Goal: Task Accomplishment & Management: Complete application form

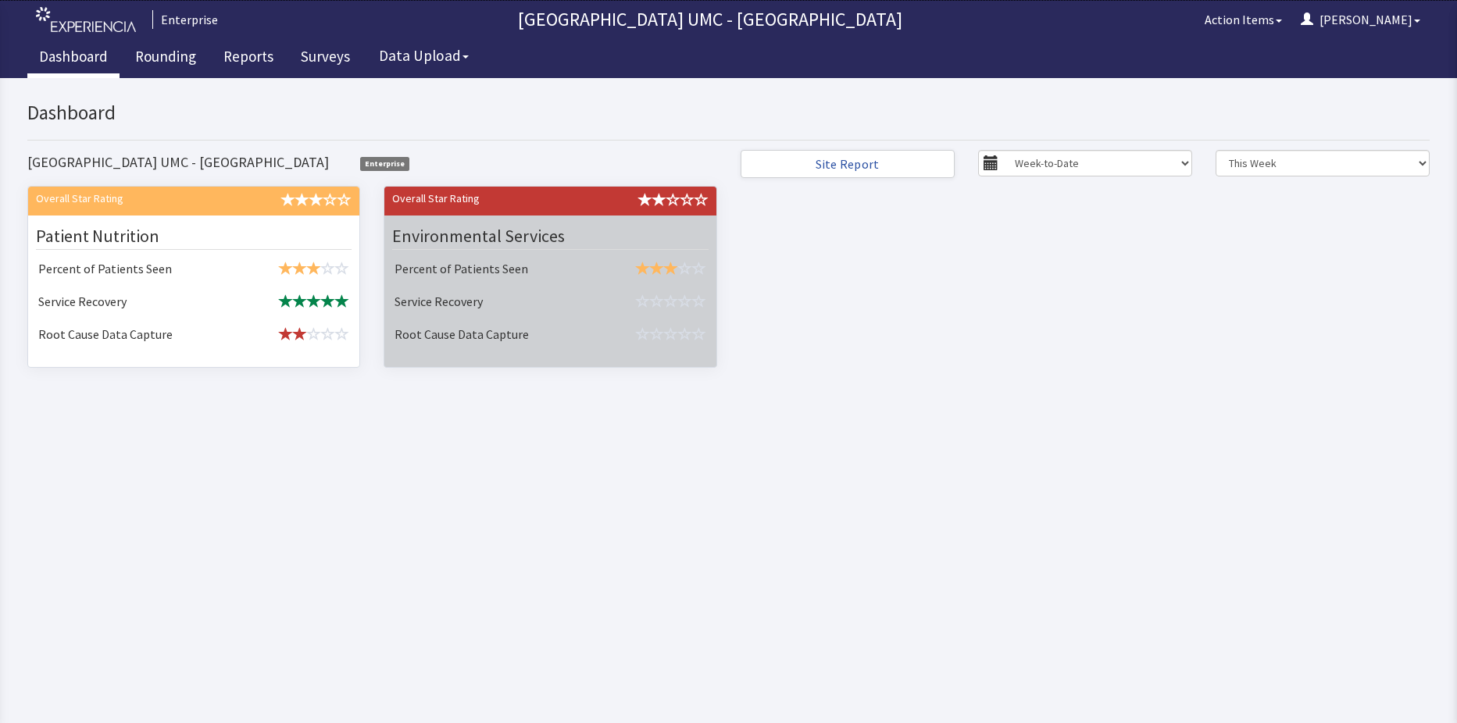
click at [584, 292] on td "Service Recovery" at bounding box center [491, 303] width 207 height 33
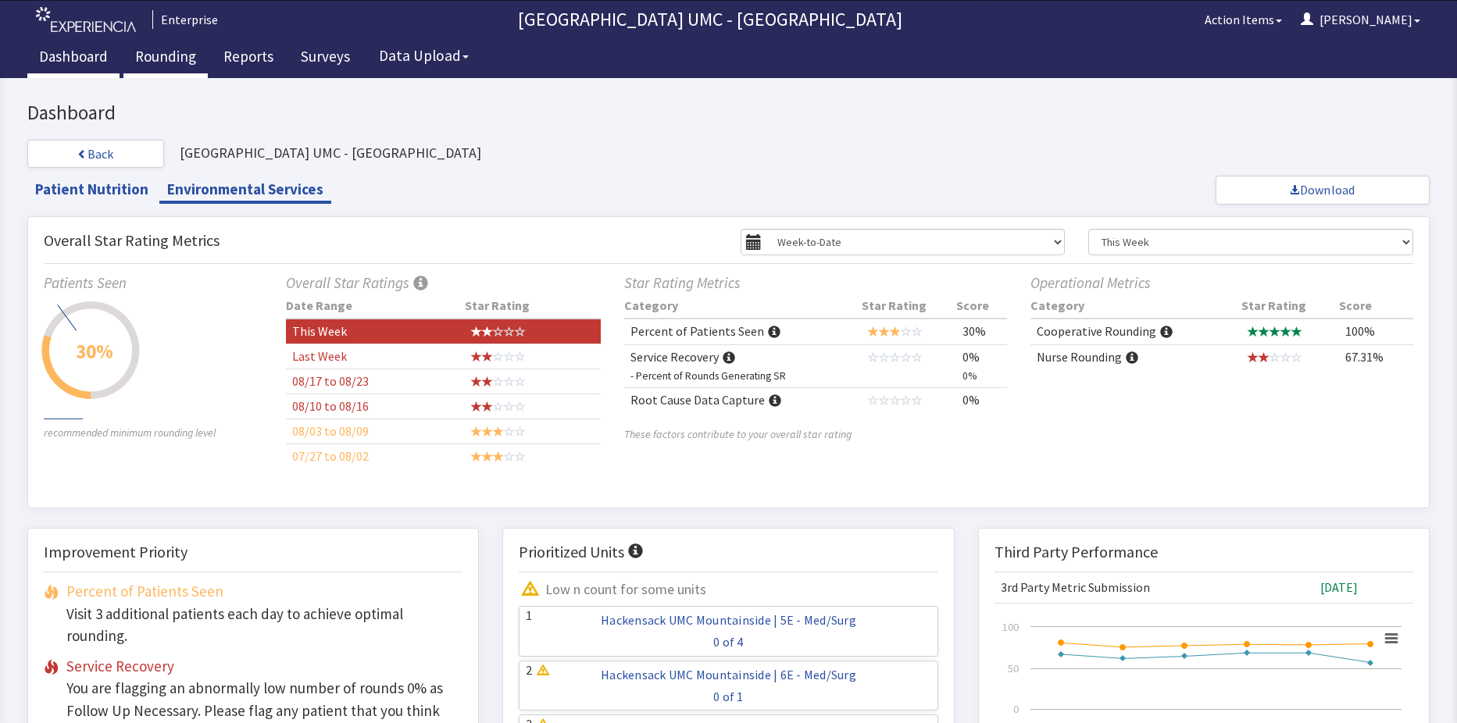
click at [169, 55] on link "Rounding" at bounding box center [165, 58] width 84 height 39
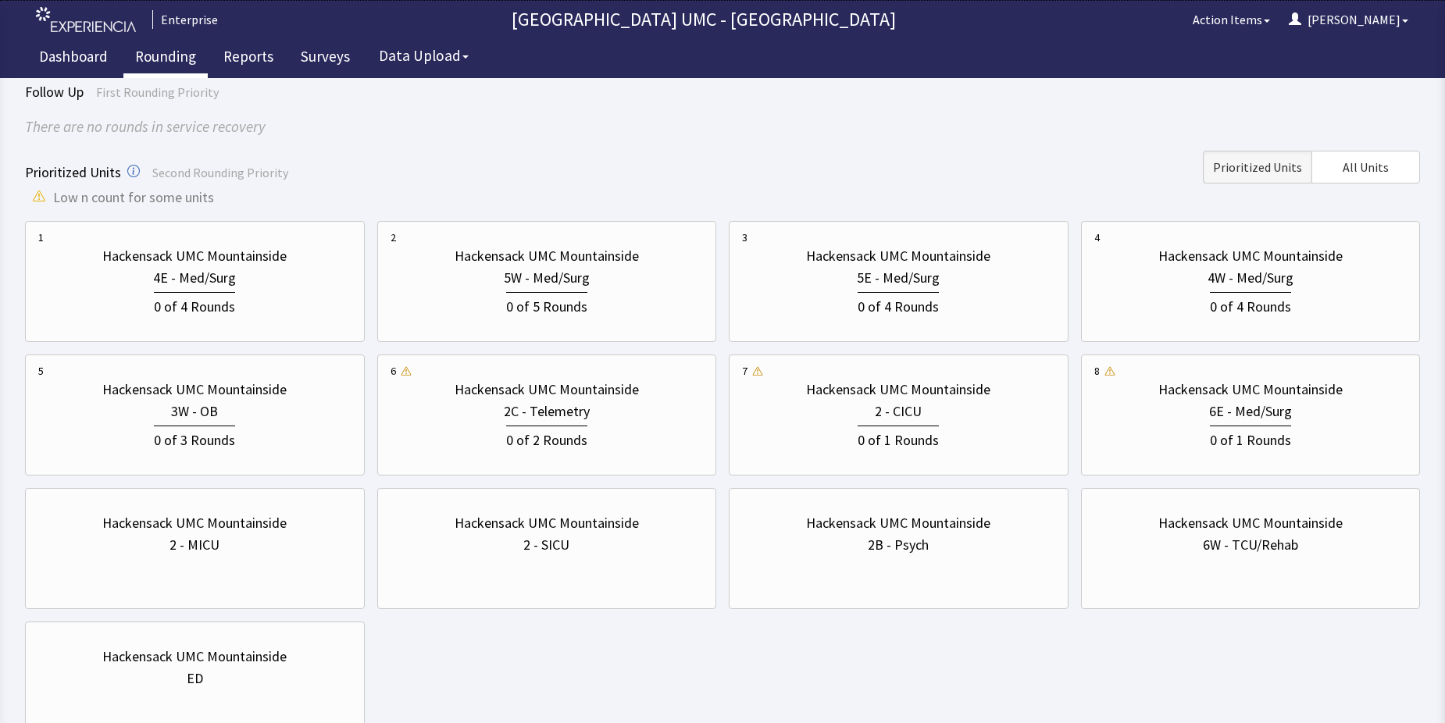
scroll to position [156, 0]
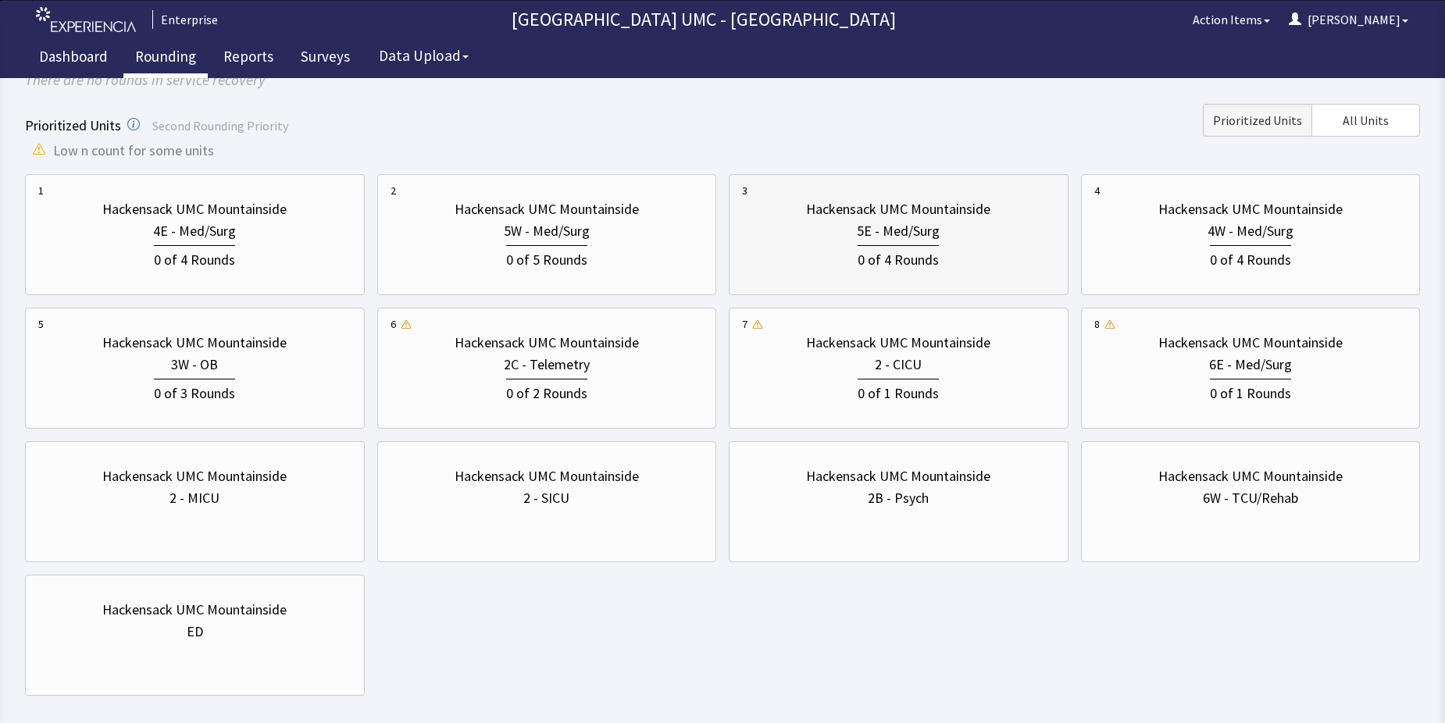
click at [799, 241] on div "5E - Med/Surg" at bounding box center [898, 231] width 313 height 22
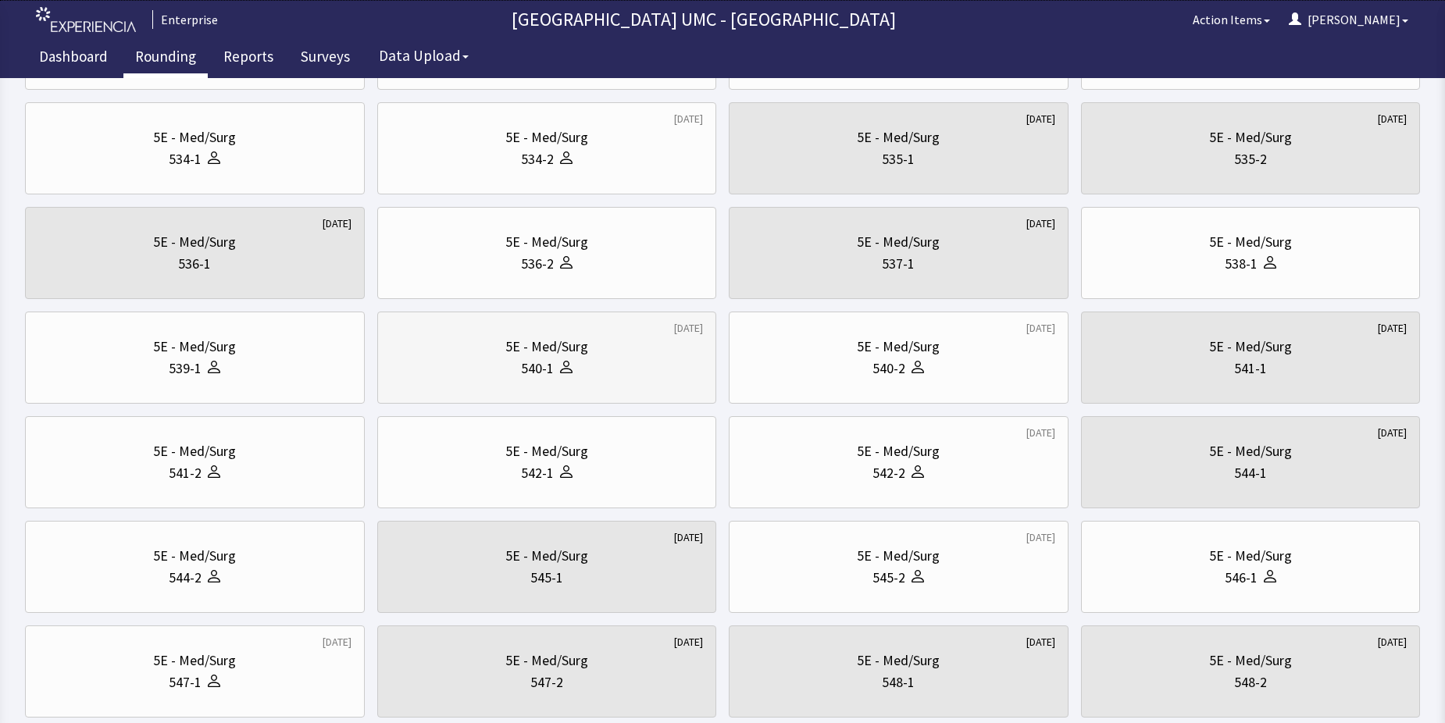
scroll to position [469, 0]
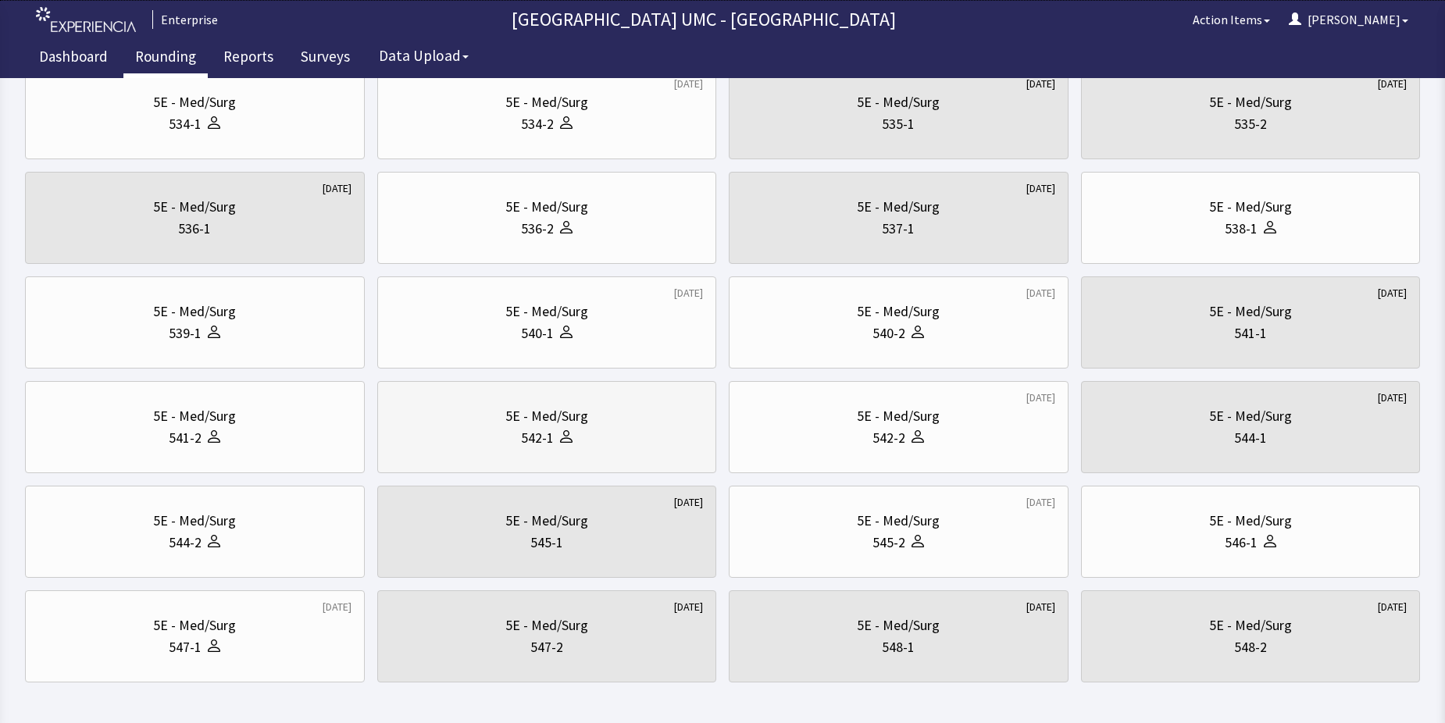
click at [534, 439] on div "542-1" at bounding box center [537, 438] width 33 height 22
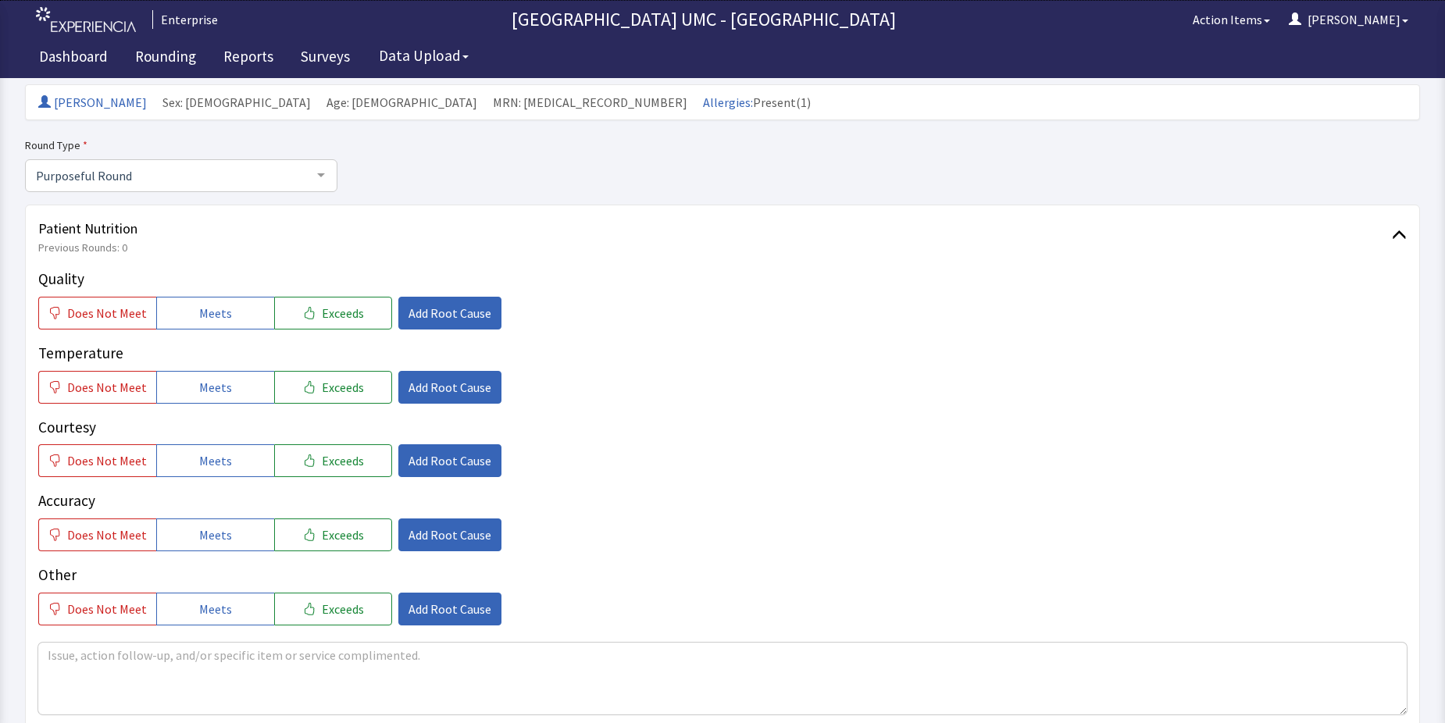
scroll to position [156, 0]
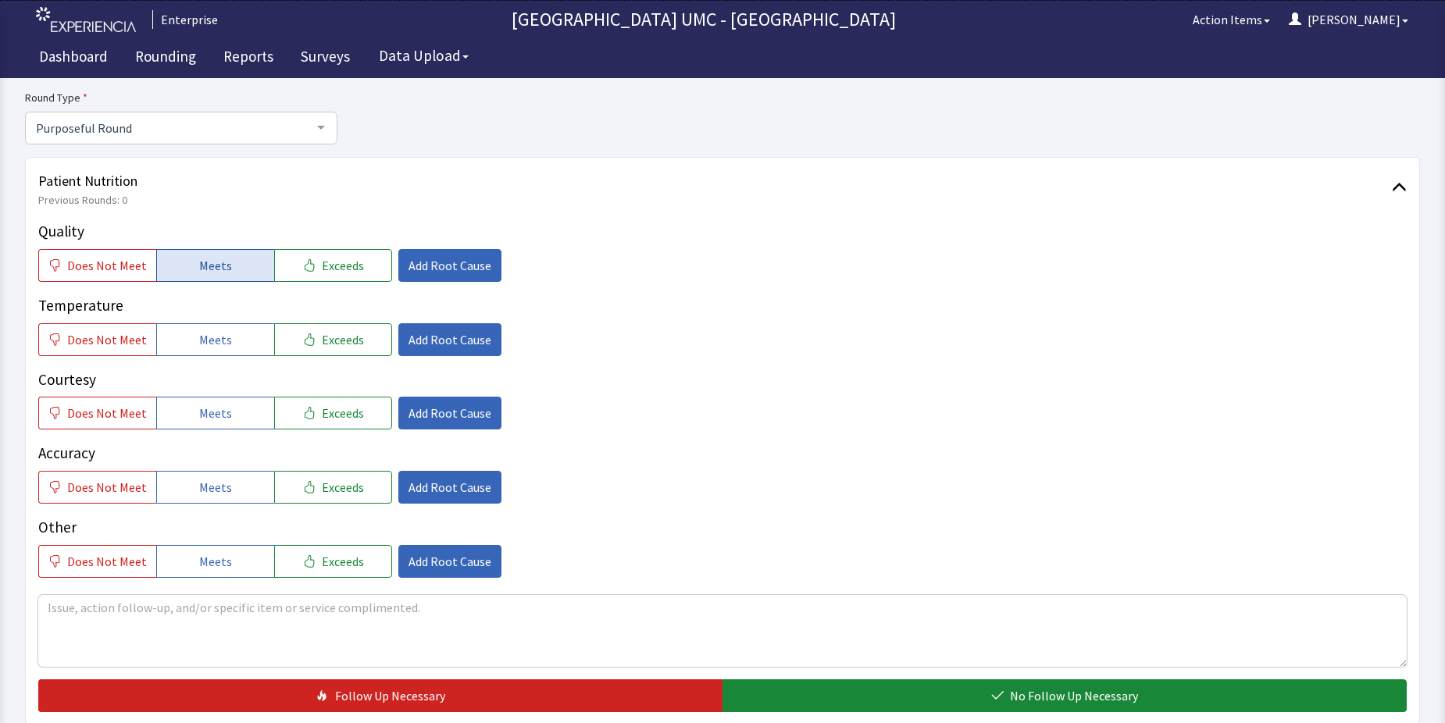
click at [199, 267] on span "Meets" at bounding box center [215, 265] width 33 height 19
click at [209, 339] on span "Meets" at bounding box center [215, 339] width 33 height 19
click at [218, 423] on button "Meets" at bounding box center [215, 413] width 118 height 33
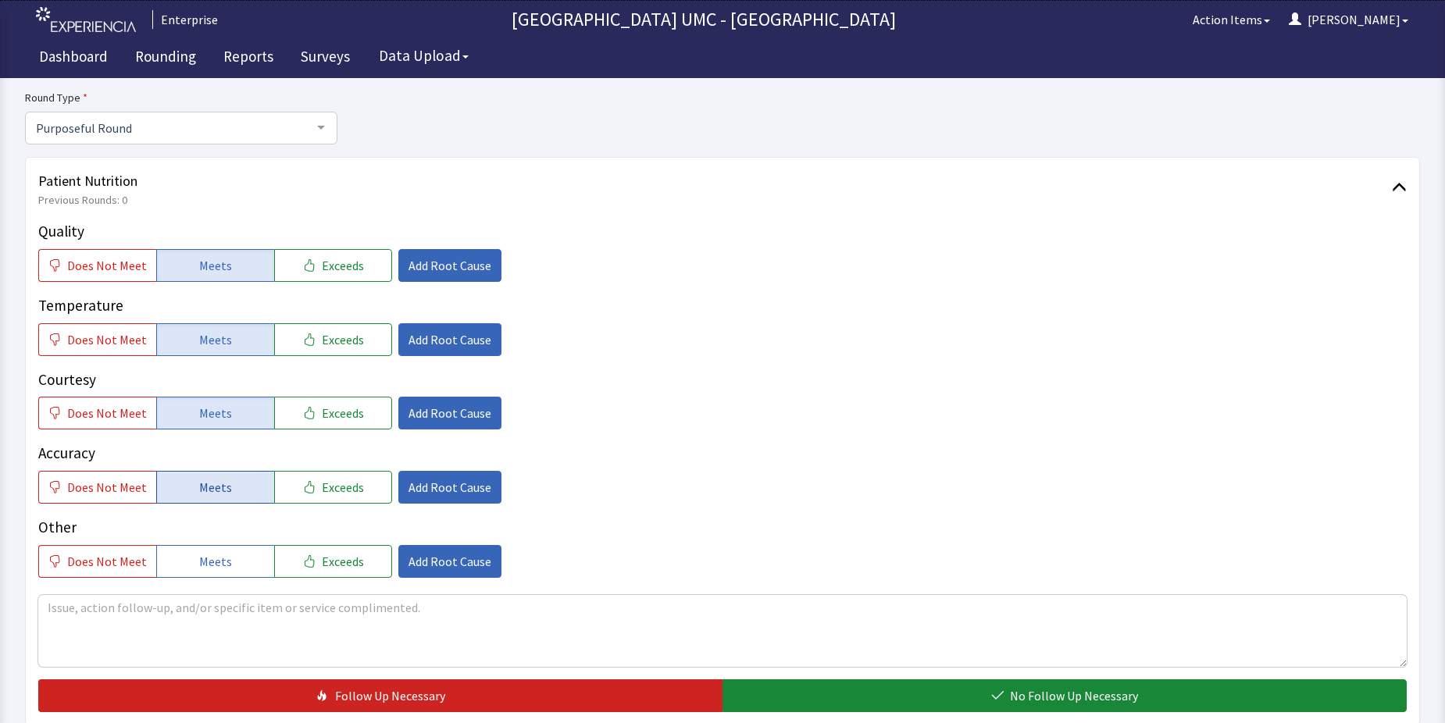
click at [224, 492] on span "Meets" at bounding box center [215, 487] width 33 height 19
click at [227, 563] on button "Meets" at bounding box center [215, 561] width 118 height 33
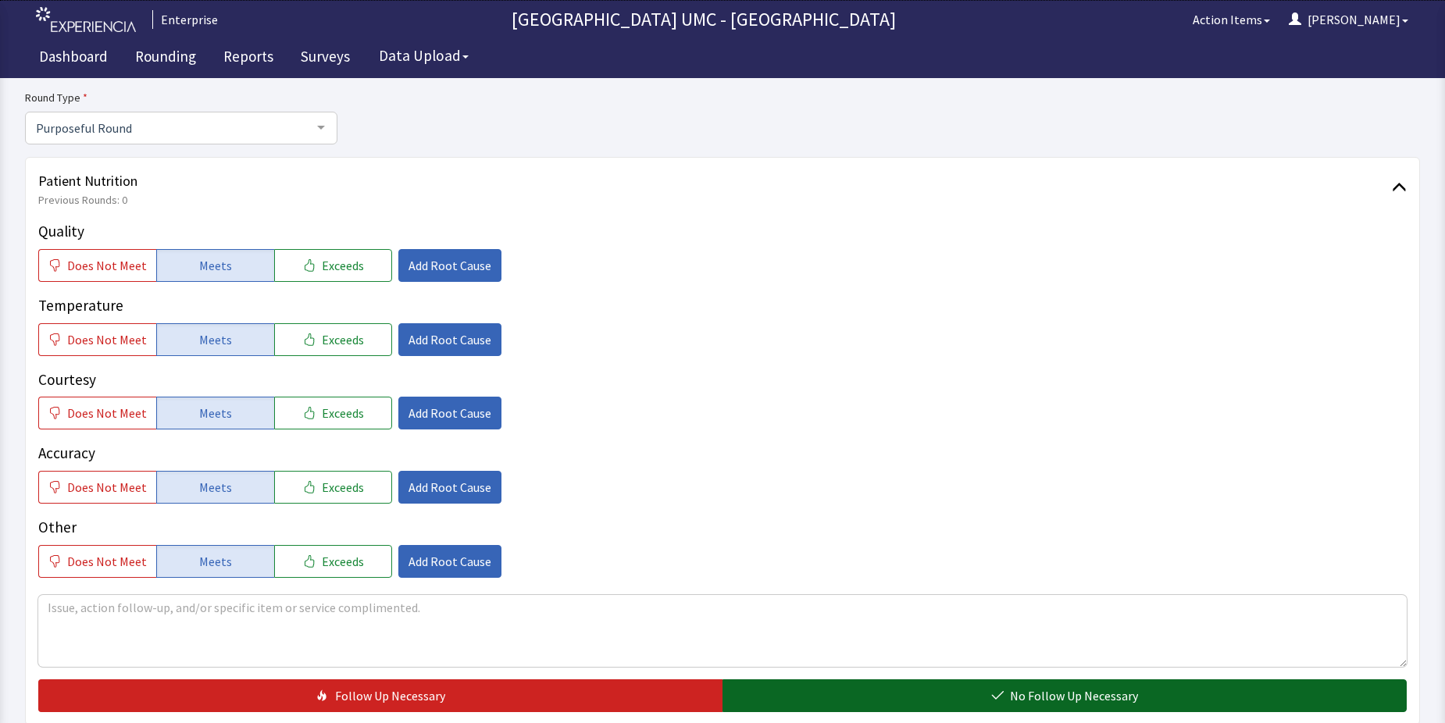
click at [956, 698] on button "No Follow Up Necessary" at bounding box center [1065, 696] width 684 height 33
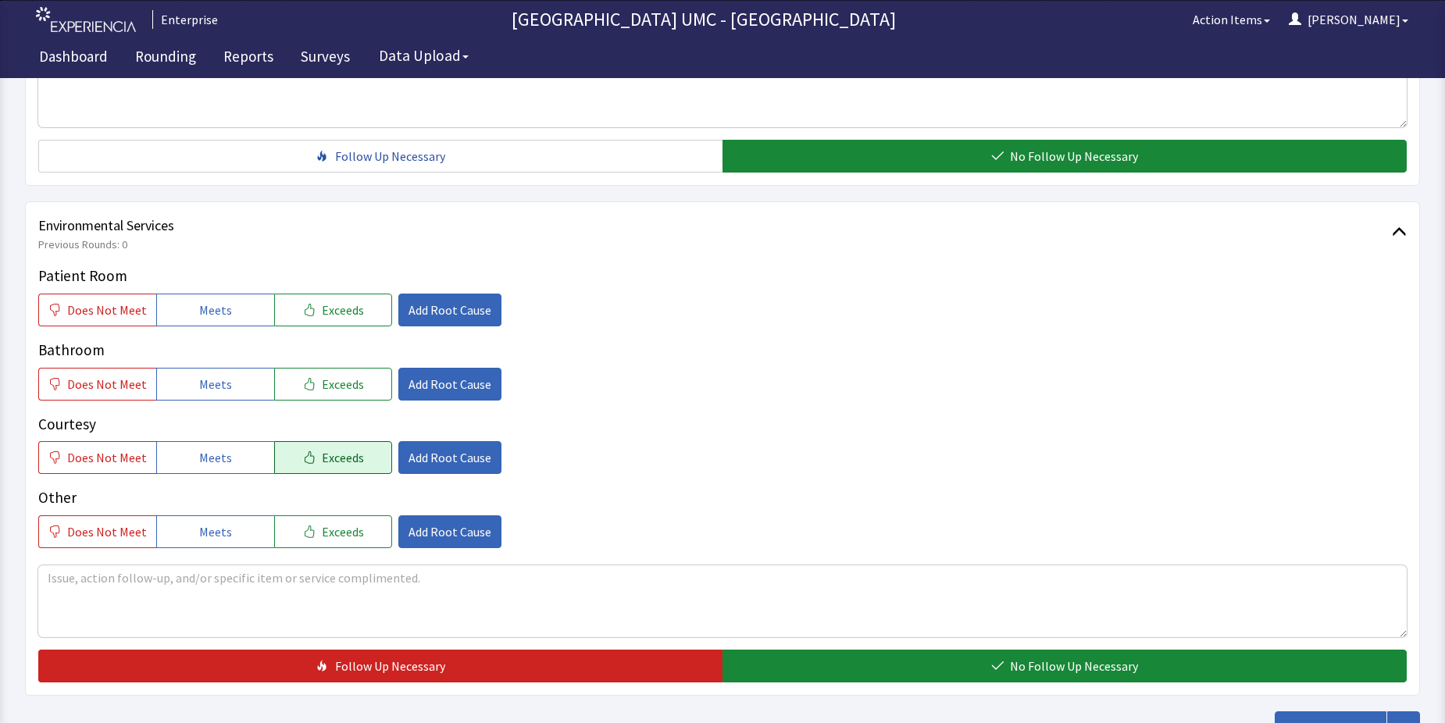
scroll to position [703, 0]
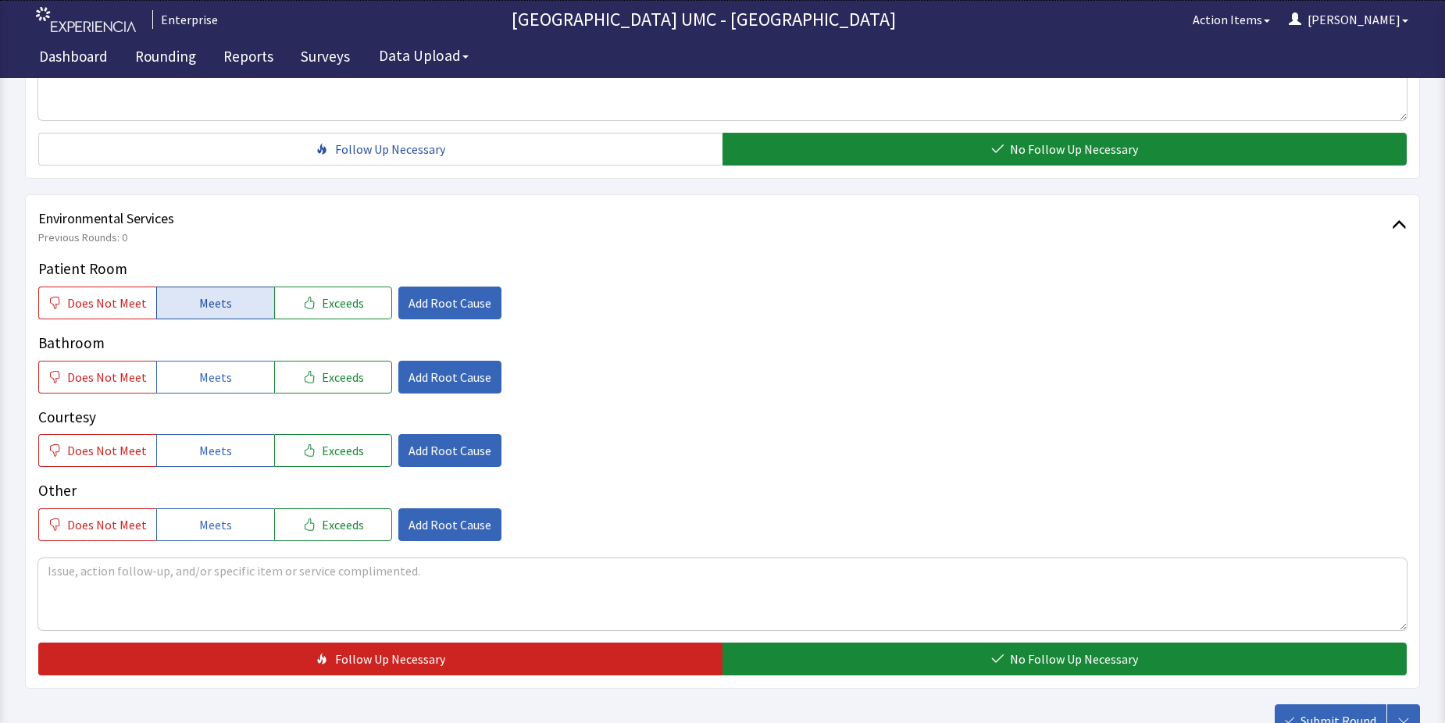
click at [207, 307] on span "Meets" at bounding box center [215, 303] width 33 height 19
click at [213, 374] on span "Meets" at bounding box center [215, 377] width 33 height 19
drag, startPoint x: 223, startPoint y: 453, endPoint x: 223, endPoint y: 466, distance: 13.3
click at [223, 454] on span "Meets" at bounding box center [215, 450] width 33 height 19
click at [223, 528] on span "Meets" at bounding box center [215, 525] width 33 height 19
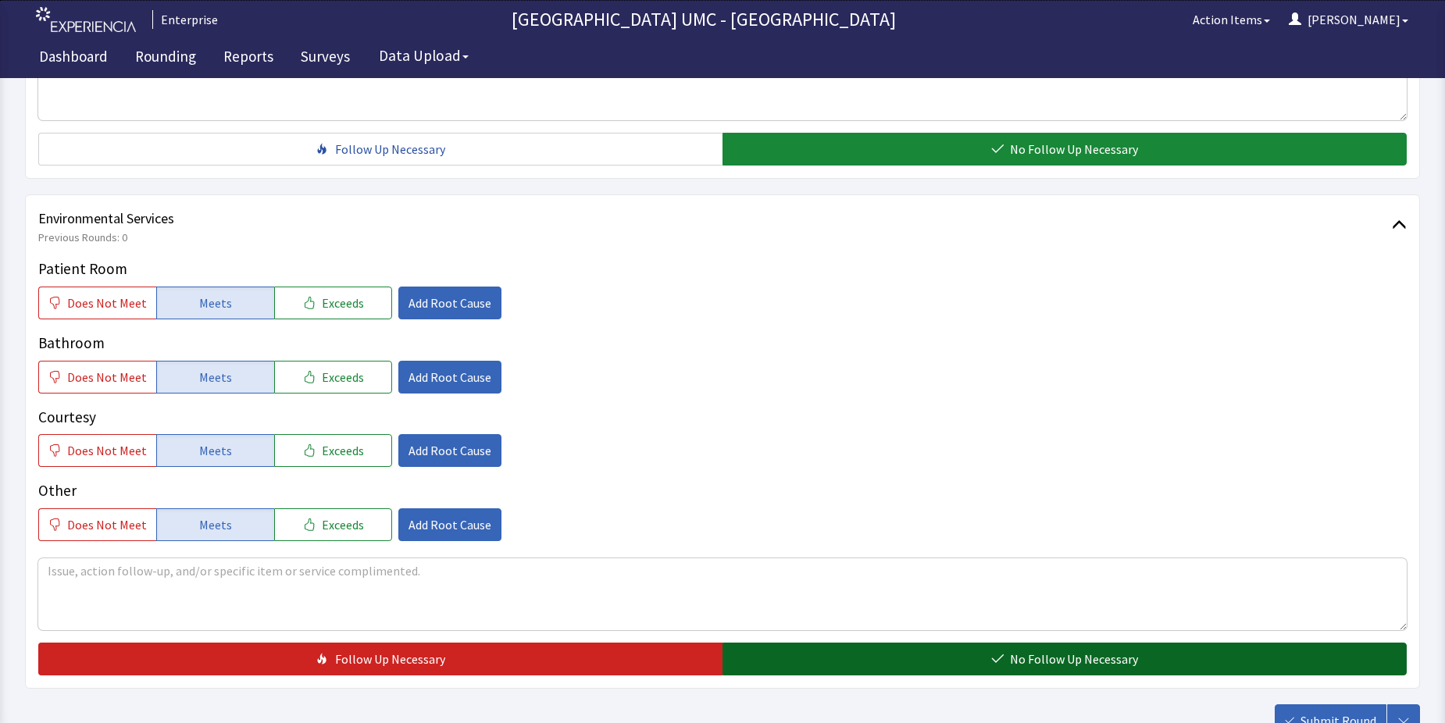
click at [883, 649] on button "No Follow Up Necessary" at bounding box center [1065, 659] width 684 height 33
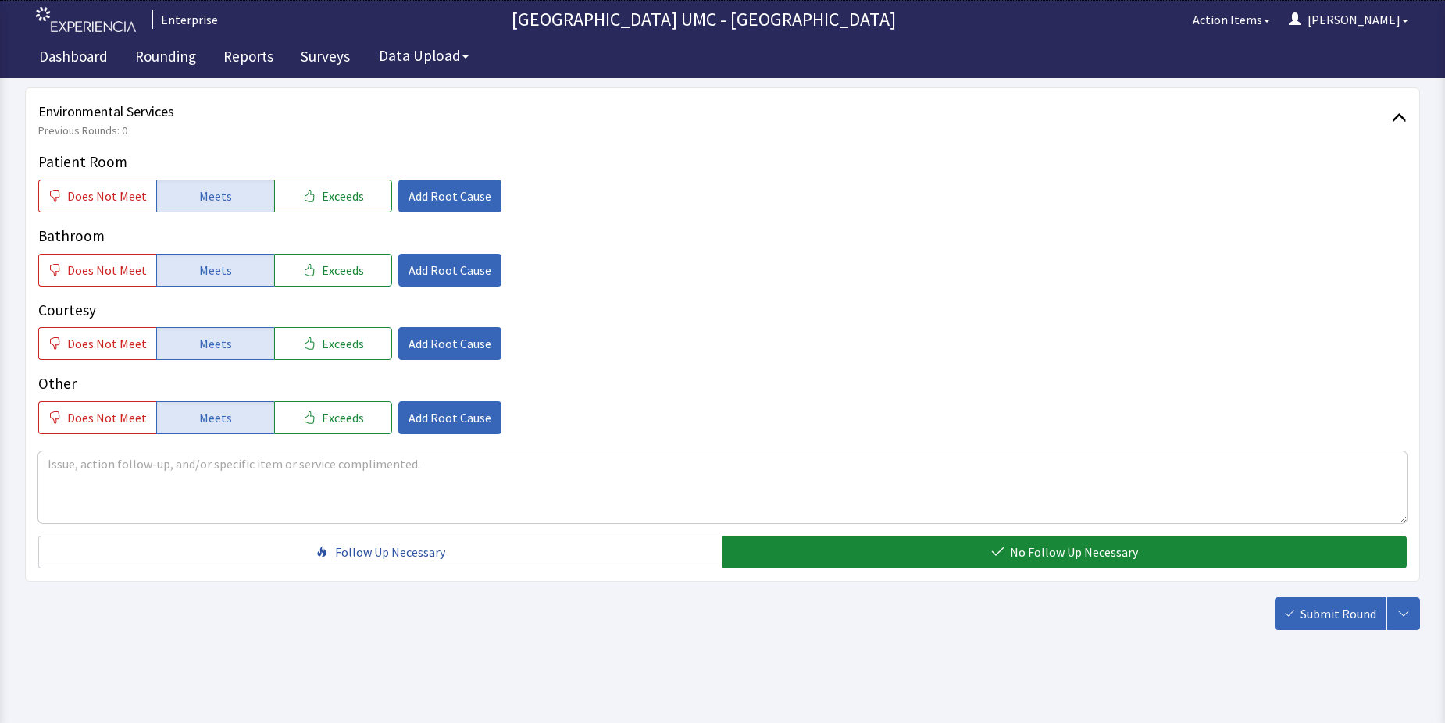
scroll to position [820, 0]
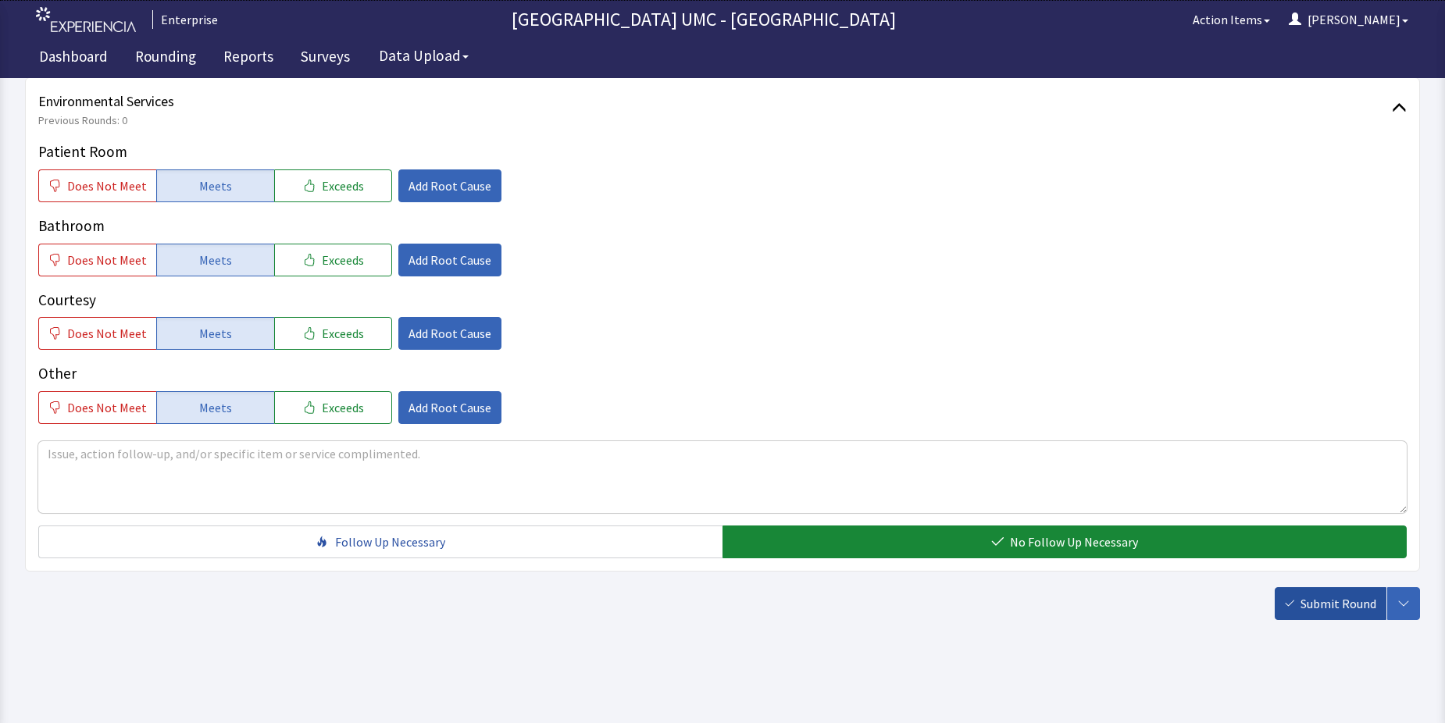
click at [1316, 610] on span "Submit Round" at bounding box center [1339, 604] width 76 height 19
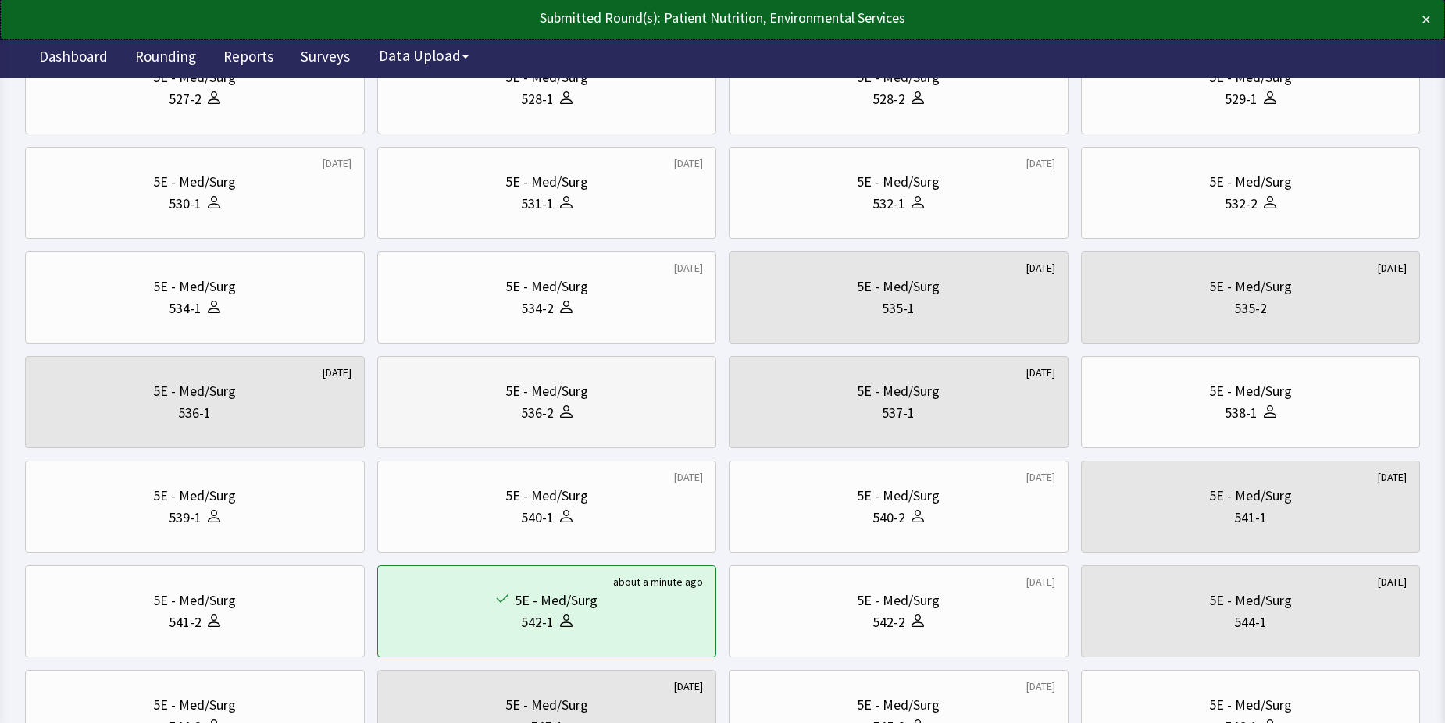
scroll to position [313, 0]
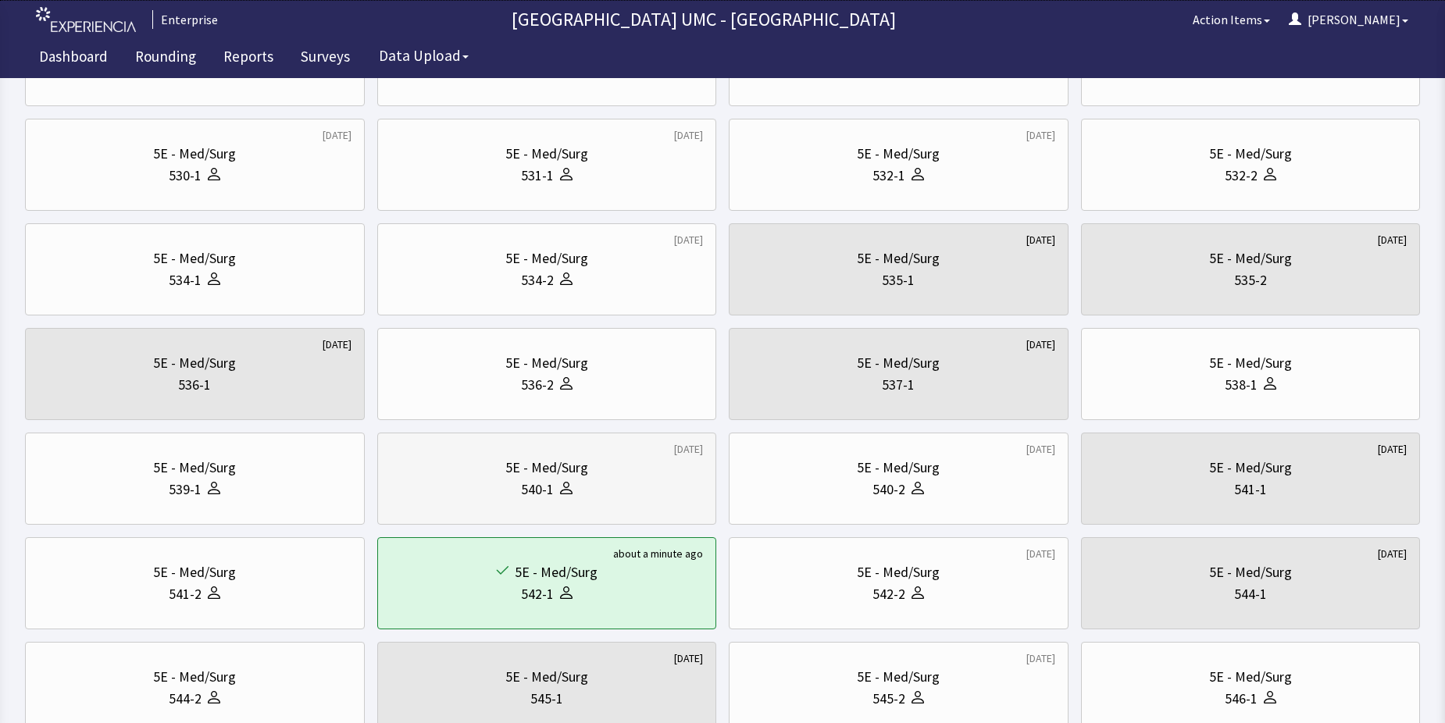
click at [557, 487] on div at bounding box center [563, 490] width 19 height 22
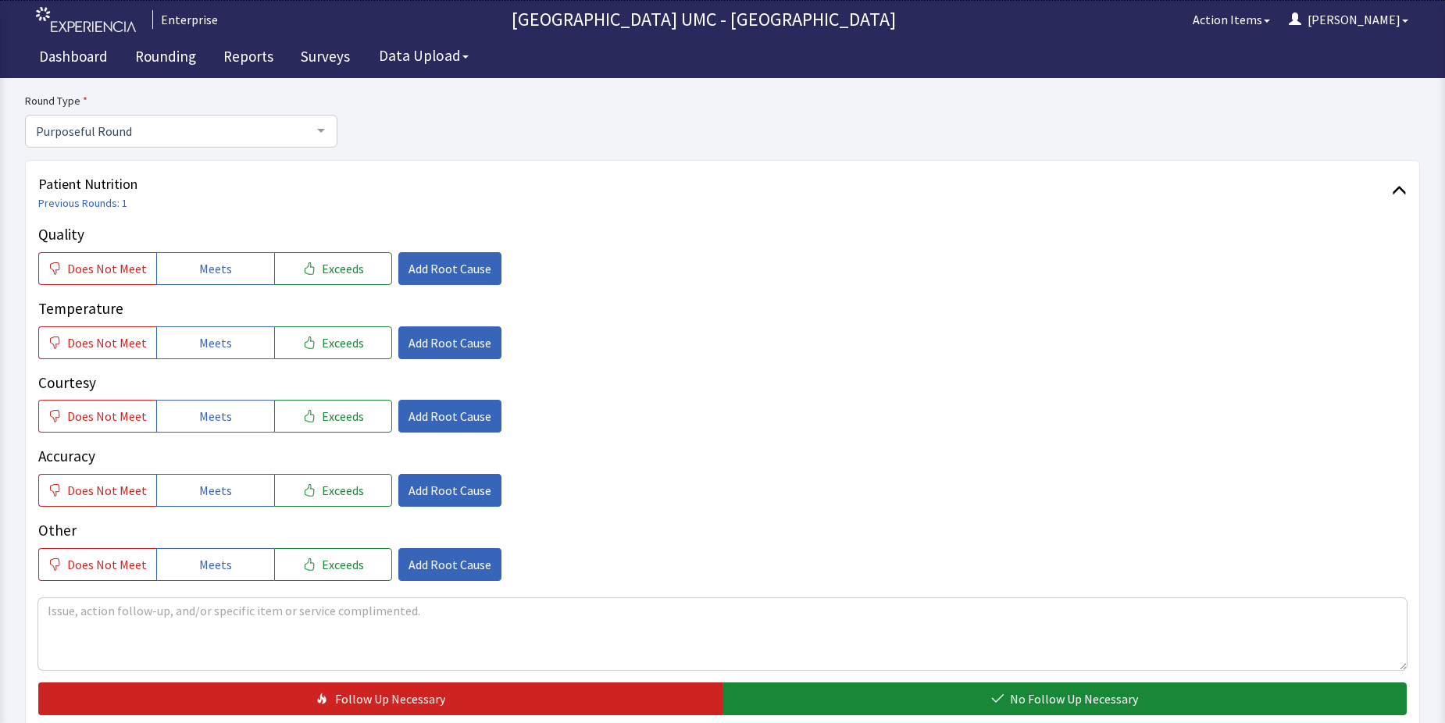
scroll to position [156, 0]
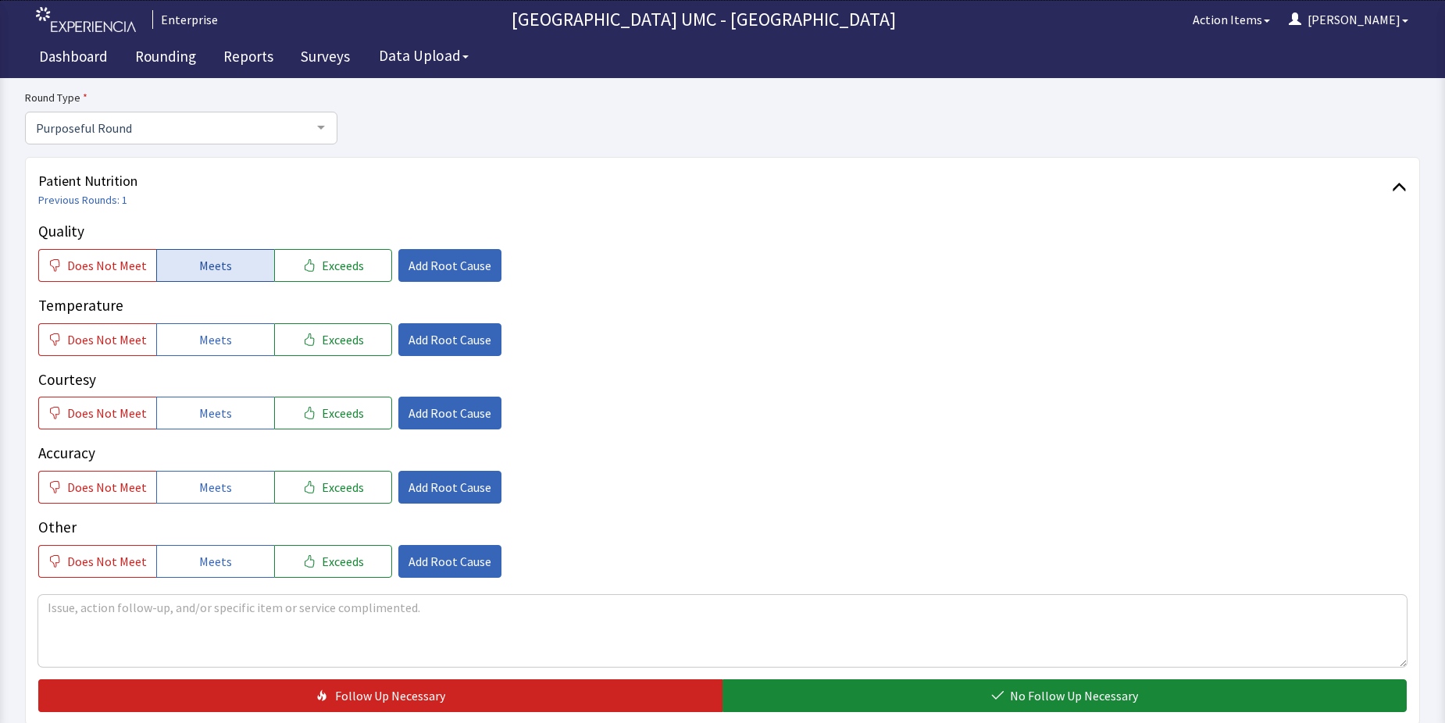
click at [199, 273] on span "Meets" at bounding box center [215, 265] width 33 height 19
click at [217, 343] on span "Meets" at bounding box center [215, 339] width 33 height 19
drag, startPoint x: 221, startPoint y: 412, endPoint x: 224, endPoint y: 458, distance: 46.2
click at [221, 413] on span "Meets" at bounding box center [215, 413] width 33 height 19
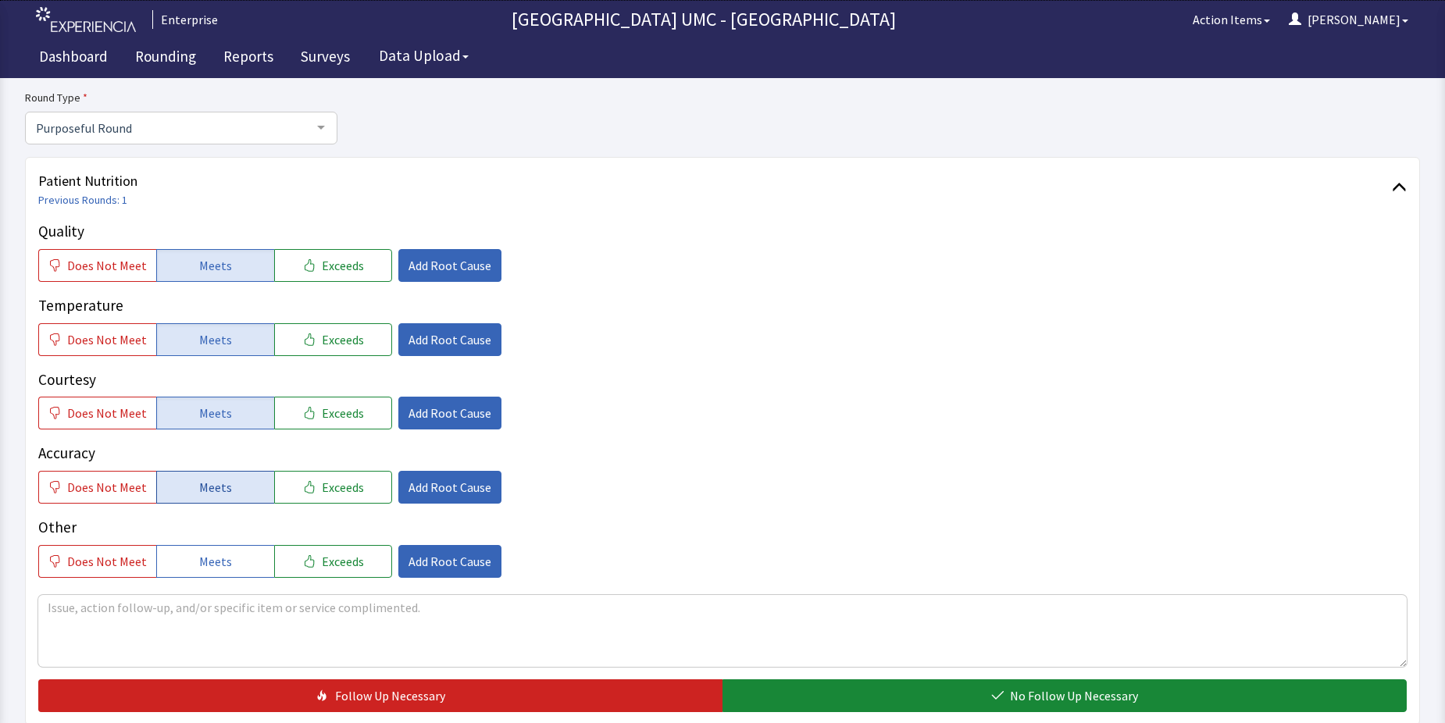
click at [227, 484] on button "Meets" at bounding box center [215, 487] width 118 height 33
click at [224, 558] on span "Meets" at bounding box center [215, 561] width 33 height 19
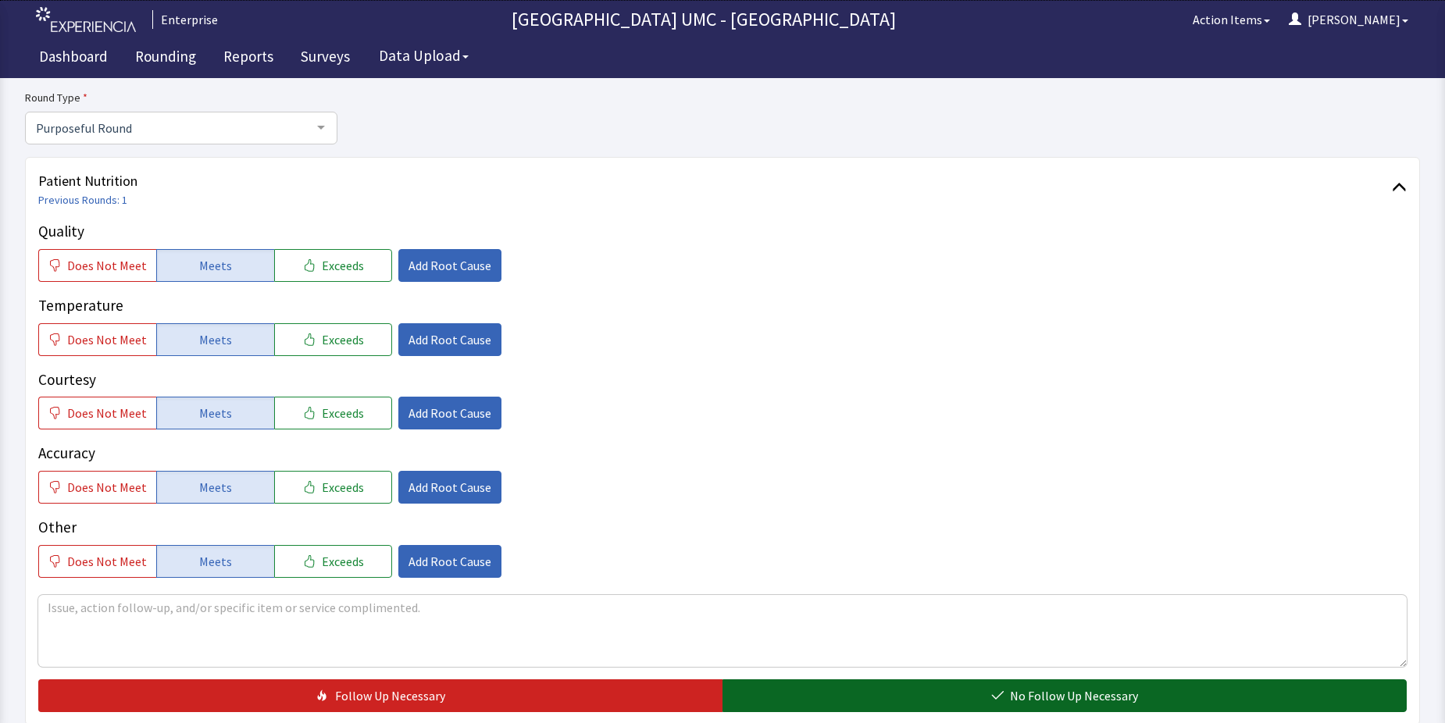
click at [902, 692] on button "No Follow Up Necessary" at bounding box center [1065, 696] width 684 height 33
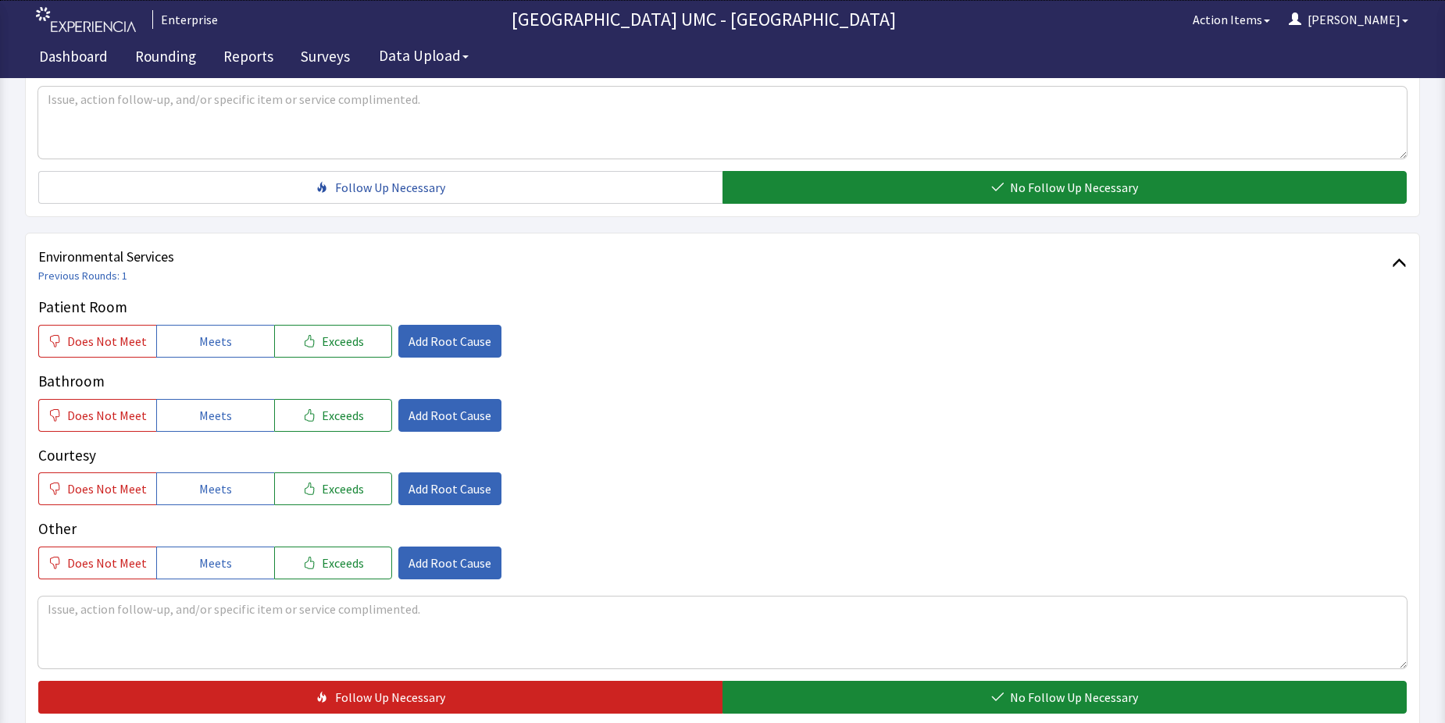
scroll to position [703, 0]
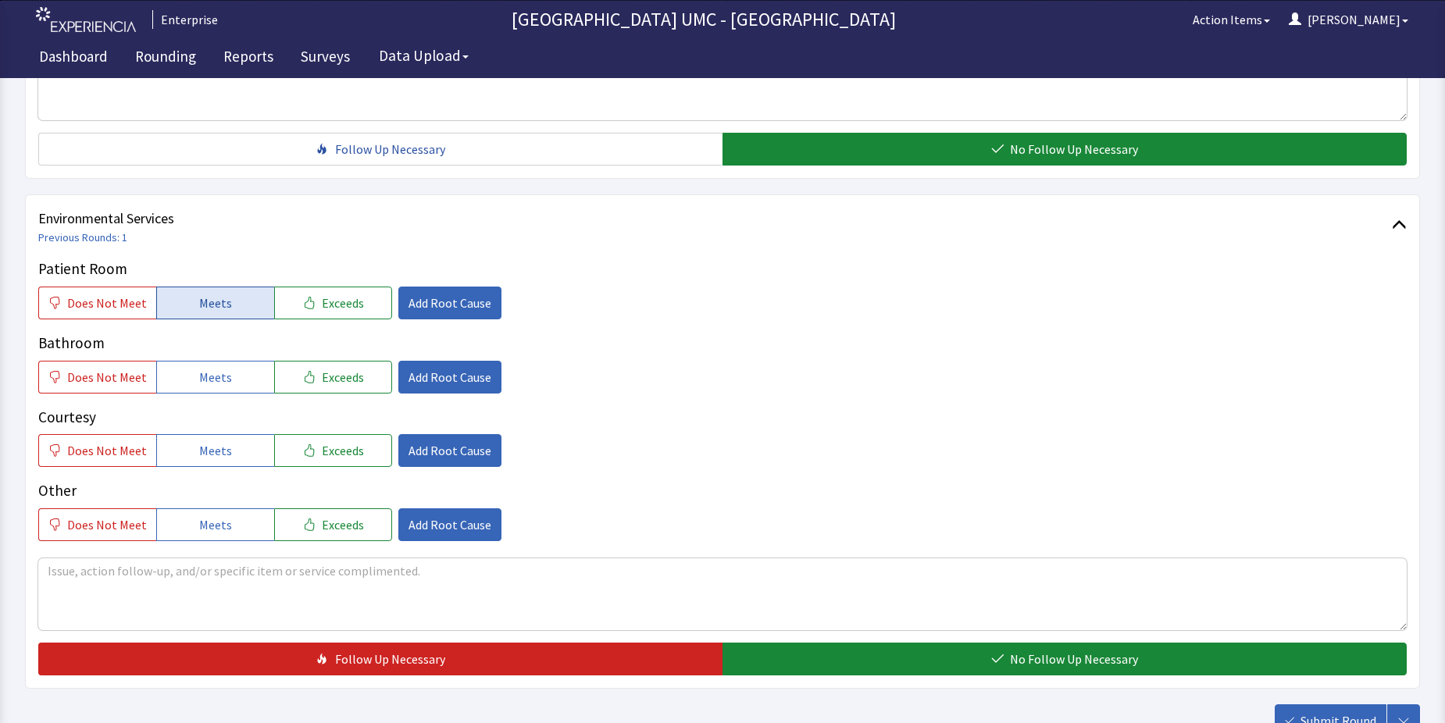
click at [191, 306] on button "Meets" at bounding box center [215, 303] width 118 height 33
click at [199, 383] on span "Meets" at bounding box center [215, 377] width 33 height 19
click at [209, 463] on button "Meets" at bounding box center [215, 450] width 118 height 33
drag, startPoint x: 230, startPoint y: 522, endPoint x: 442, endPoint y: 575, distance: 218.3
click at [230, 523] on button "Meets" at bounding box center [215, 525] width 118 height 33
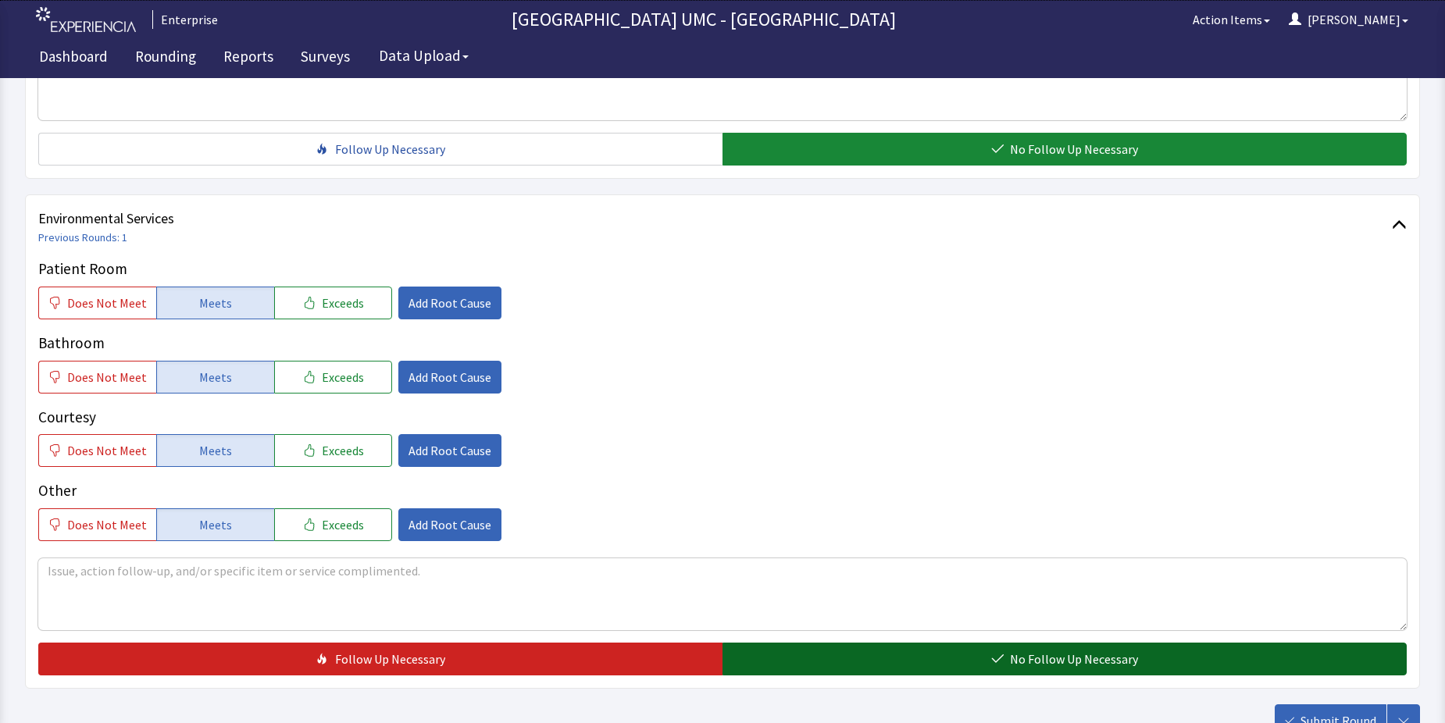
click at [985, 655] on button "No Follow Up Necessary" at bounding box center [1065, 659] width 684 height 33
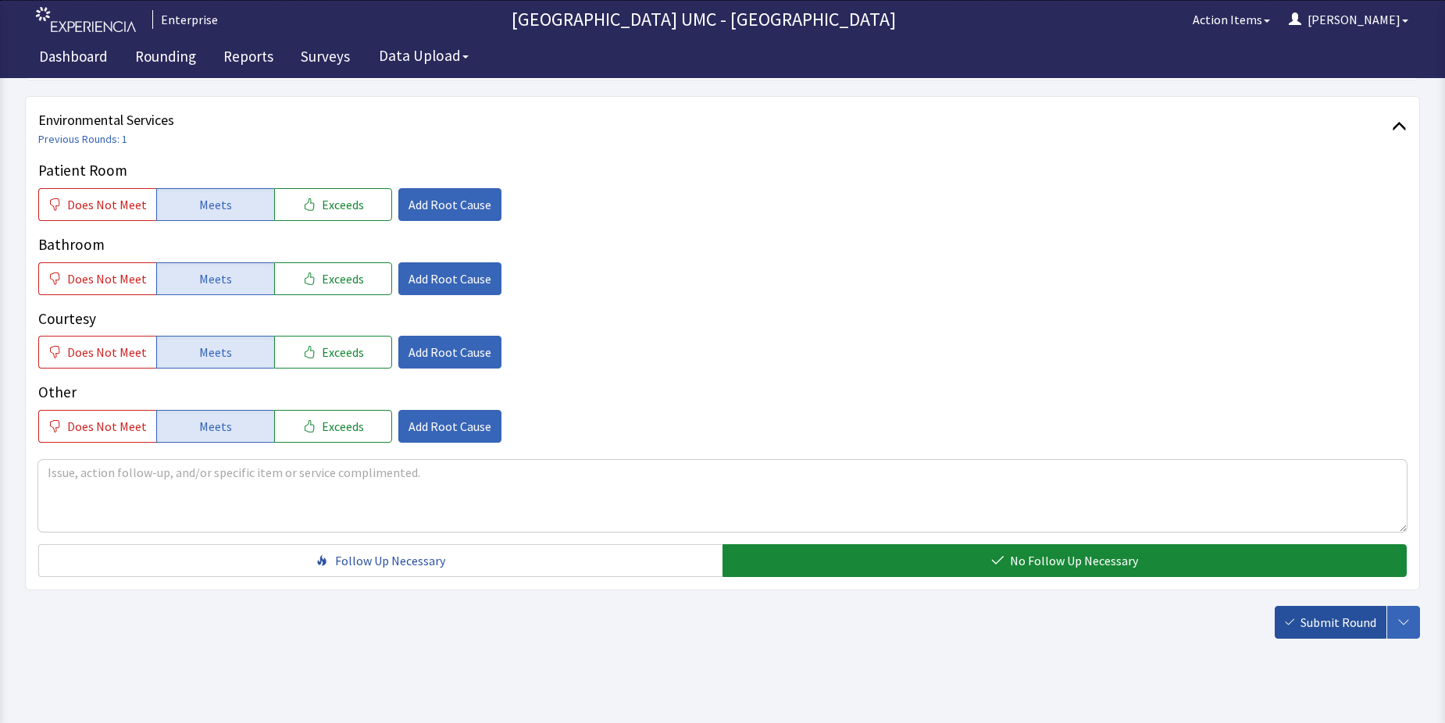
scroll to position [820, 0]
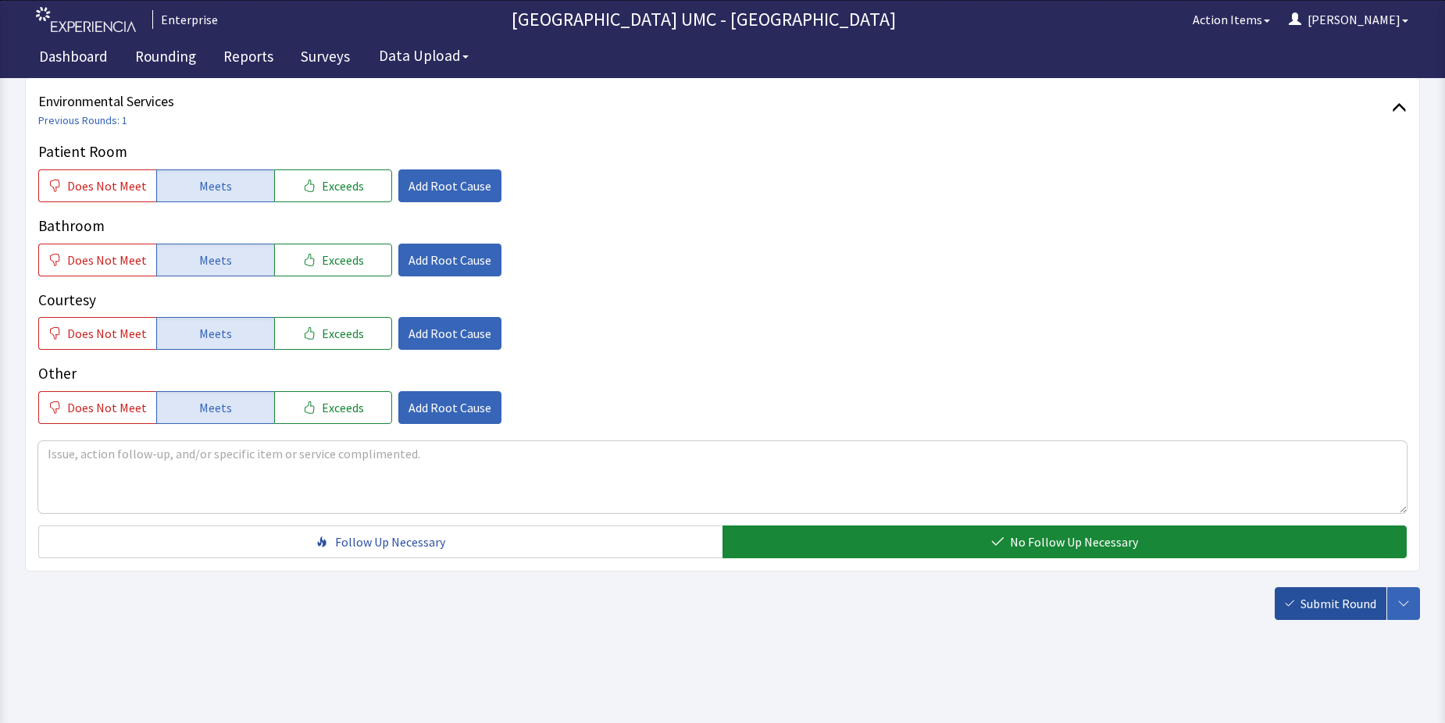
click at [1353, 609] on span "Submit Round" at bounding box center [1339, 604] width 76 height 19
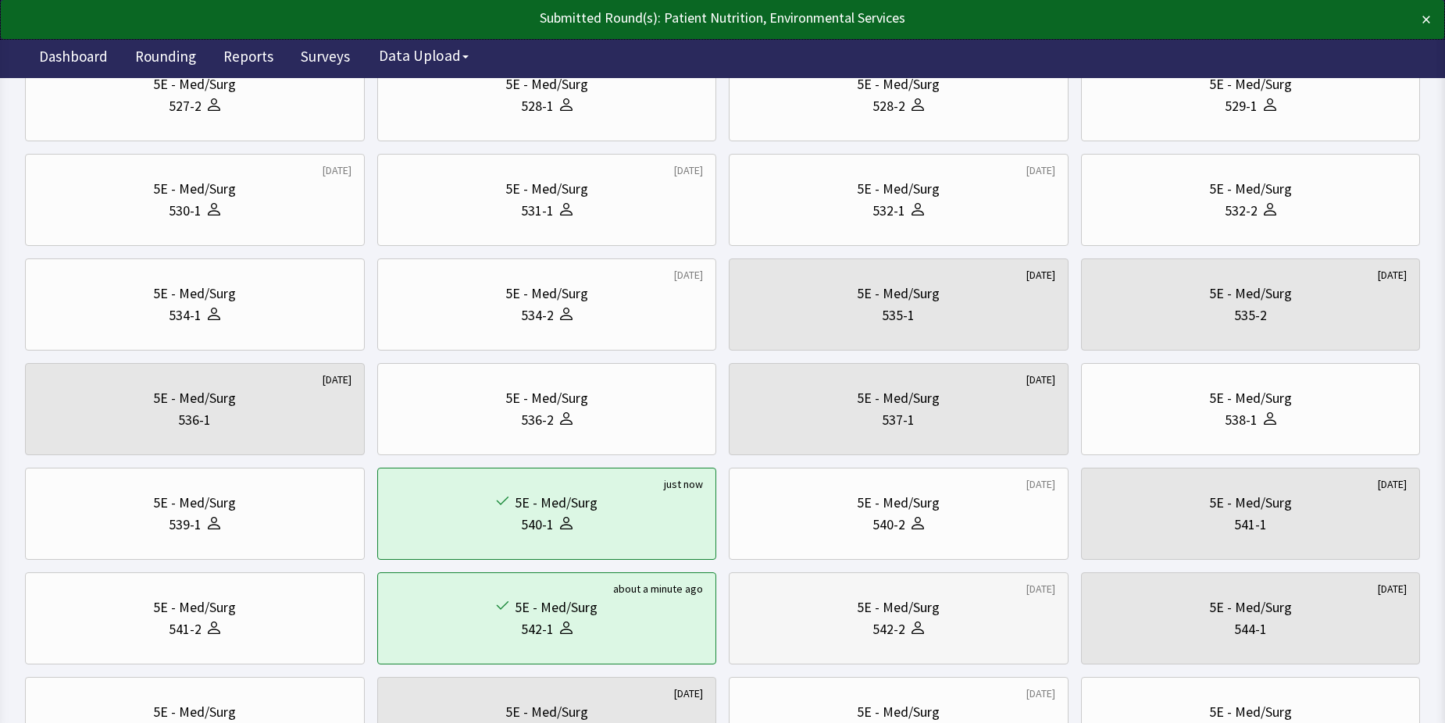
scroll to position [313, 0]
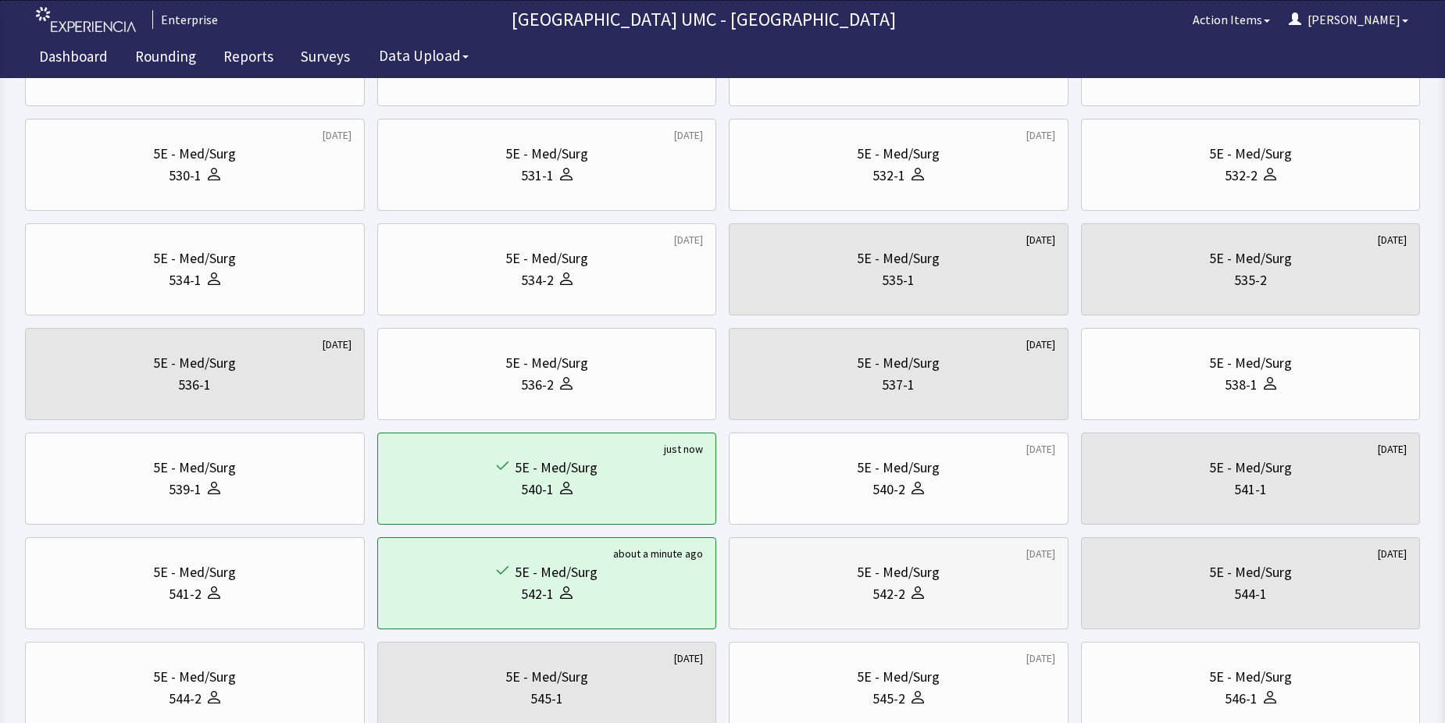
click at [889, 582] on div "5E - Med/Surg" at bounding box center [898, 573] width 83 height 22
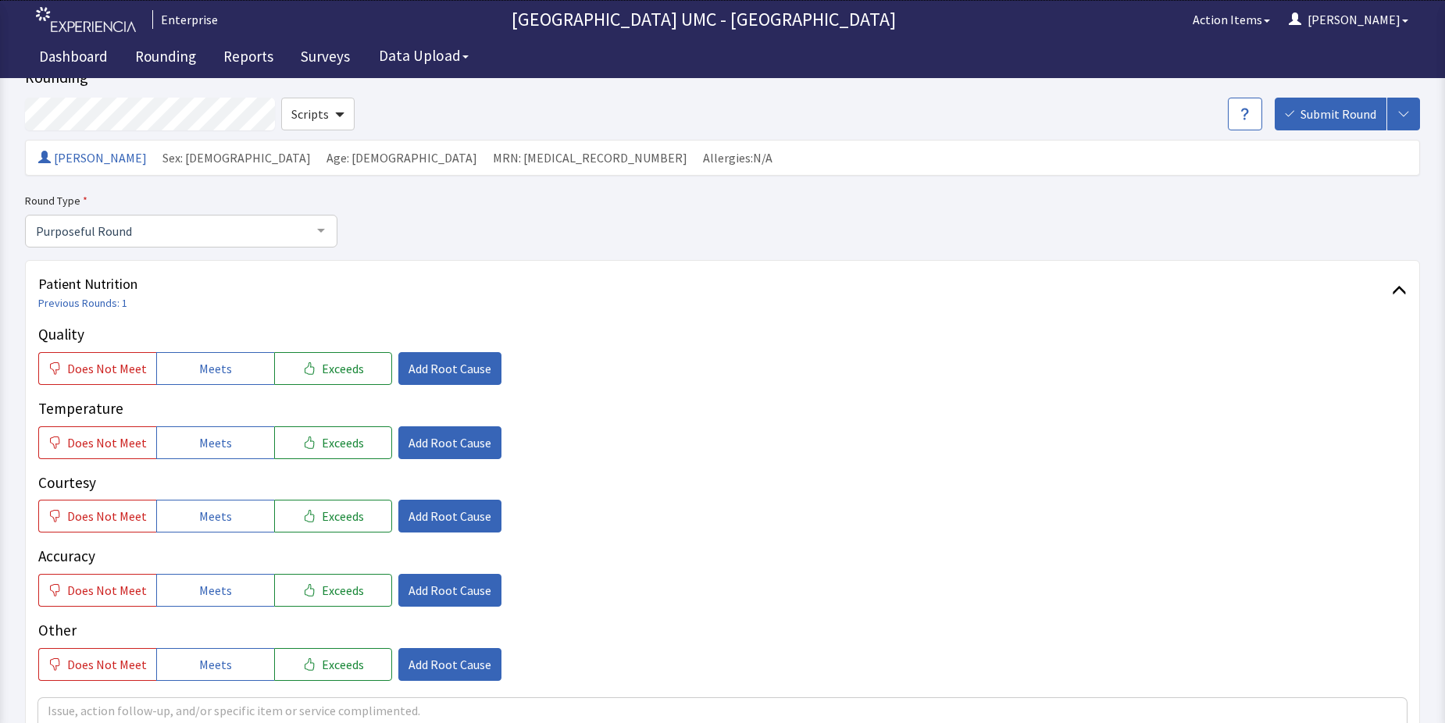
scroll to position [156, 0]
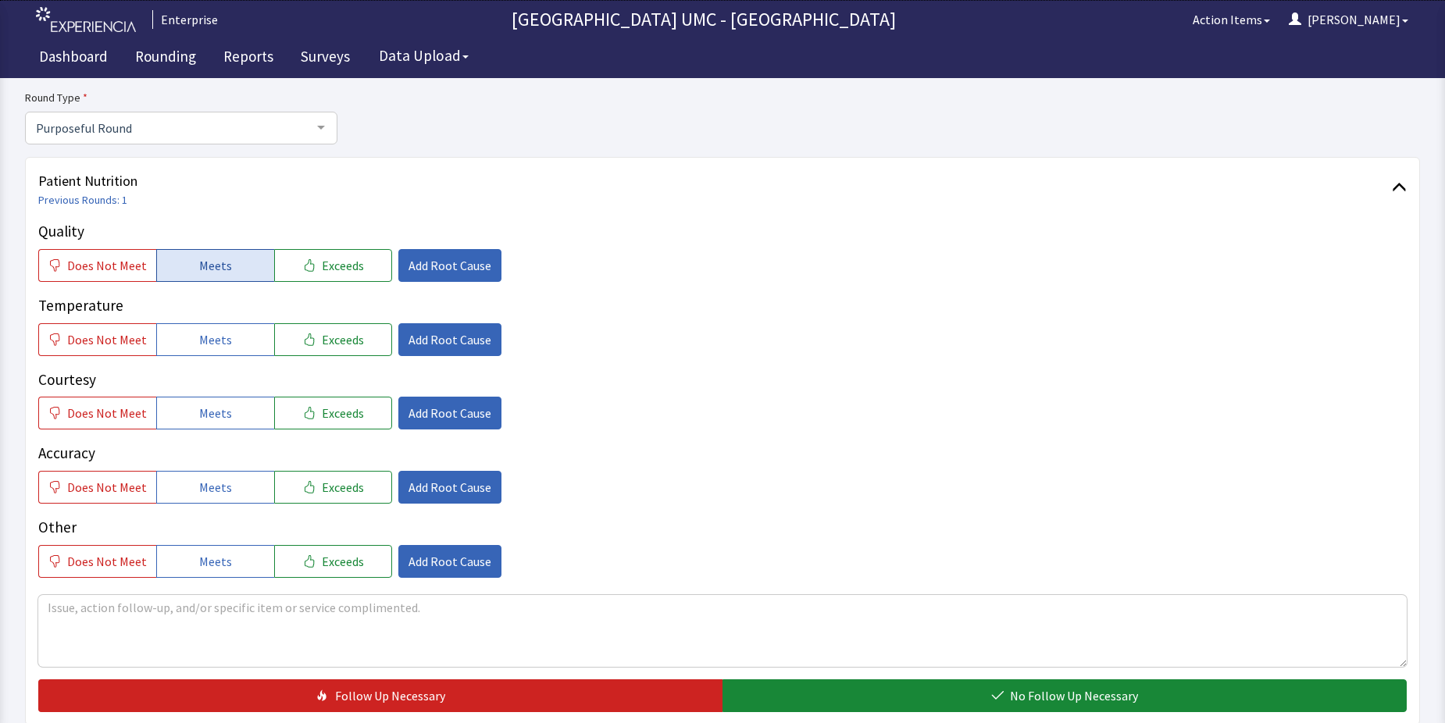
click at [211, 265] on span "Meets" at bounding box center [215, 265] width 33 height 19
click at [210, 346] on span "Meets" at bounding box center [215, 339] width 33 height 19
click at [202, 407] on span "Meets" at bounding box center [215, 413] width 33 height 19
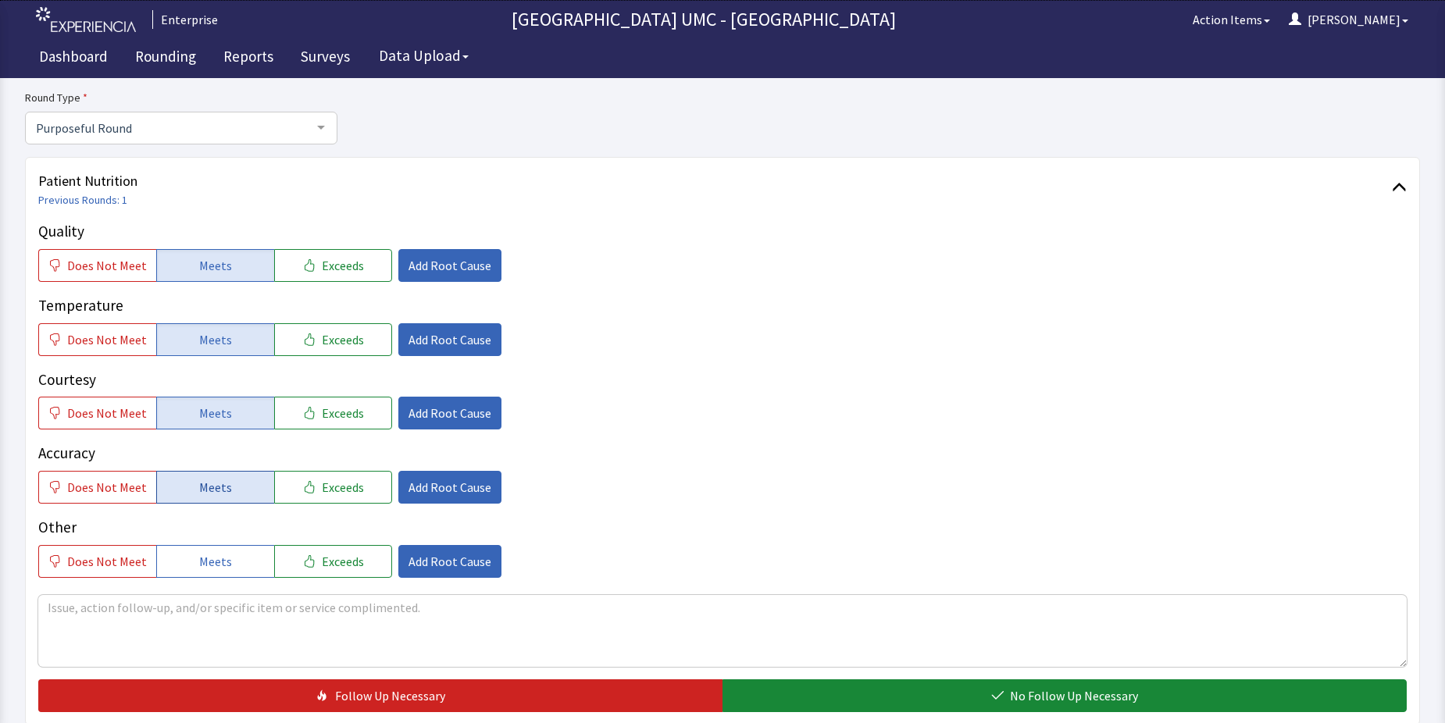
click at [199, 494] on span "Meets" at bounding box center [215, 487] width 33 height 19
click at [201, 548] on button "Meets" at bounding box center [215, 561] width 118 height 33
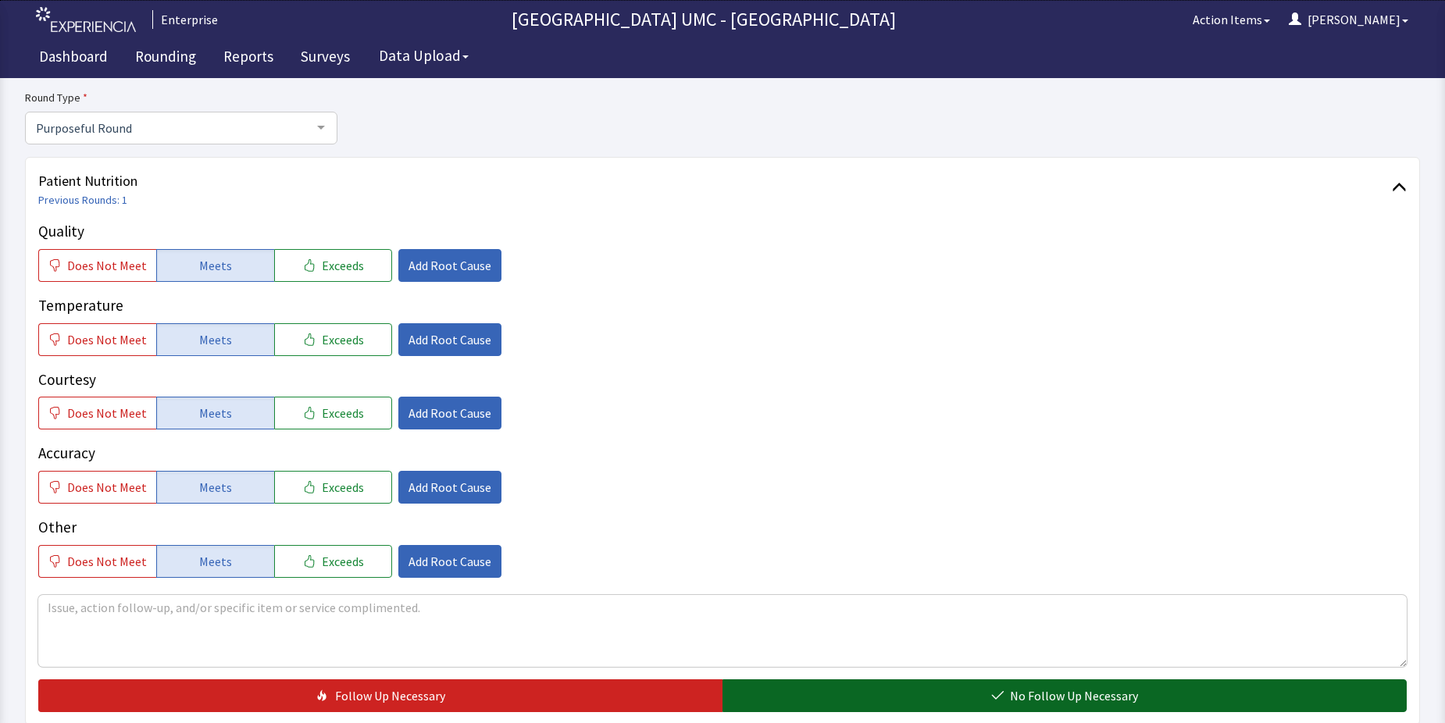
click at [995, 694] on icon "button" at bounding box center [997, 696] width 13 height 13
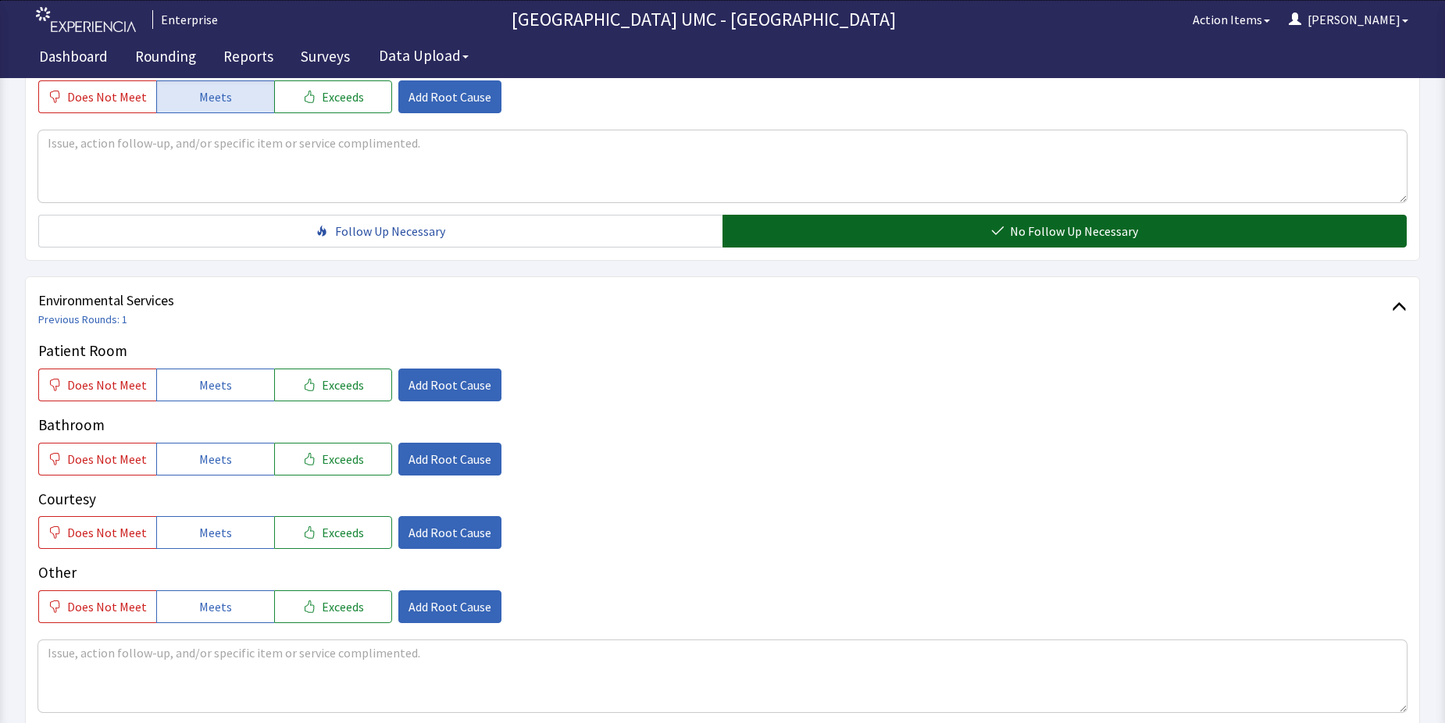
scroll to position [625, 0]
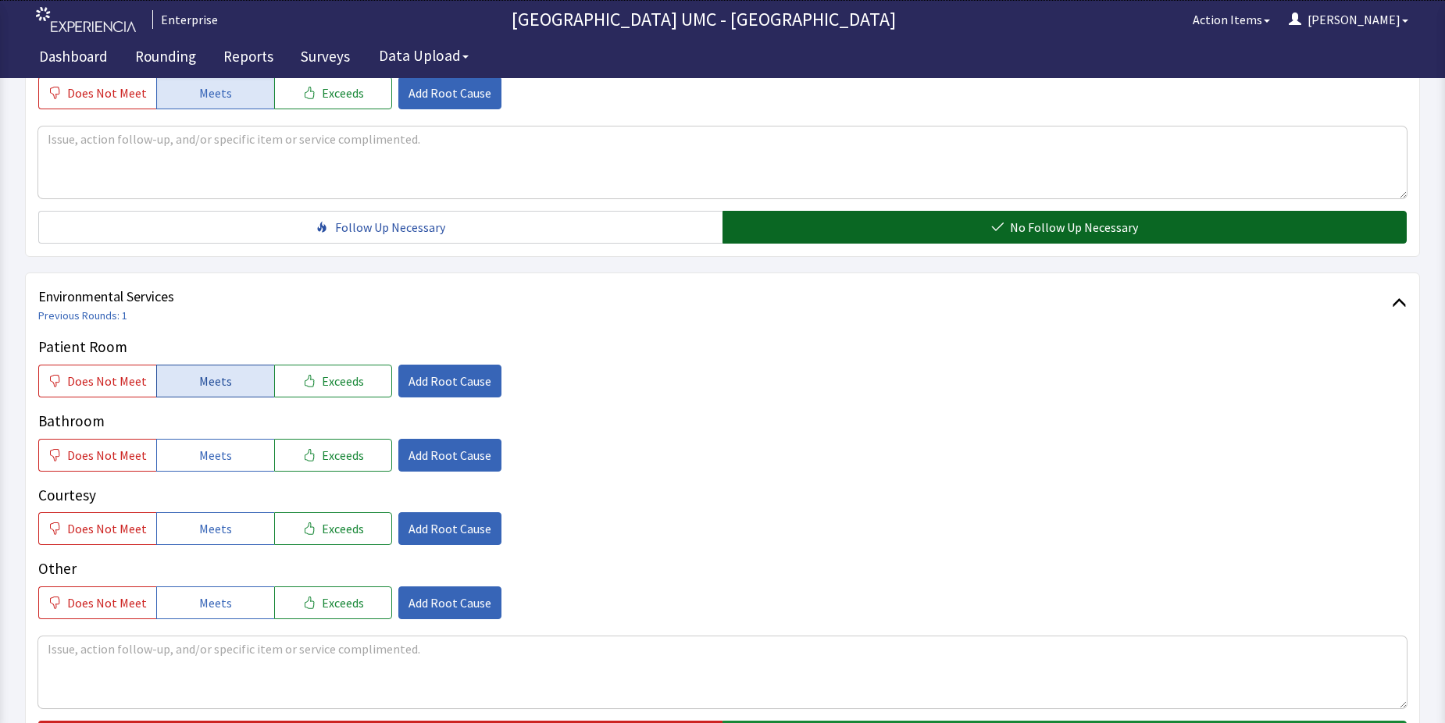
click at [191, 374] on button "Meets" at bounding box center [215, 381] width 118 height 33
click at [202, 448] on span "Meets" at bounding box center [215, 455] width 33 height 19
click at [214, 536] on span "Meets" at bounding box center [215, 529] width 33 height 19
click at [222, 613] on span "Meets" at bounding box center [215, 603] width 33 height 19
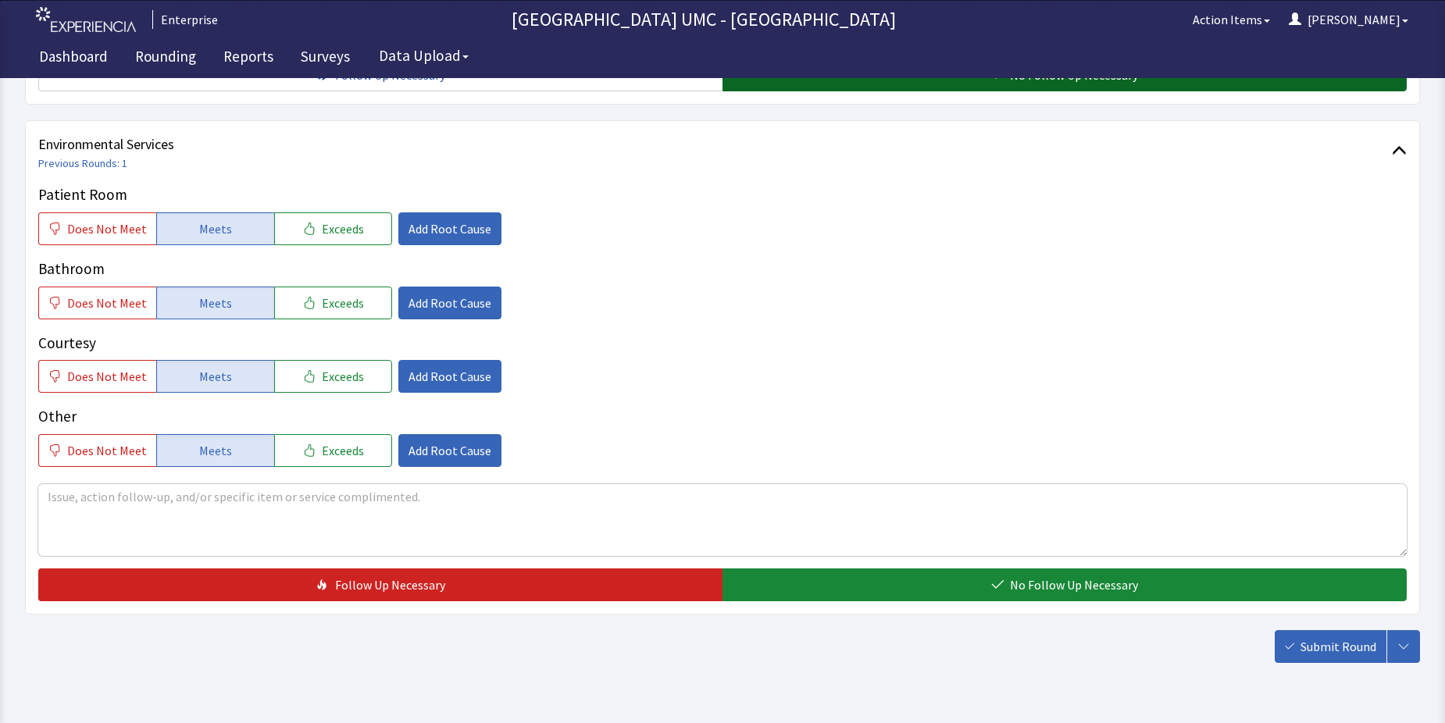
scroll to position [781, 0]
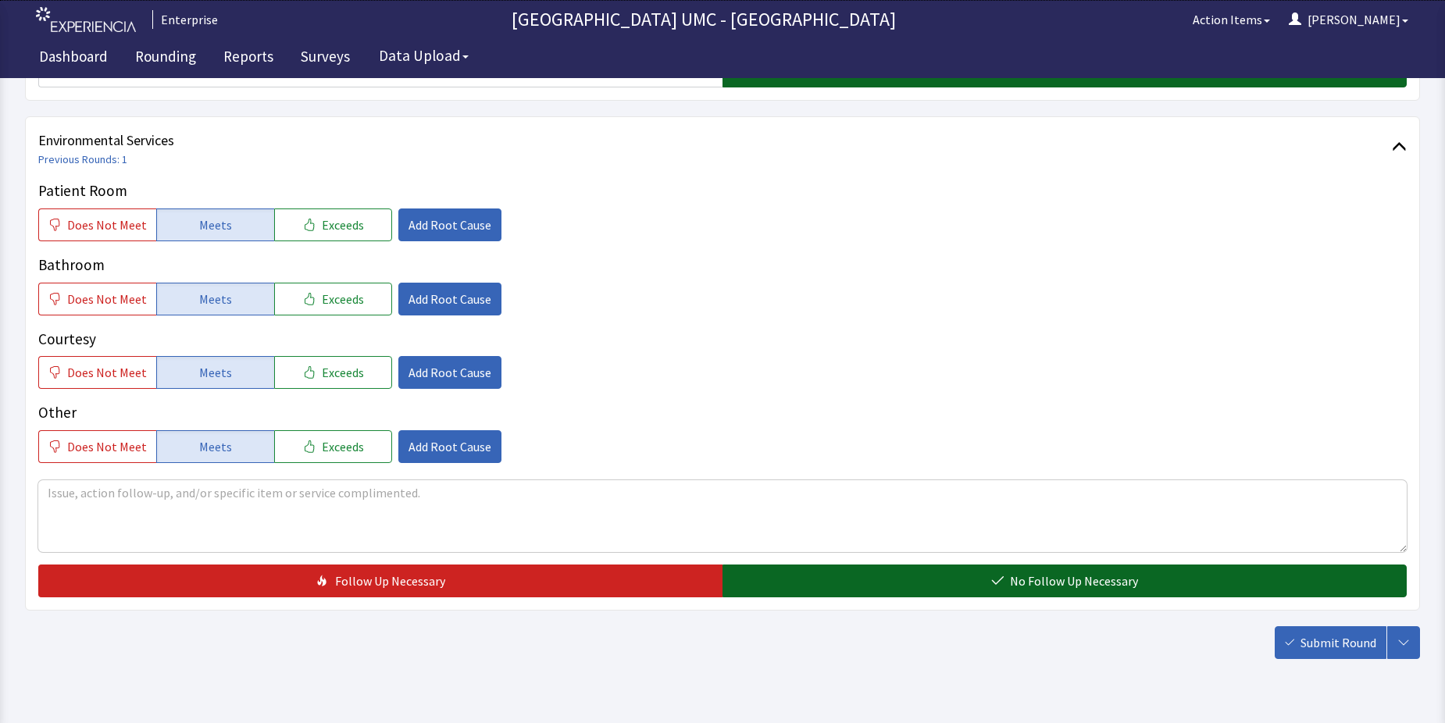
click at [1034, 575] on span "No Follow Up Necessary" at bounding box center [1074, 581] width 128 height 19
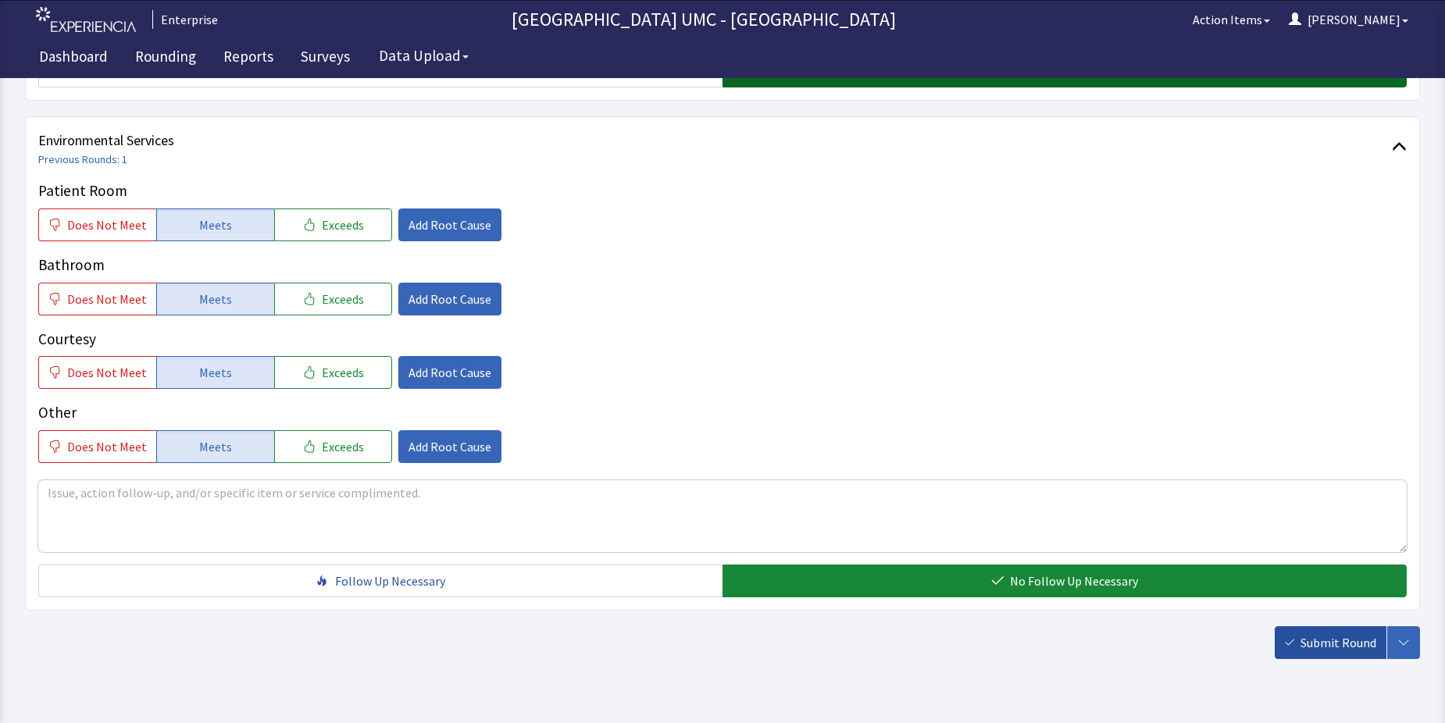
click at [1327, 642] on span "Submit Round" at bounding box center [1339, 643] width 76 height 19
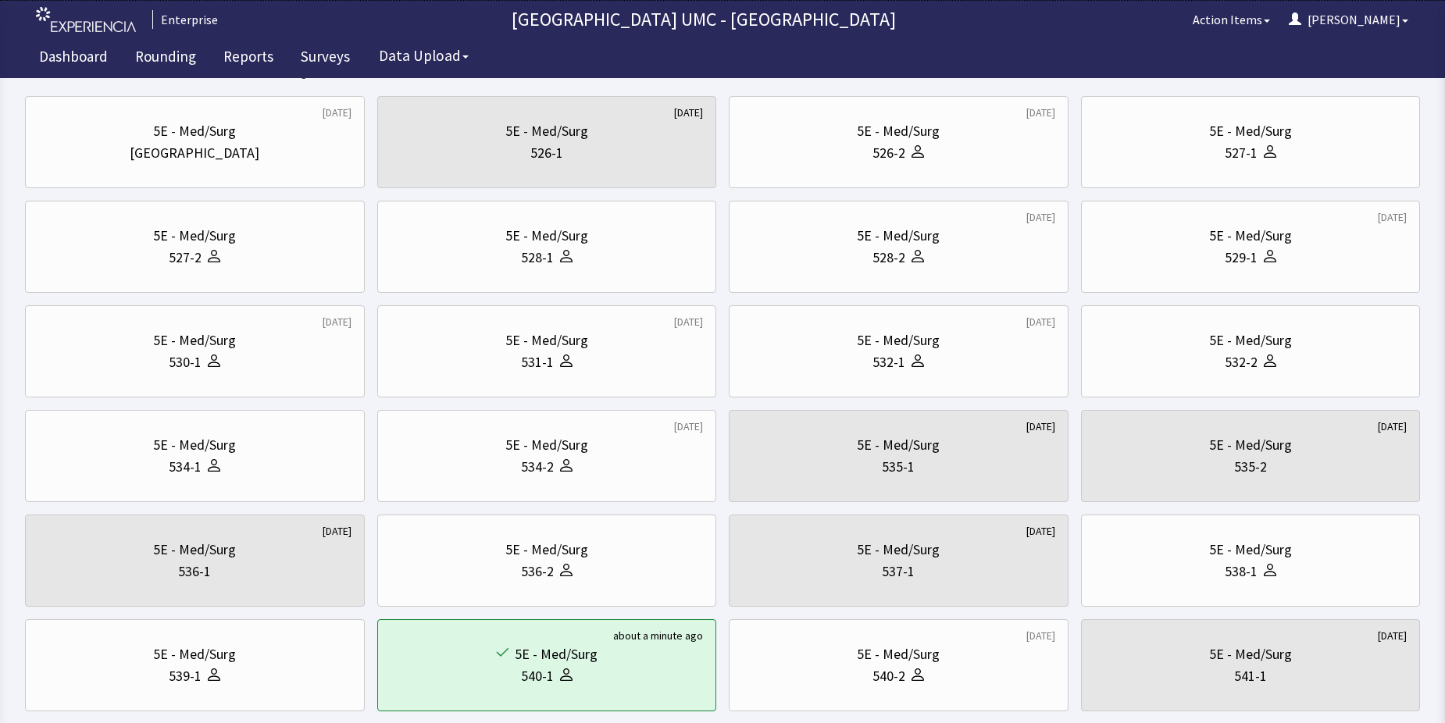
scroll to position [156, 0]
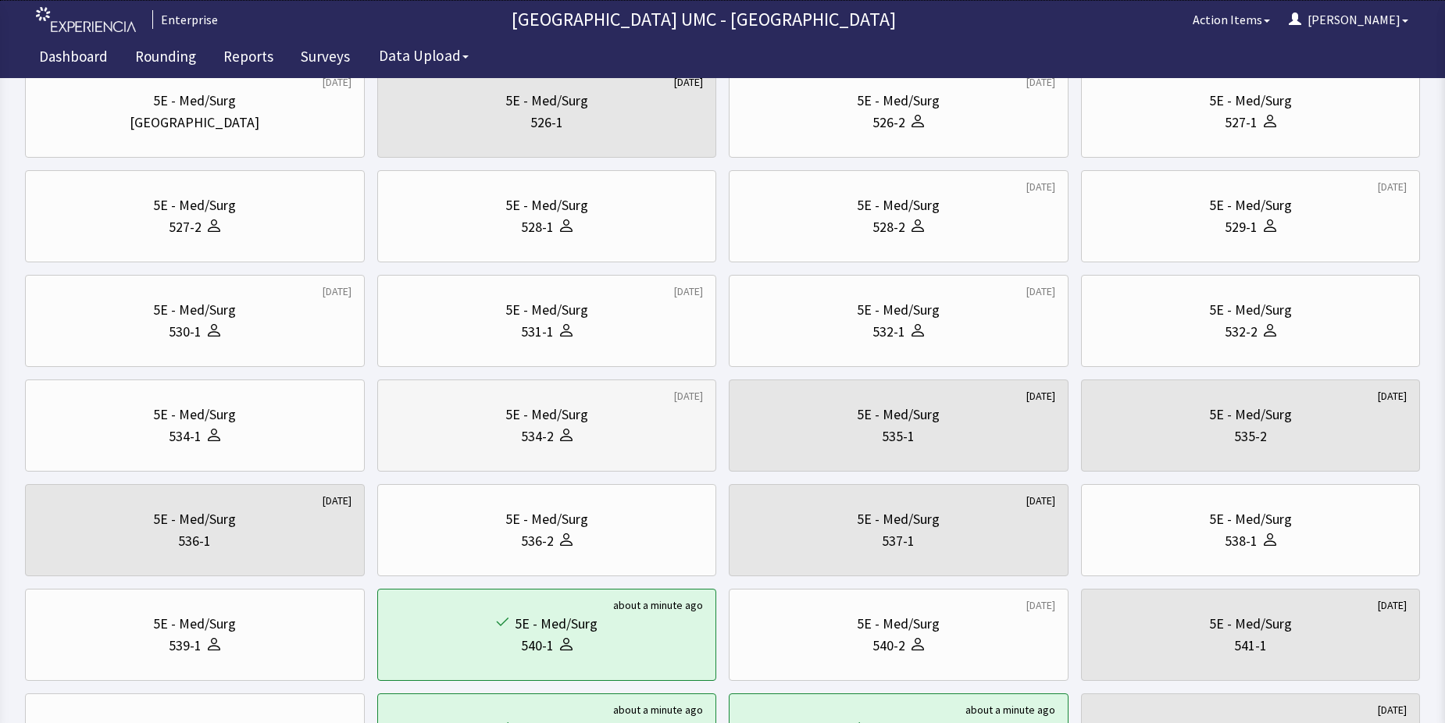
click at [566, 441] on div at bounding box center [563, 437] width 19 height 22
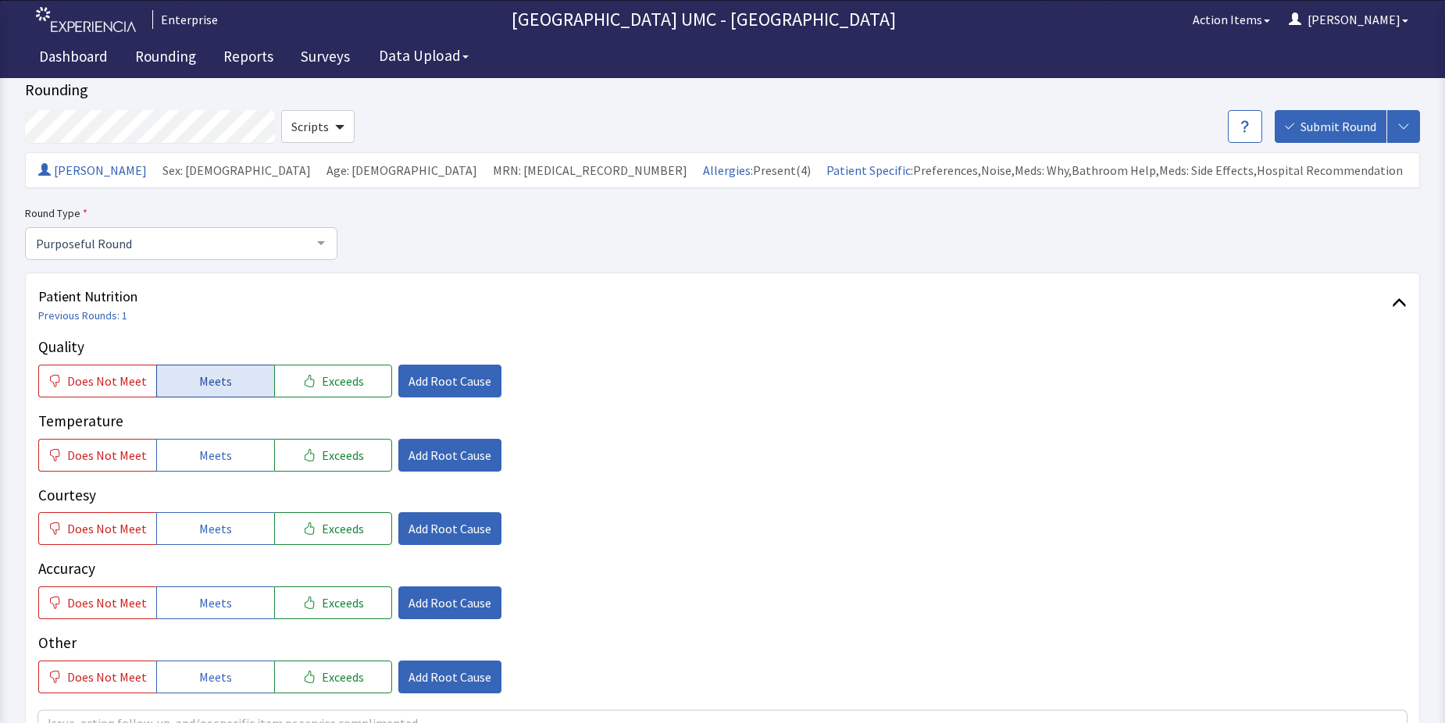
scroll to position [78, 0]
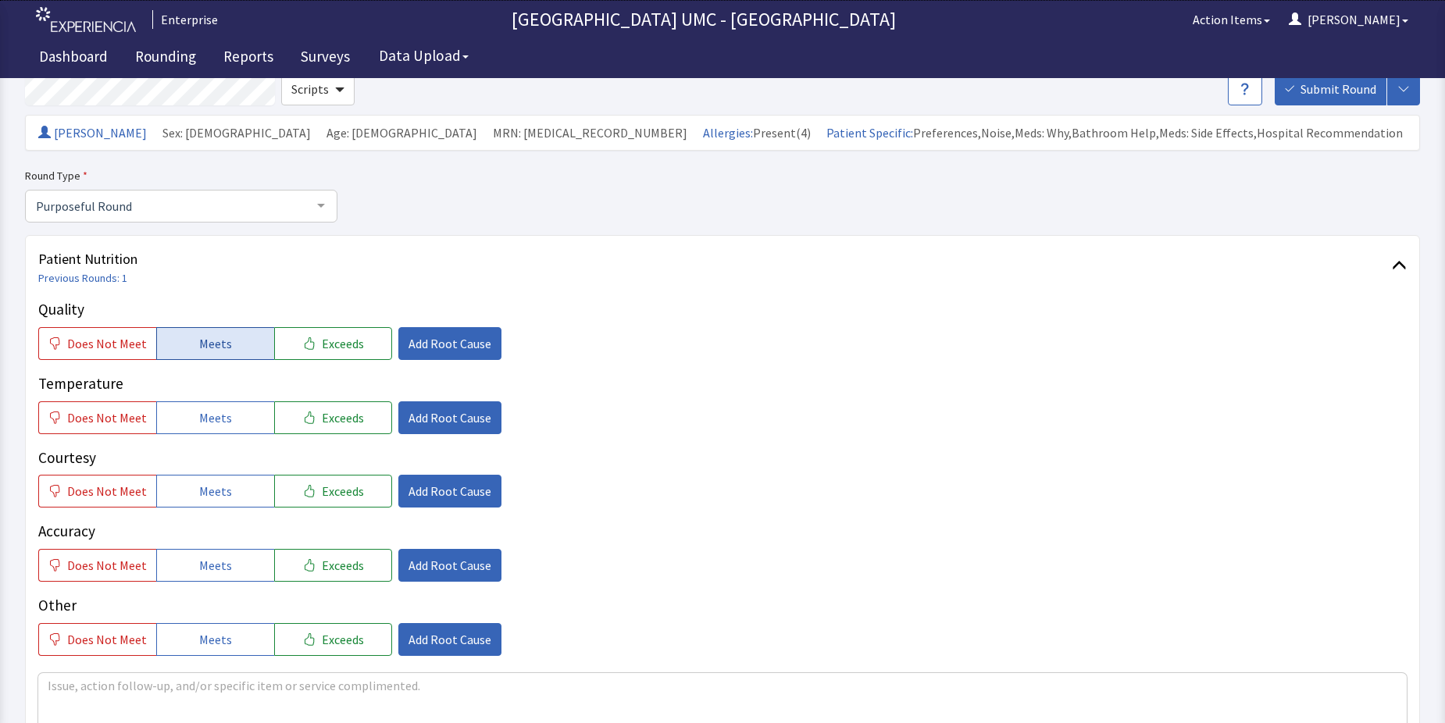
click at [185, 348] on button "Meets" at bounding box center [215, 343] width 118 height 33
click at [199, 426] on span "Meets" at bounding box center [215, 418] width 33 height 19
click at [227, 502] on button "Meets" at bounding box center [215, 491] width 118 height 33
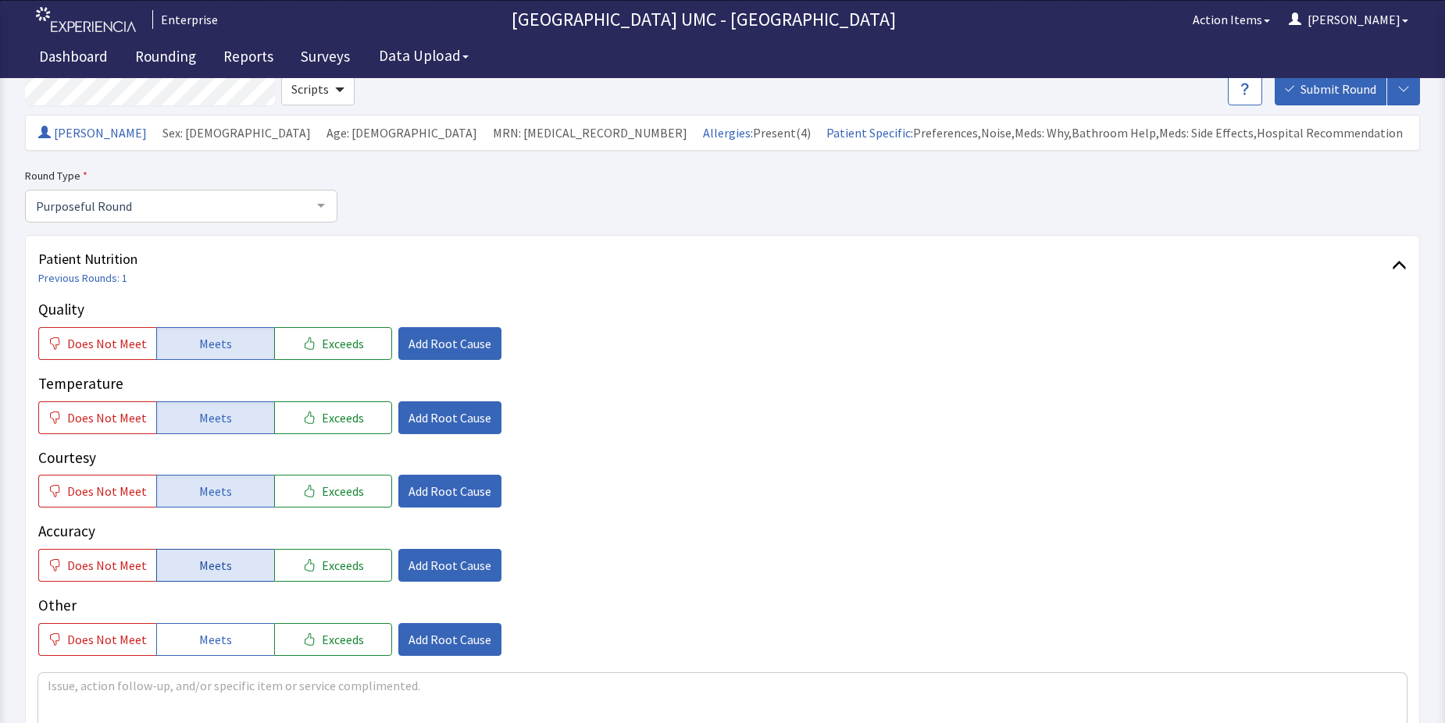
click at [220, 562] on span "Meets" at bounding box center [215, 565] width 33 height 19
click at [220, 635] on span "Meets" at bounding box center [215, 640] width 33 height 19
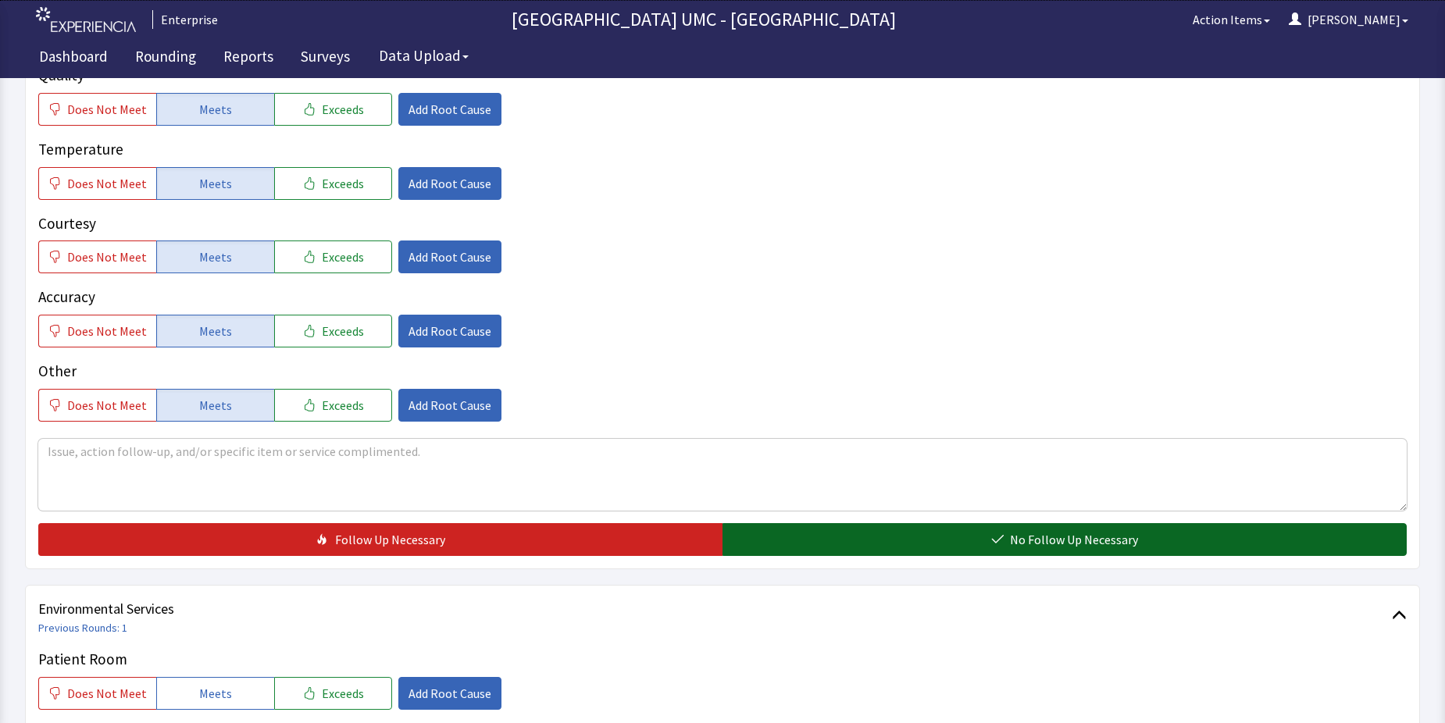
click at [899, 541] on button "No Follow Up Necessary" at bounding box center [1065, 539] width 684 height 33
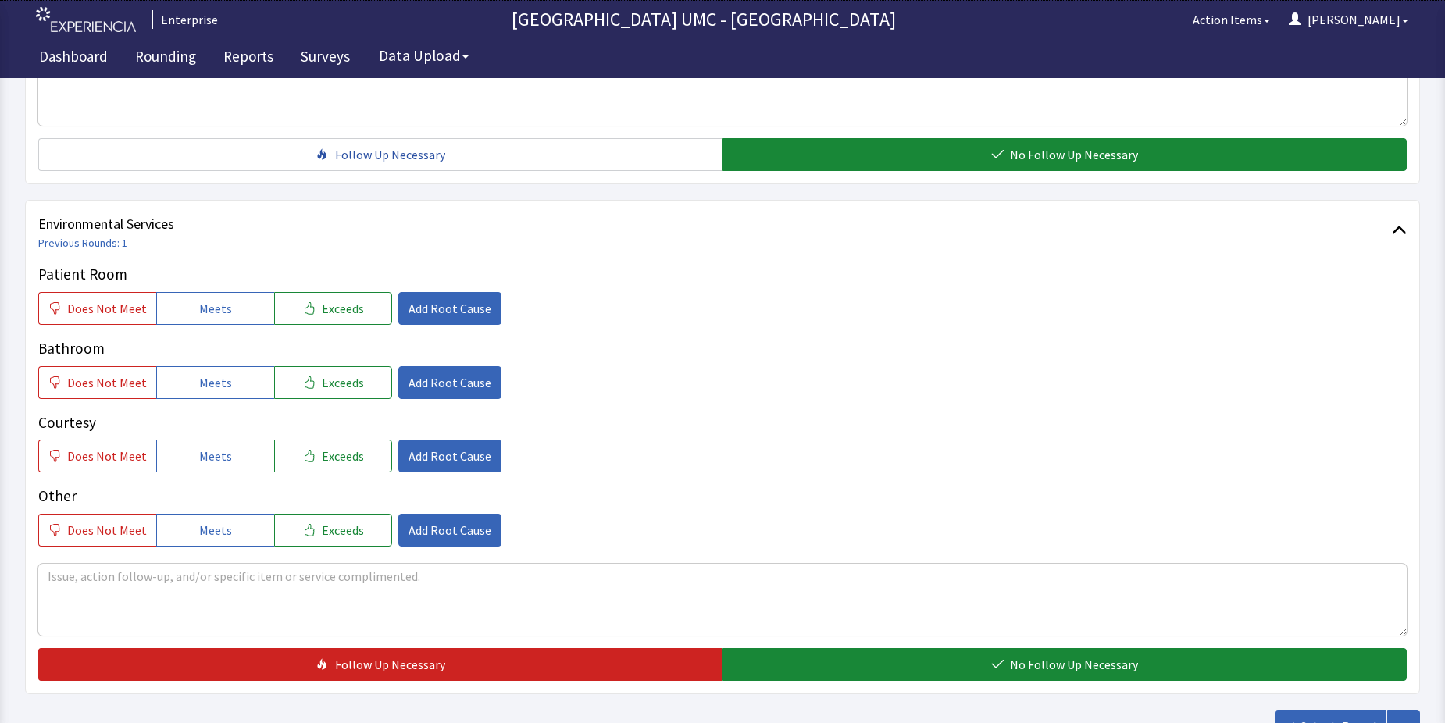
scroll to position [703, 0]
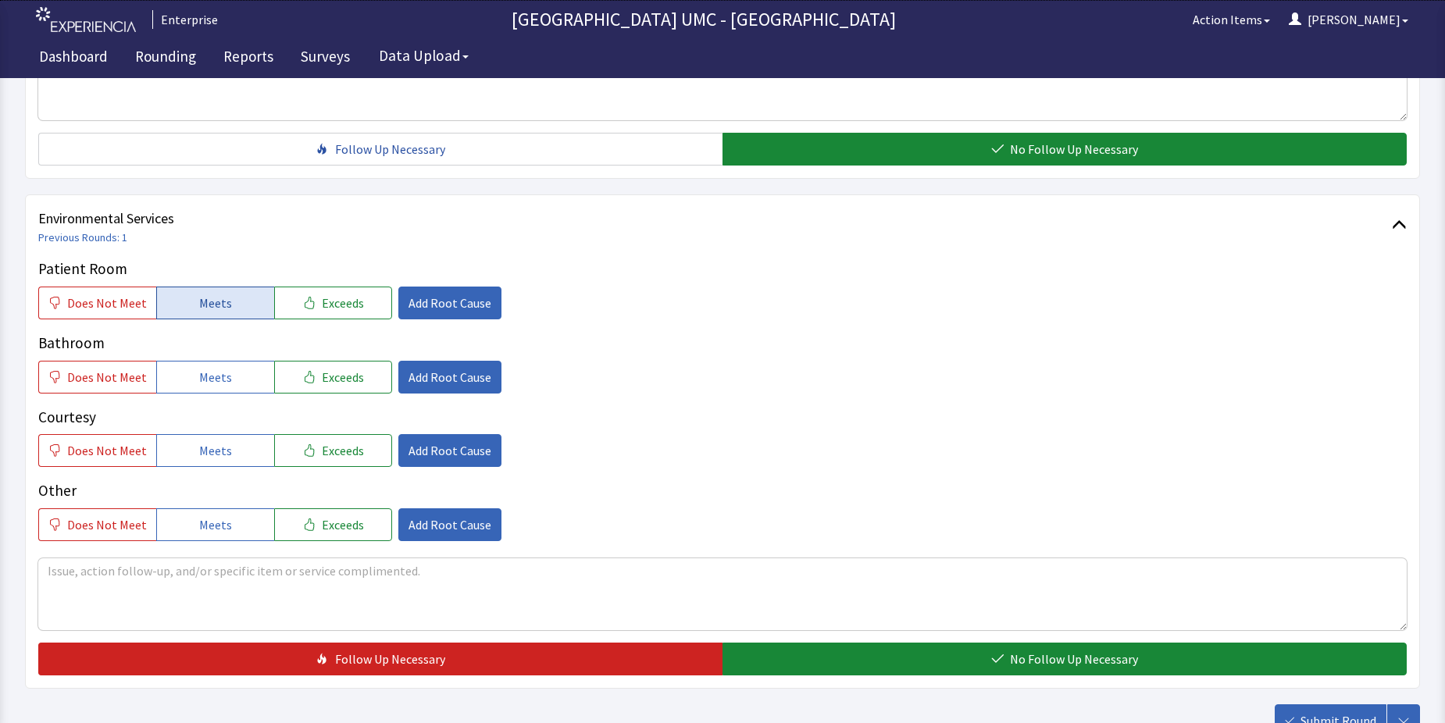
click at [218, 310] on span "Meets" at bounding box center [215, 303] width 33 height 19
click at [212, 381] on span "Meets" at bounding box center [215, 377] width 33 height 19
click at [217, 451] on span "Meets" at bounding box center [215, 450] width 33 height 19
click at [219, 521] on span "Meets" at bounding box center [215, 525] width 33 height 19
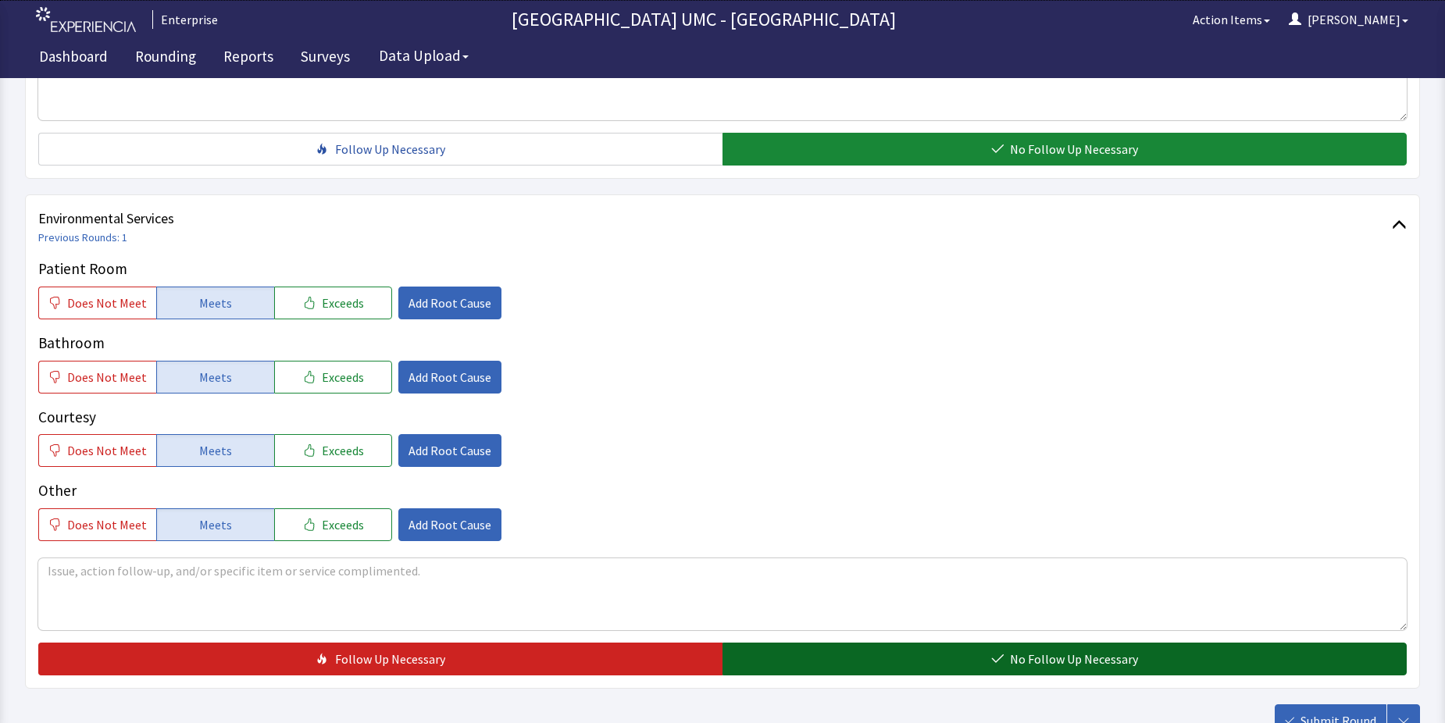
click at [846, 657] on button "No Follow Up Necessary" at bounding box center [1065, 659] width 684 height 33
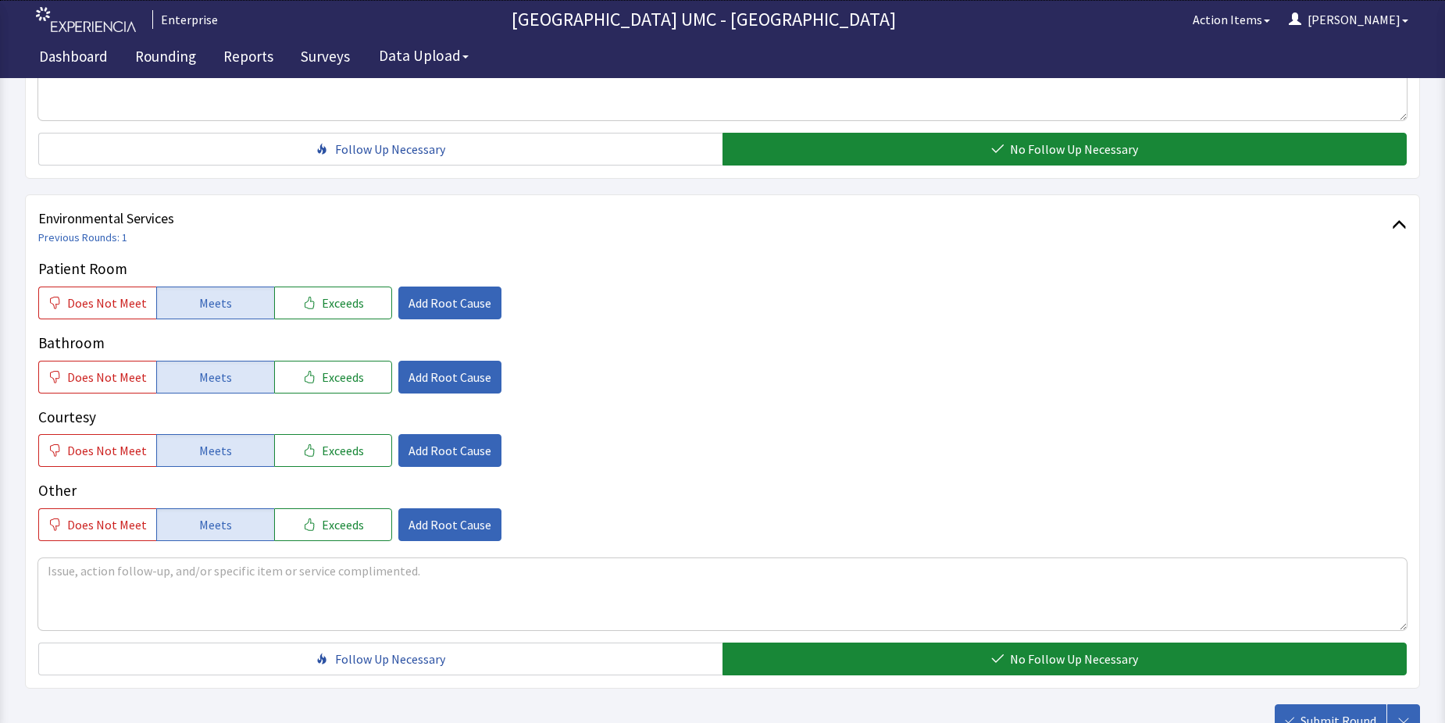
click at [1296, 710] on button "Submit Round" at bounding box center [1331, 721] width 112 height 33
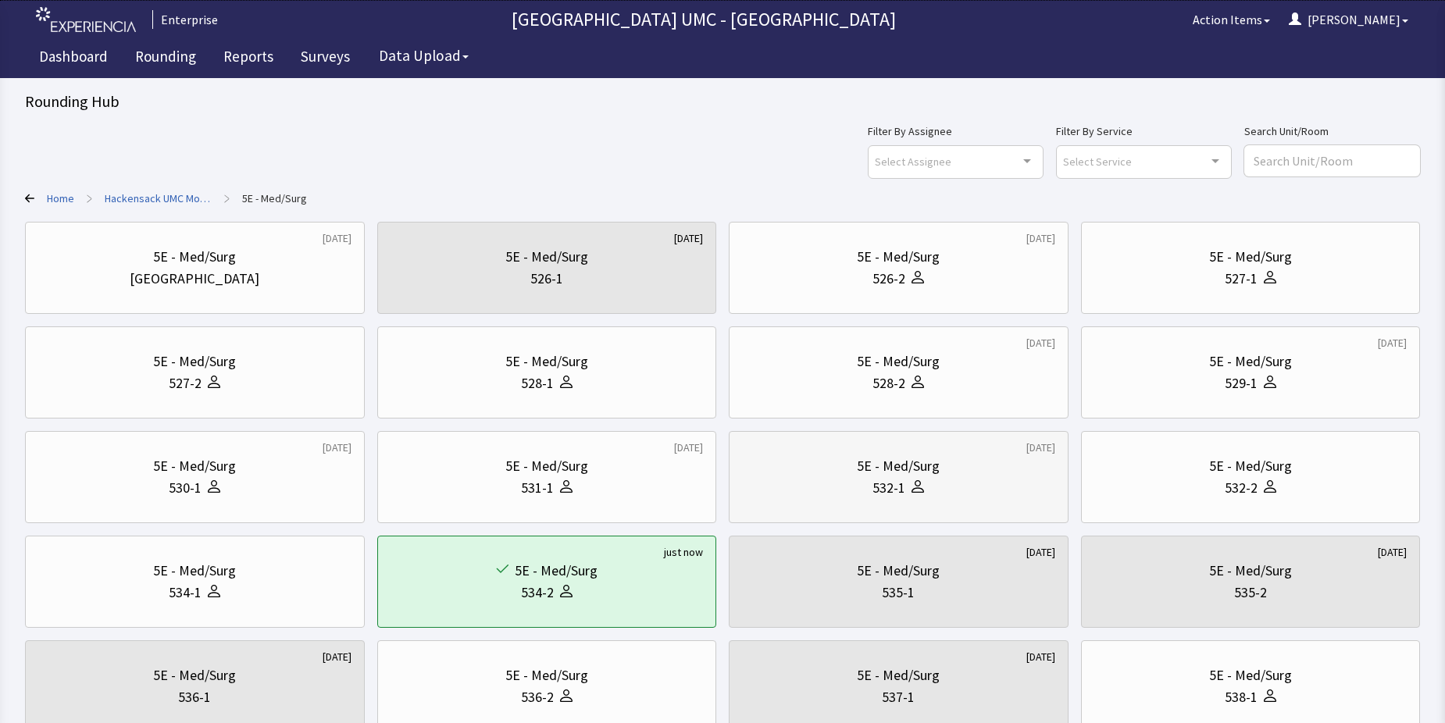
click at [859, 481] on div "532-1" at bounding box center [898, 488] width 313 height 22
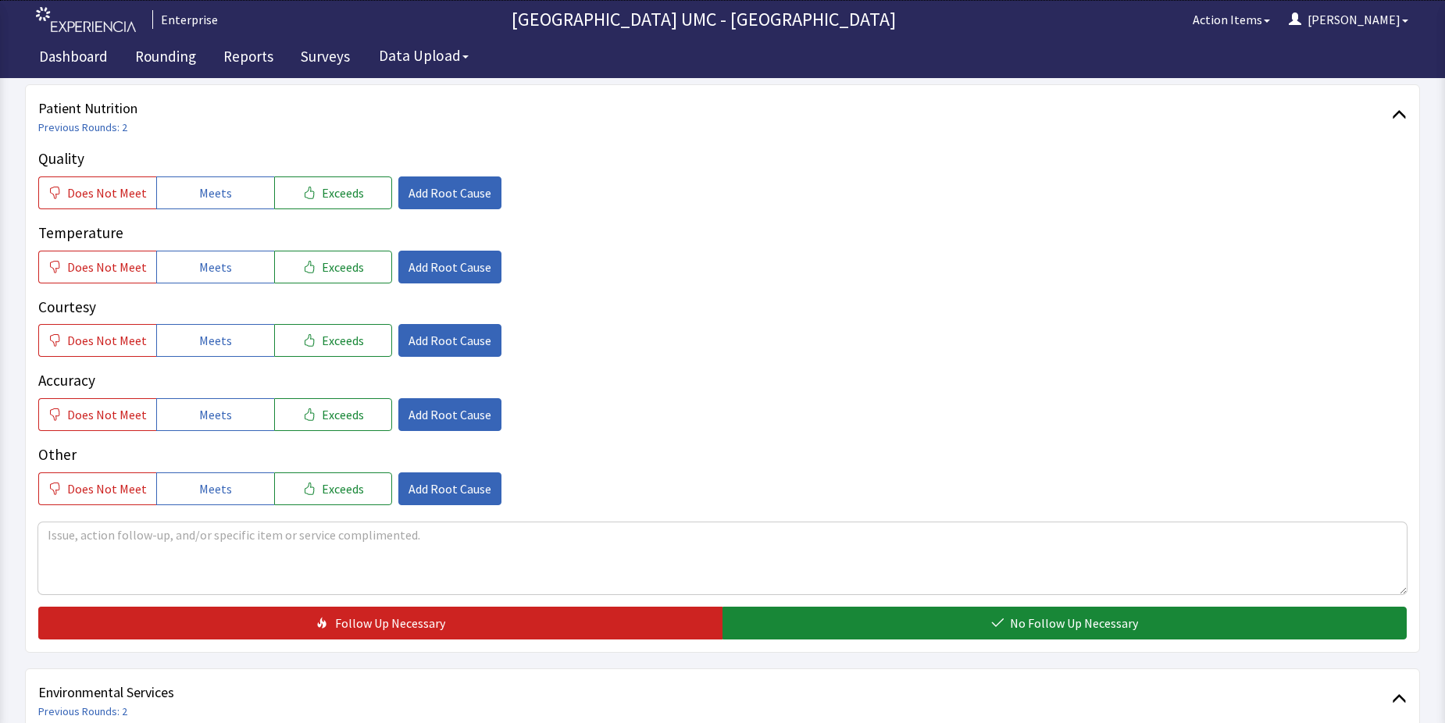
scroll to position [234, 0]
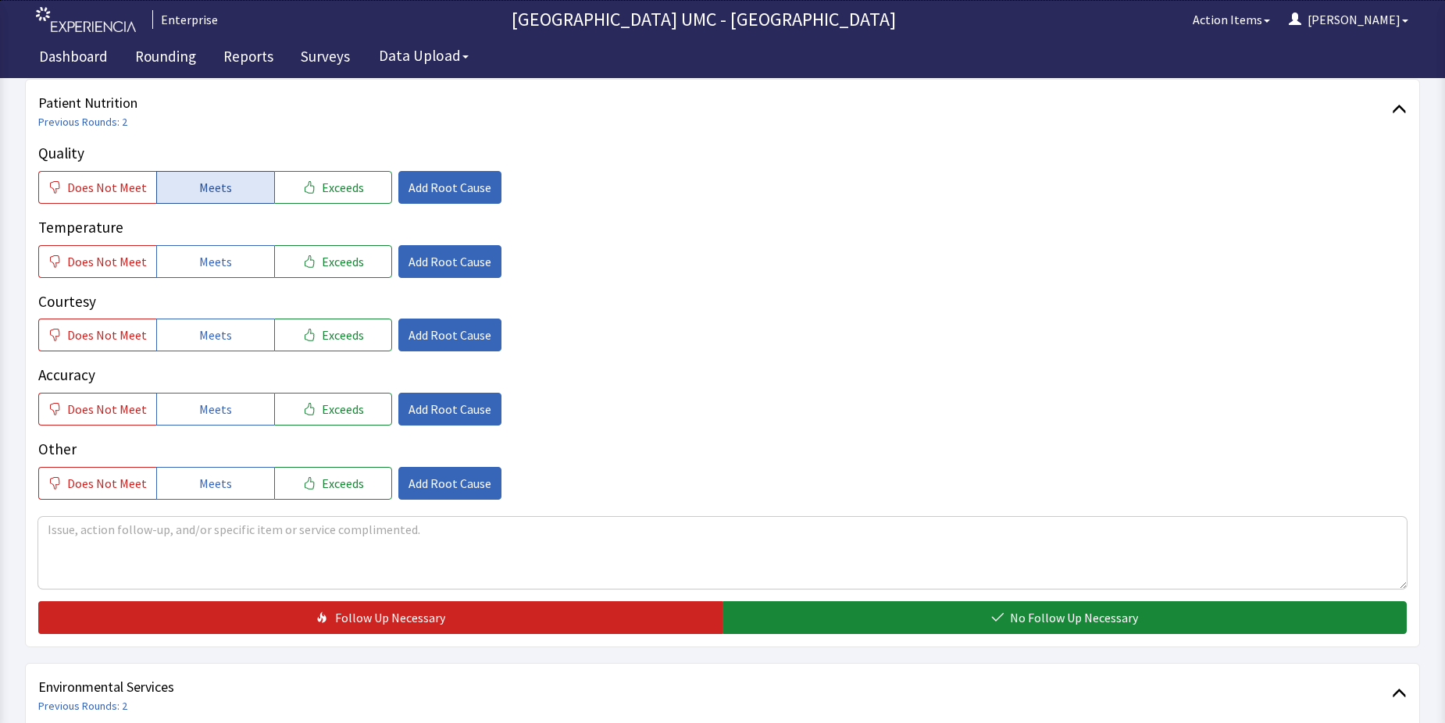
click at [199, 193] on span "Meets" at bounding box center [215, 187] width 33 height 19
click at [216, 266] on span "Meets" at bounding box center [215, 261] width 33 height 19
click at [216, 333] on span "Meets" at bounding box center [215, 335] width 33 height 19
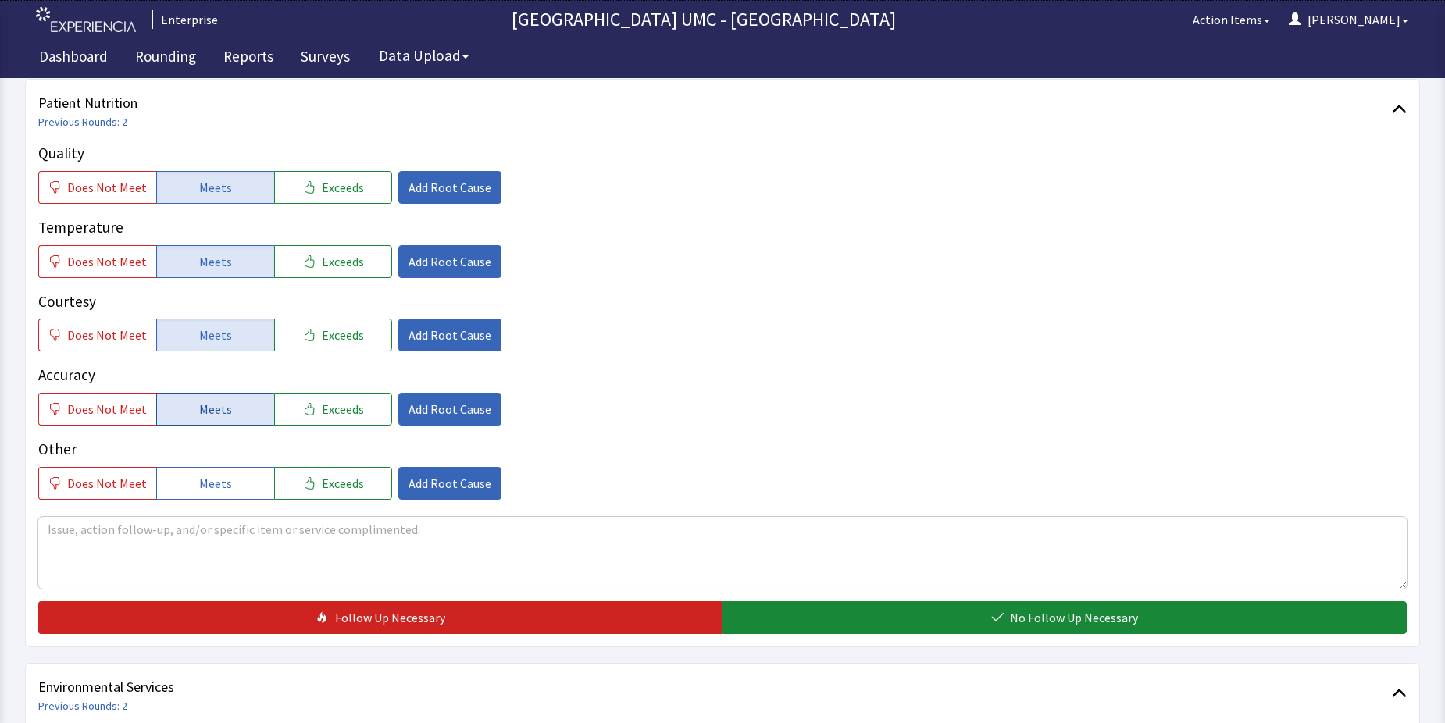
click at [217, 416] on span "Meets" at bounding box center [215, 409] width 33 height 19
click at [215, 474] on span "Meets" at bounding box center [215, 483] width 33 height 19
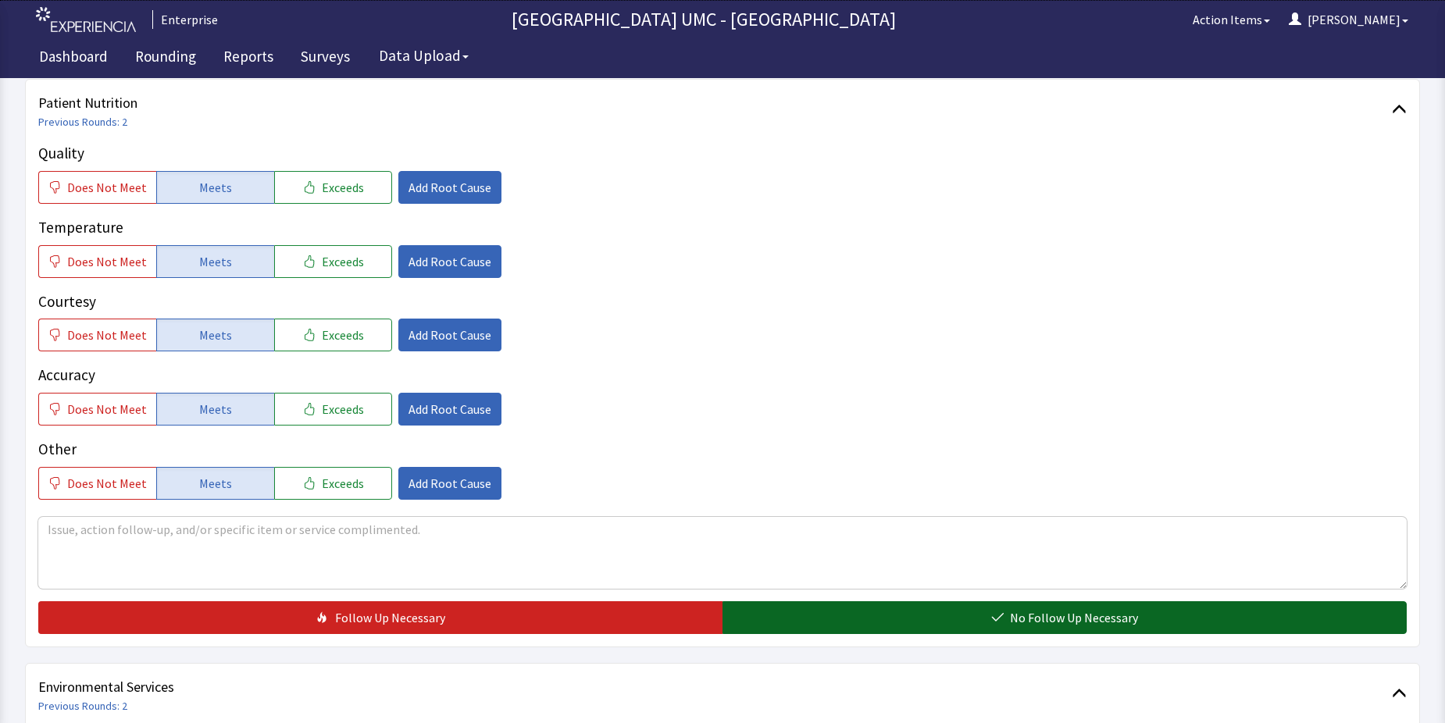
click at [841, 607] on button "No Follow Up Necessary" at bounding box center [1065, 618] width 684 height 33
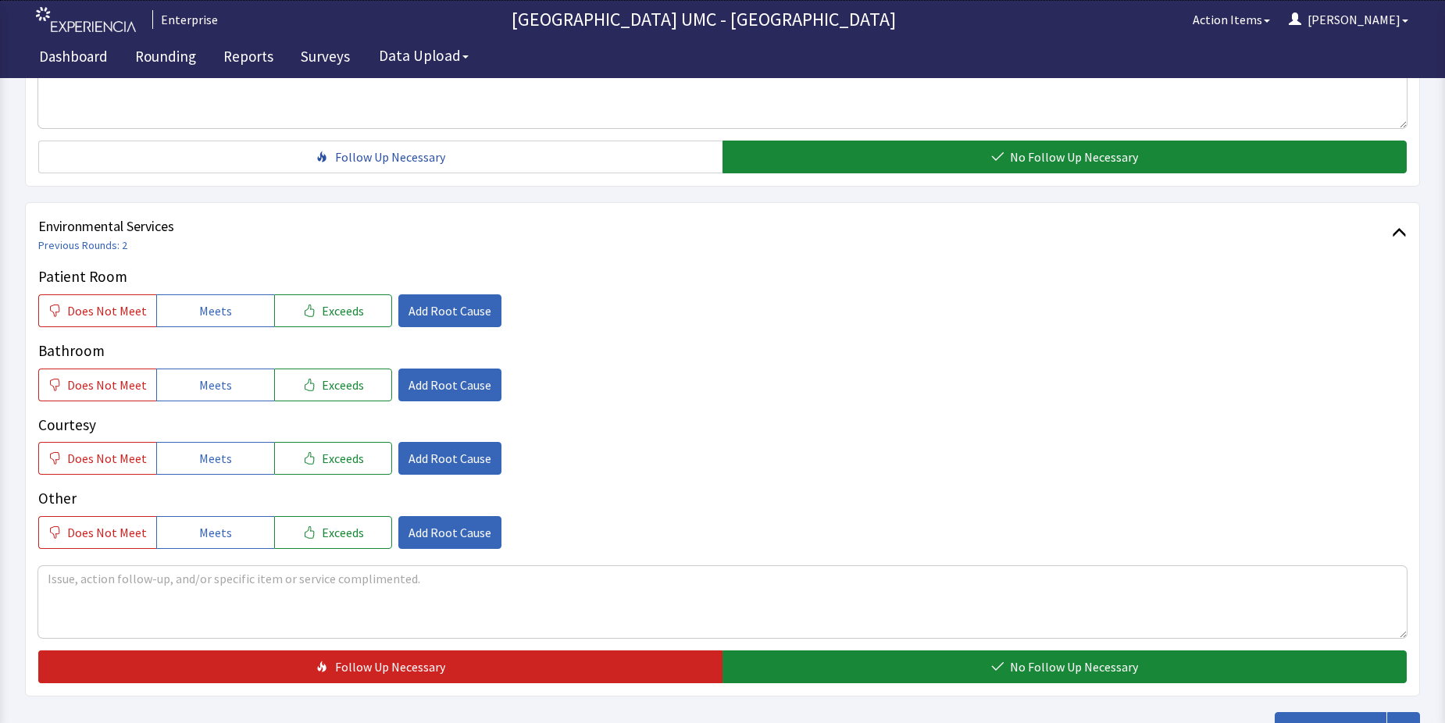
scroll to position [703, 0]
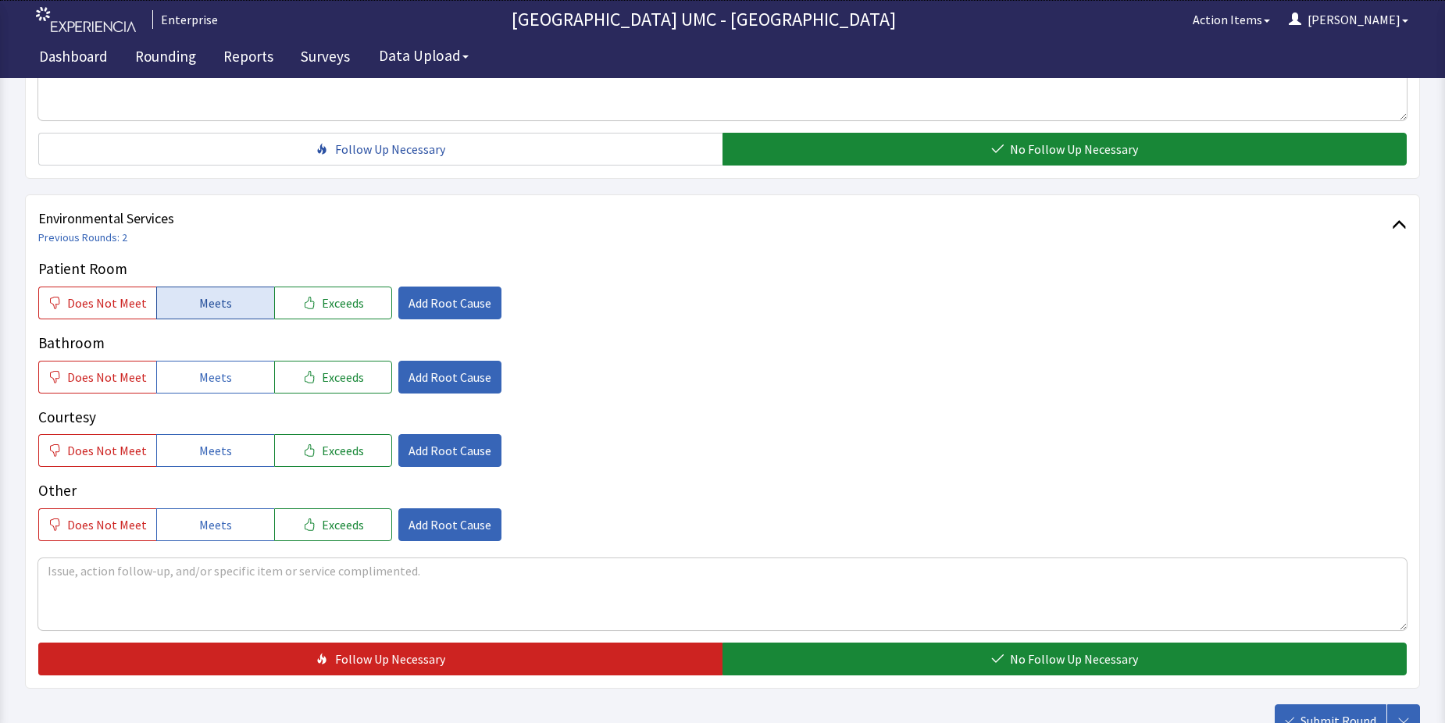
click at [227, 309] on button "Meets" at bounding box center [215, 303] width 118 height 33
drag, startPoint x: 234, startPoint y: 366, endPoint x: 242, endPoint y: 425, distance: 59.1
click at [234, 370] on button "Meets" at bounding box center [215, 377] width 118 height 33
click at [235, 463] on button "Meets" at bounding box center [215, 450] width 118 height 33
click at [239, 515] on button "Meets" at bounding box center [215, 525] width 118 height 33
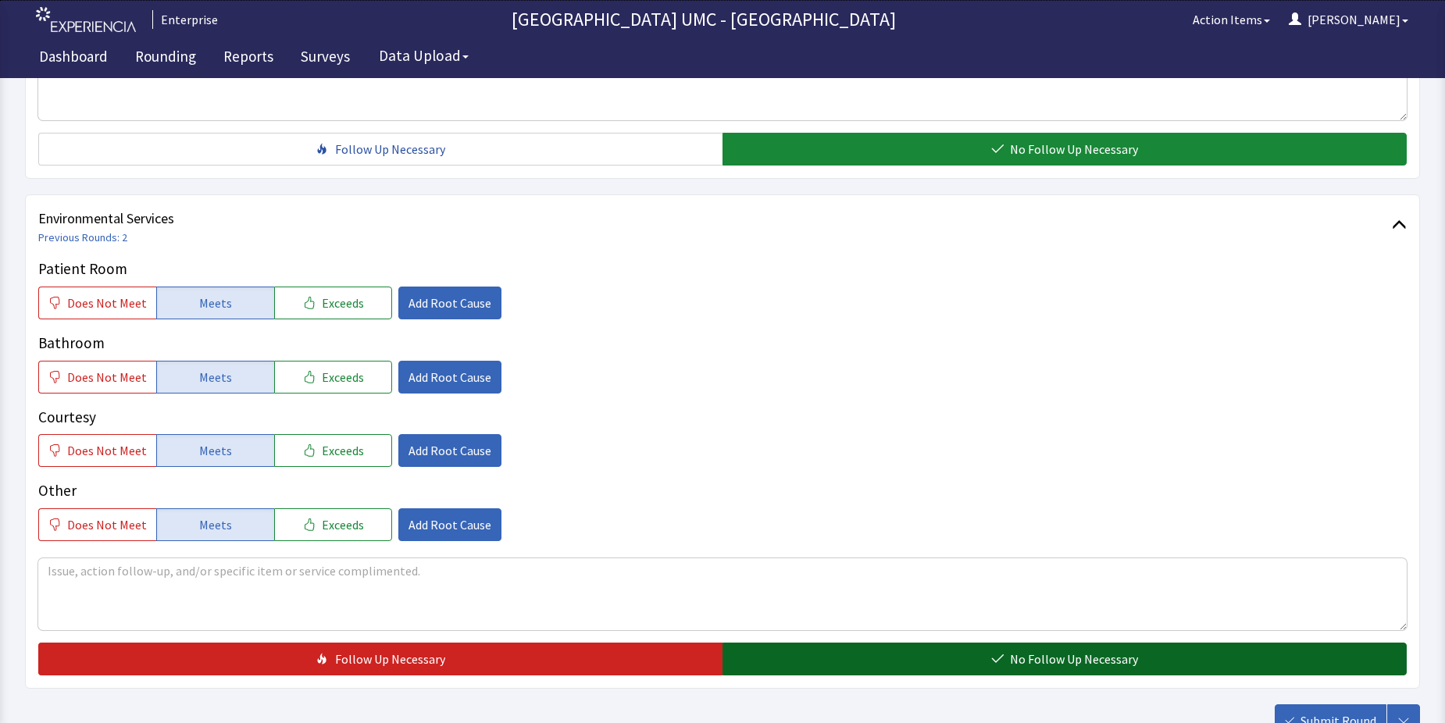
click at [827, 648] on button "No Follow Up Necessary" at bounding box center [1065, 659] width 684 height 33
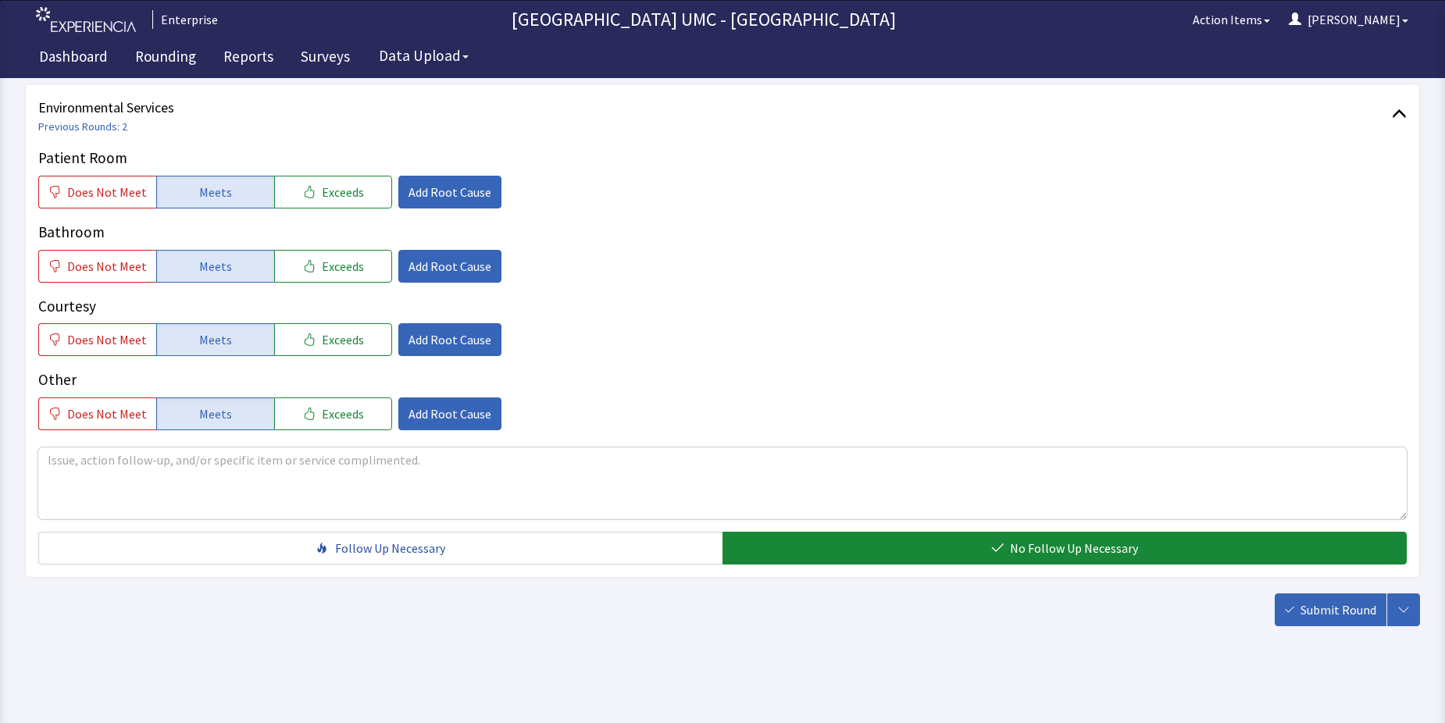
scroll to position [820, 0]
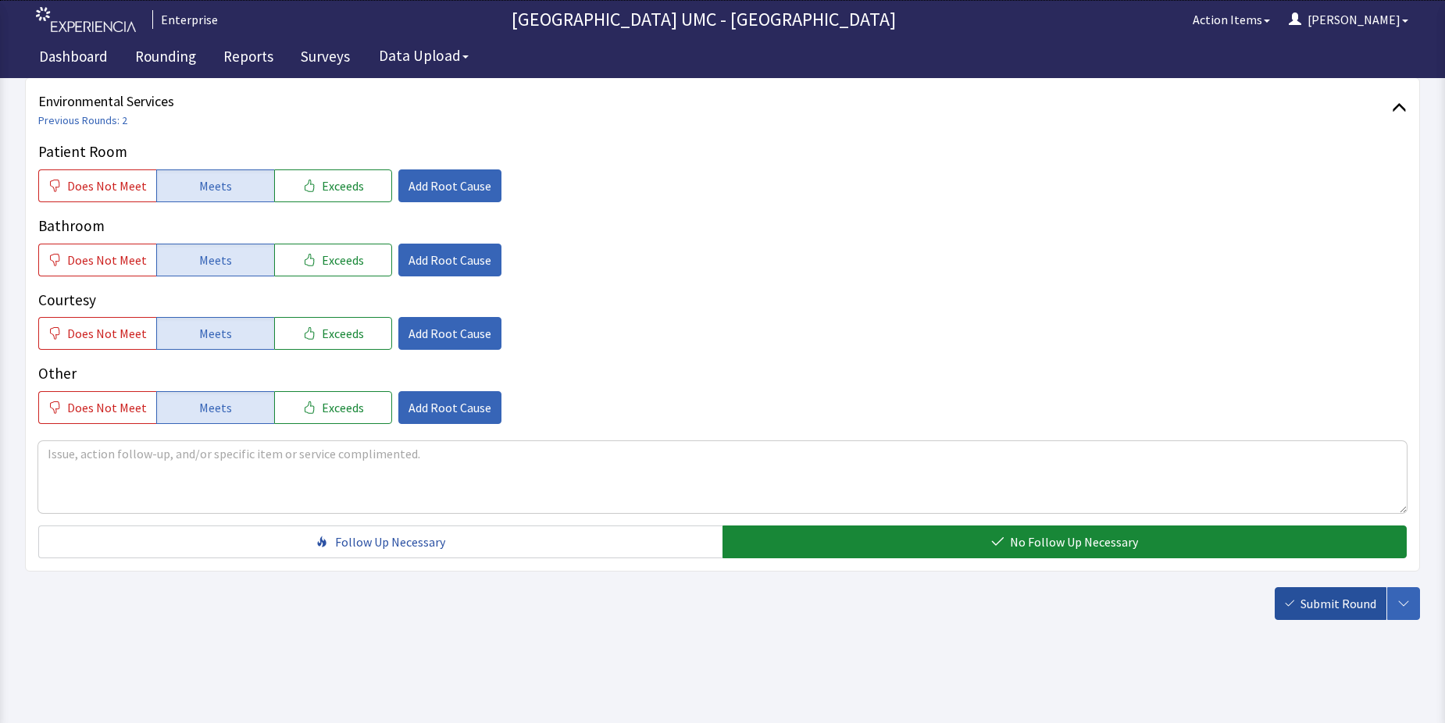
click at [1314, 607] on span "Submit Round" at bounding box center [1339, 604] width 76 height 19
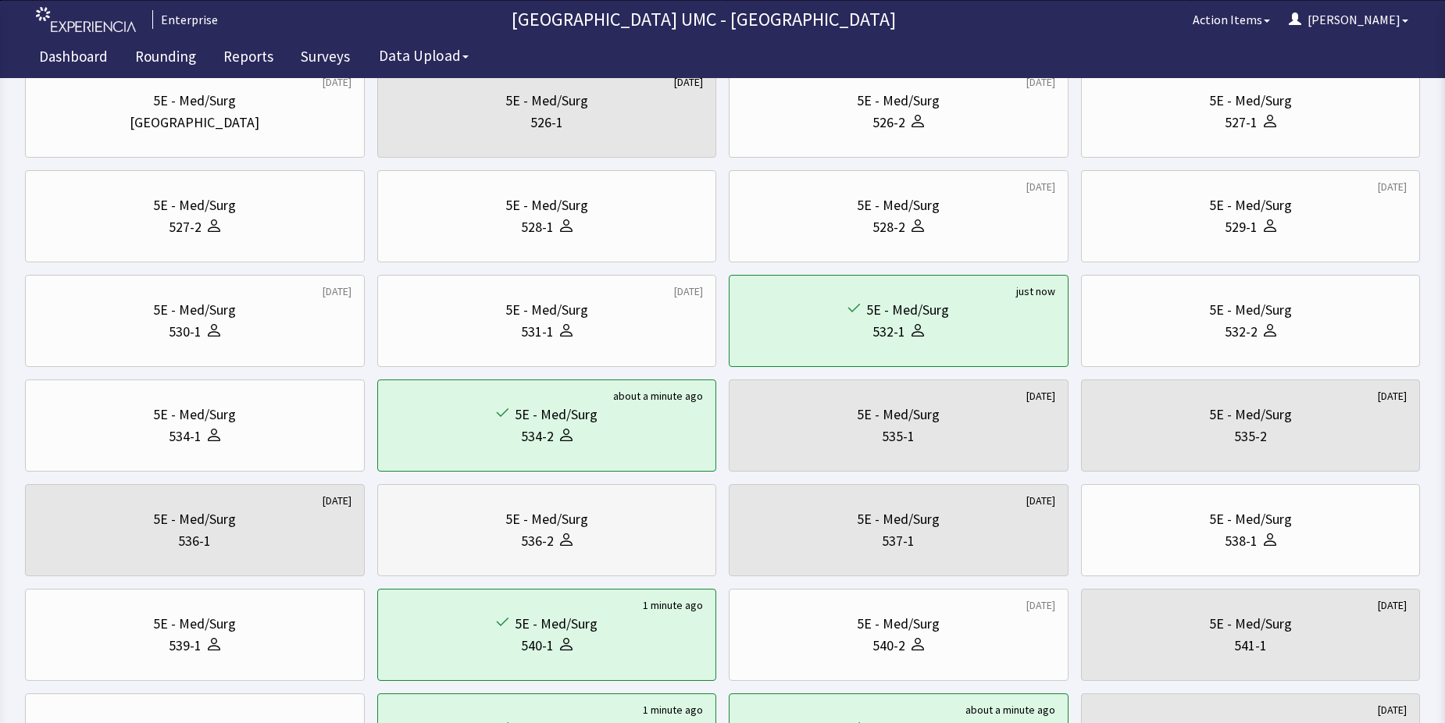
scroll to position [78, 0]
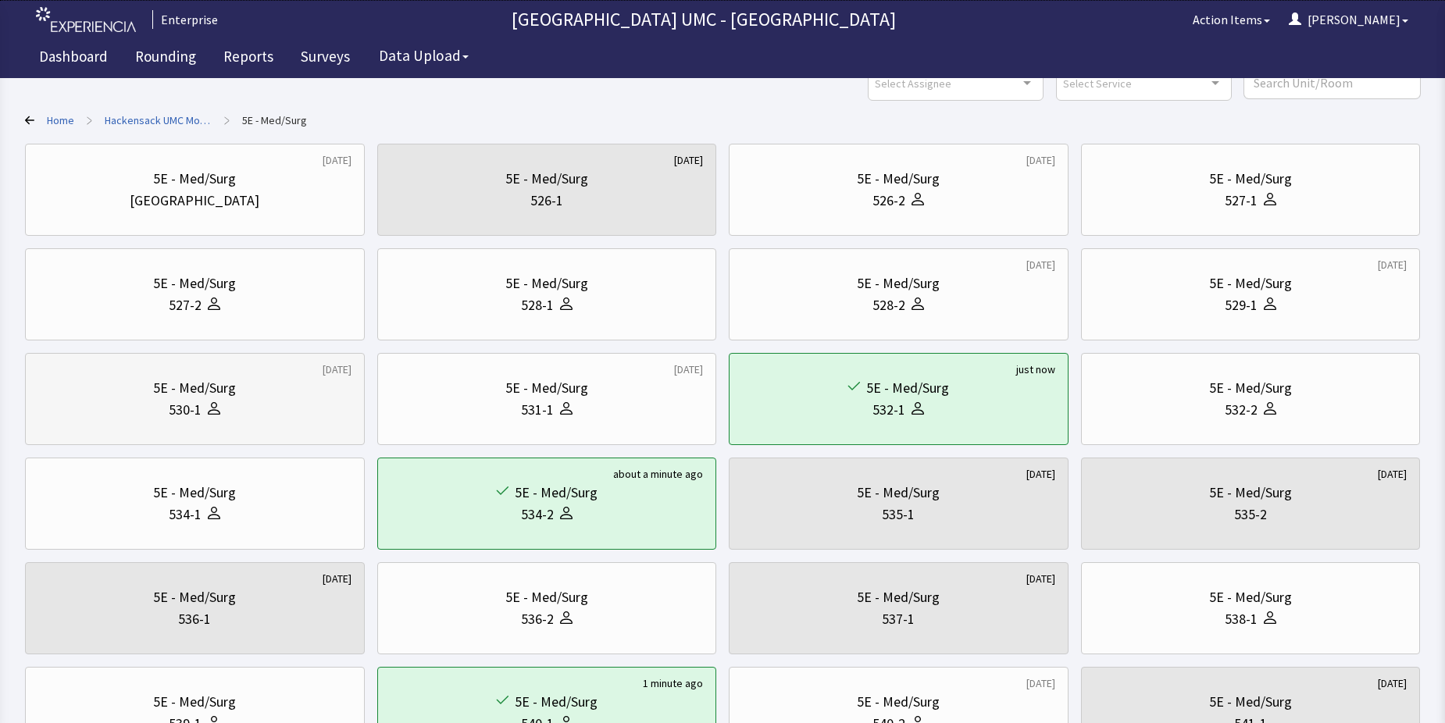
click at [227, 398] on div "5E - Med/Surg" at bounding box center [194, 388] width 83 height 22
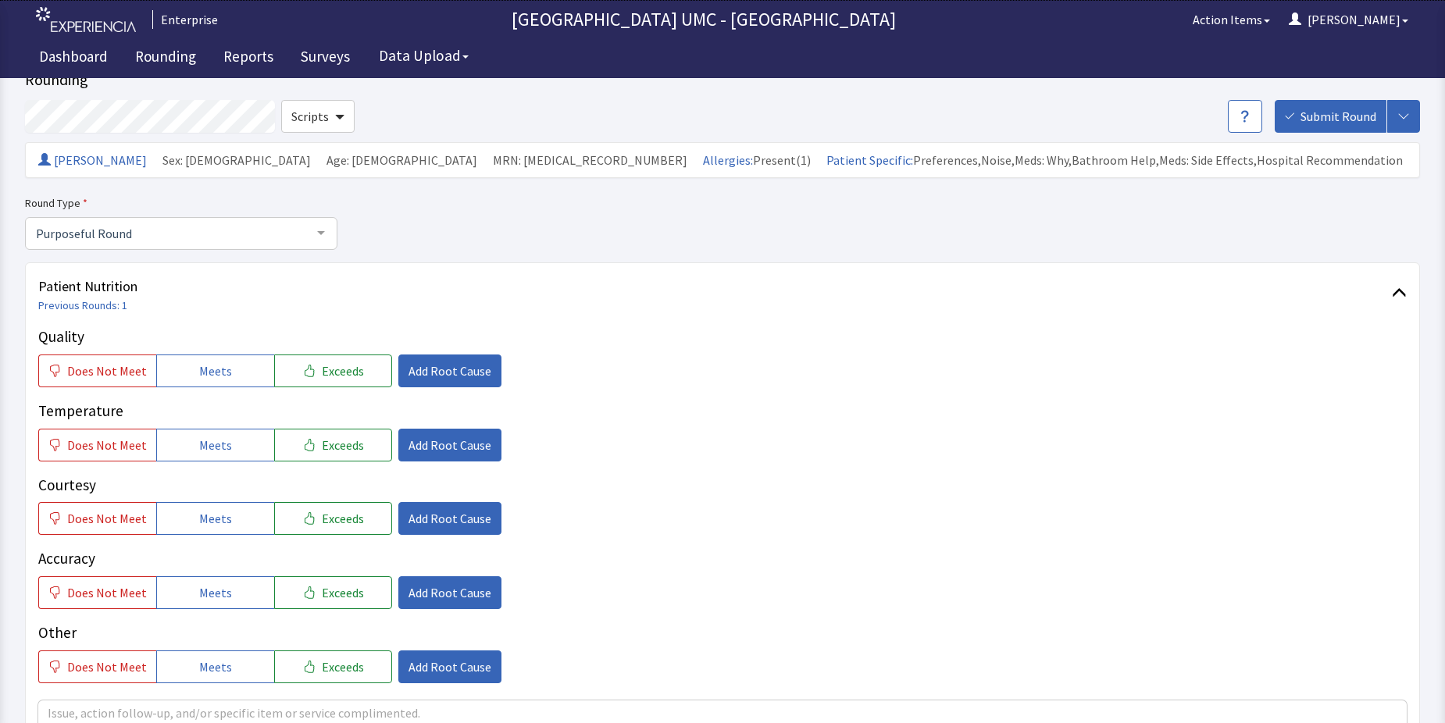
scroll to position [156, 0]
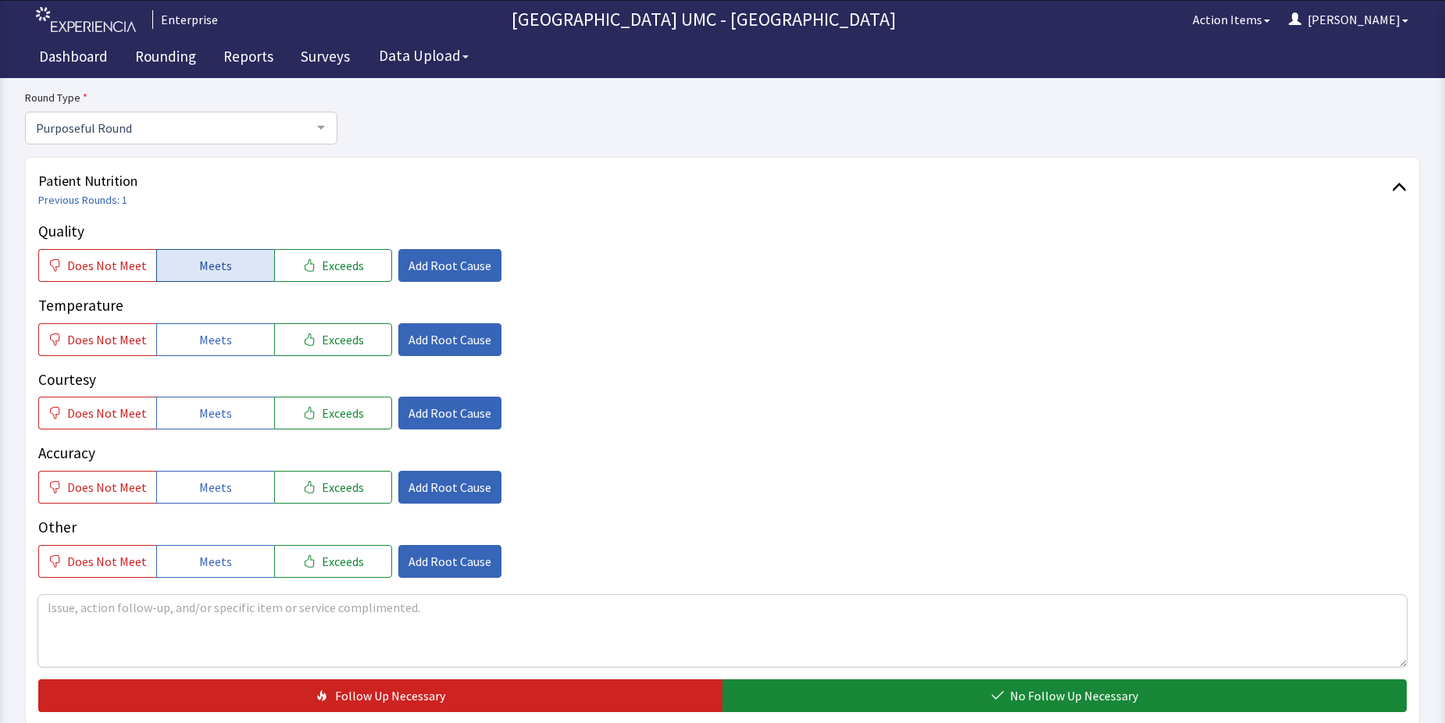
click at [216, 266] on span "Meets" at bounding box center [215, 265] width 33 height 19
click at [208, 347] on span "Meets" at bounding box center [215, 339] width 33 height 19
click at [202, 420] on span "Meets" at bounding box center [215, 413] width 33 height 19
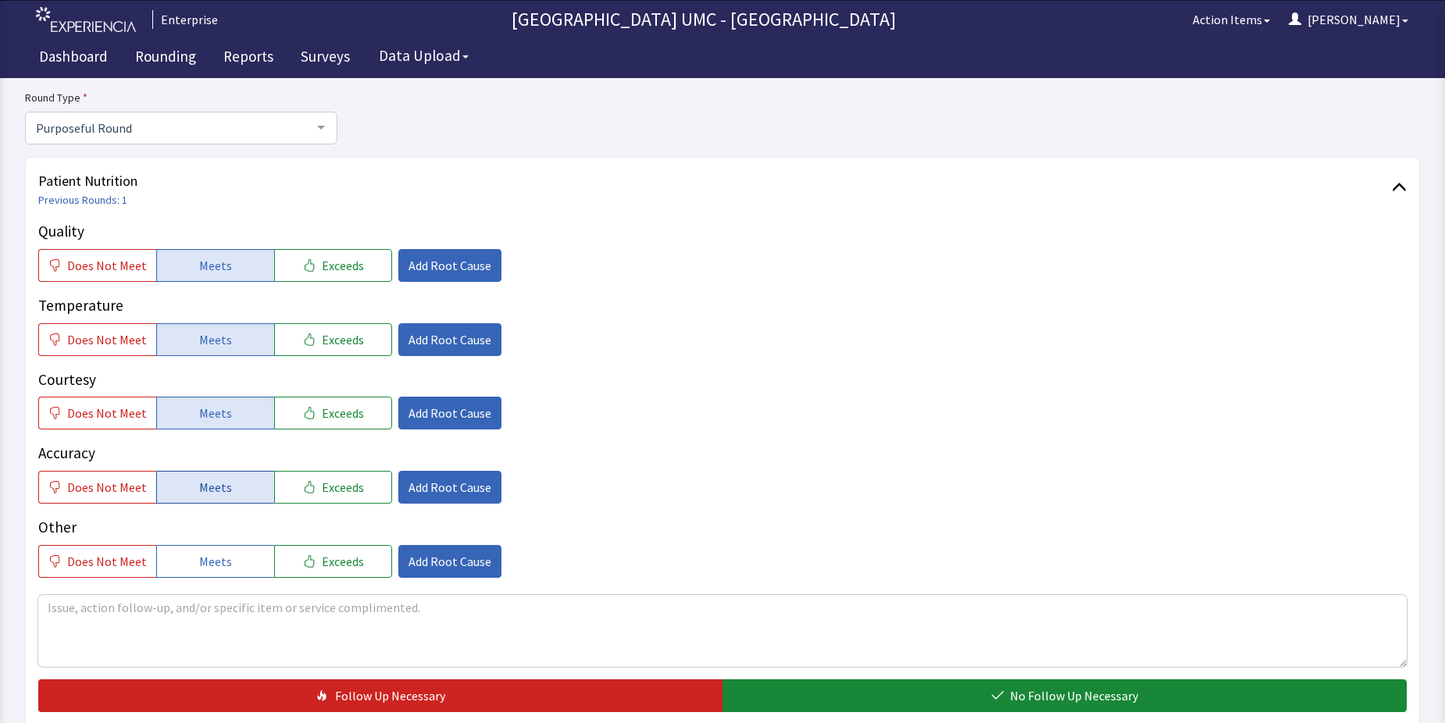
click at [205, 493] on span "Meets" at bounding box center [215, 487] width 33 height 19
click at [212, 560] on span "Meets" at bounding box center [215, 561] width 33 height 19
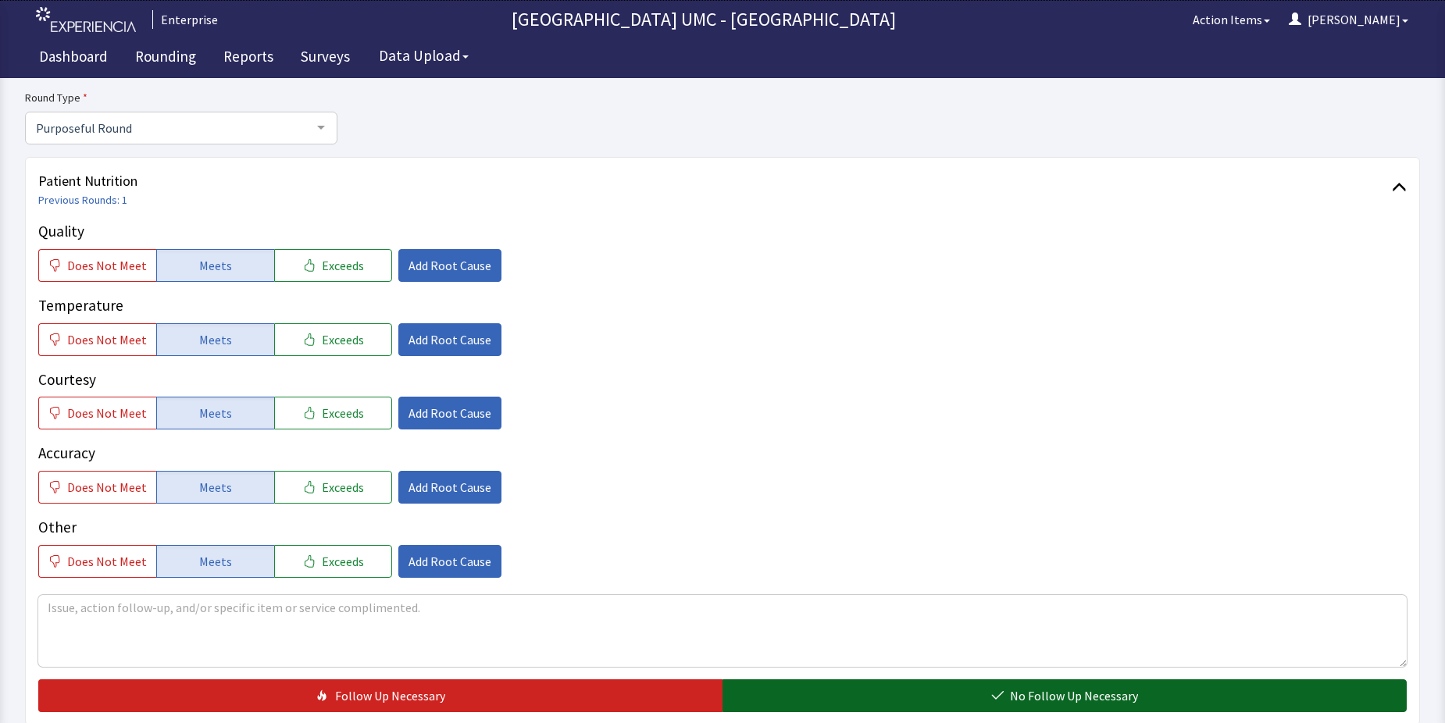
click at [934, 703] on button "No Follow Up Necessary" at bounding box center [1065, 696] width 684 height 33
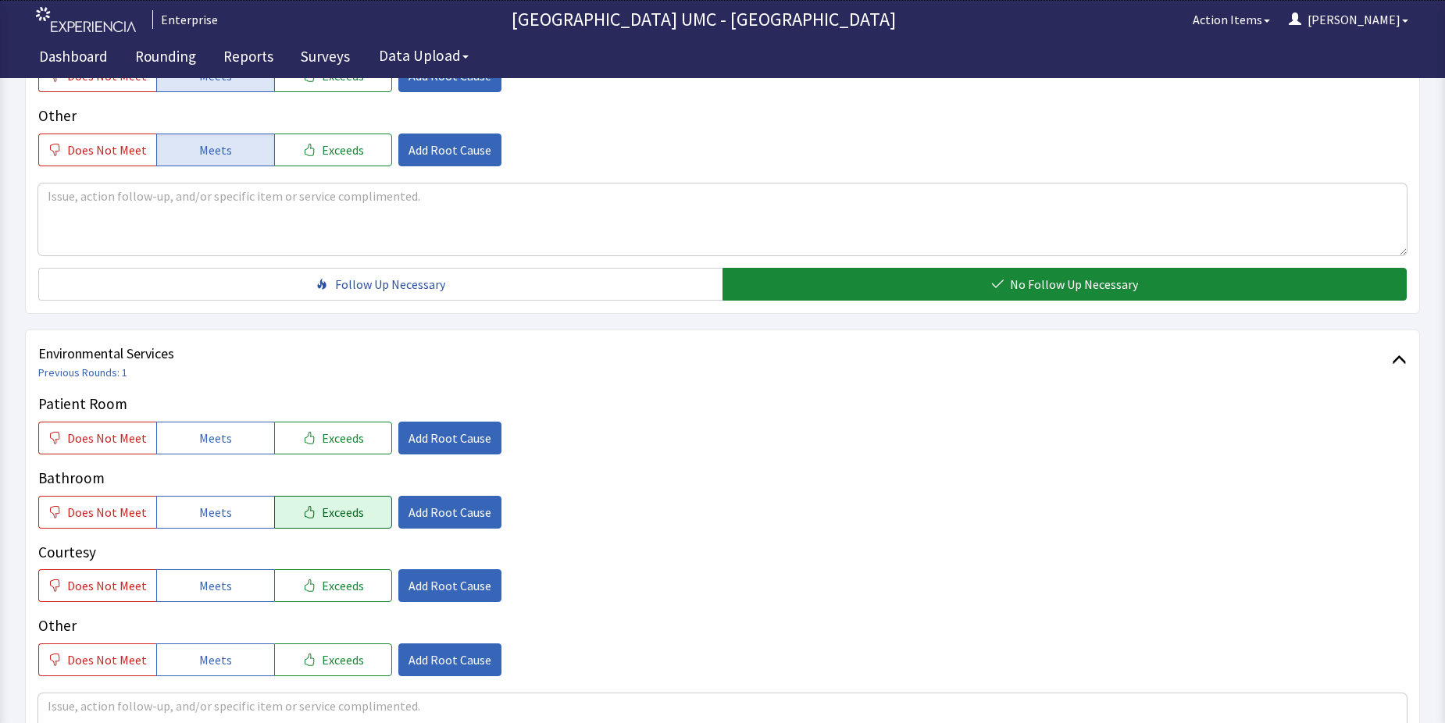
scroll to position [625, 0]
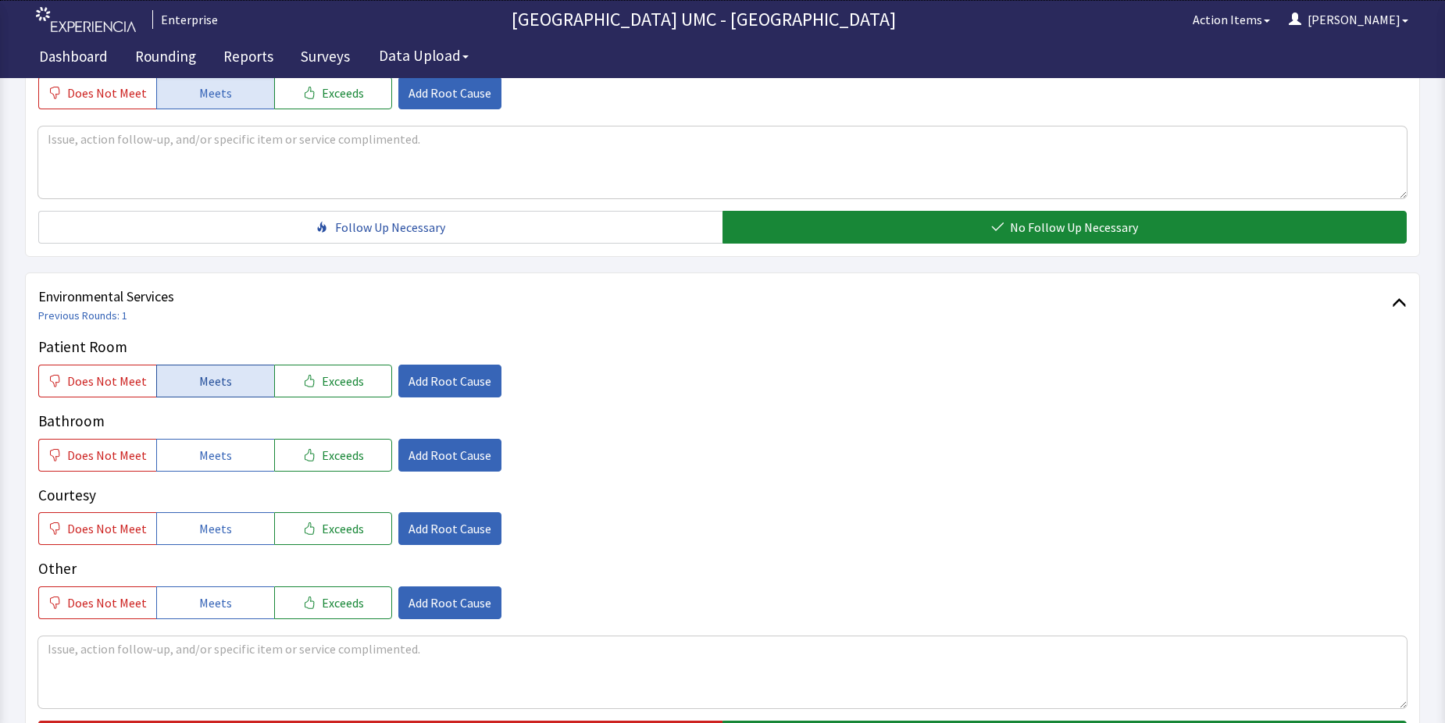
click at [213, 375] on span "Meets" at bounding box center [215, 381] width 33 height 19
click at [216, 459] on span "Meets" at bounding box center [215, 455] width 33 height 19
click at [222, 530] on span "Meets" at bounding box center [215, 529] width 33 height 19
click at [212, 599] on span "Meets" at bounding box center [215, 603] width 33 height 19
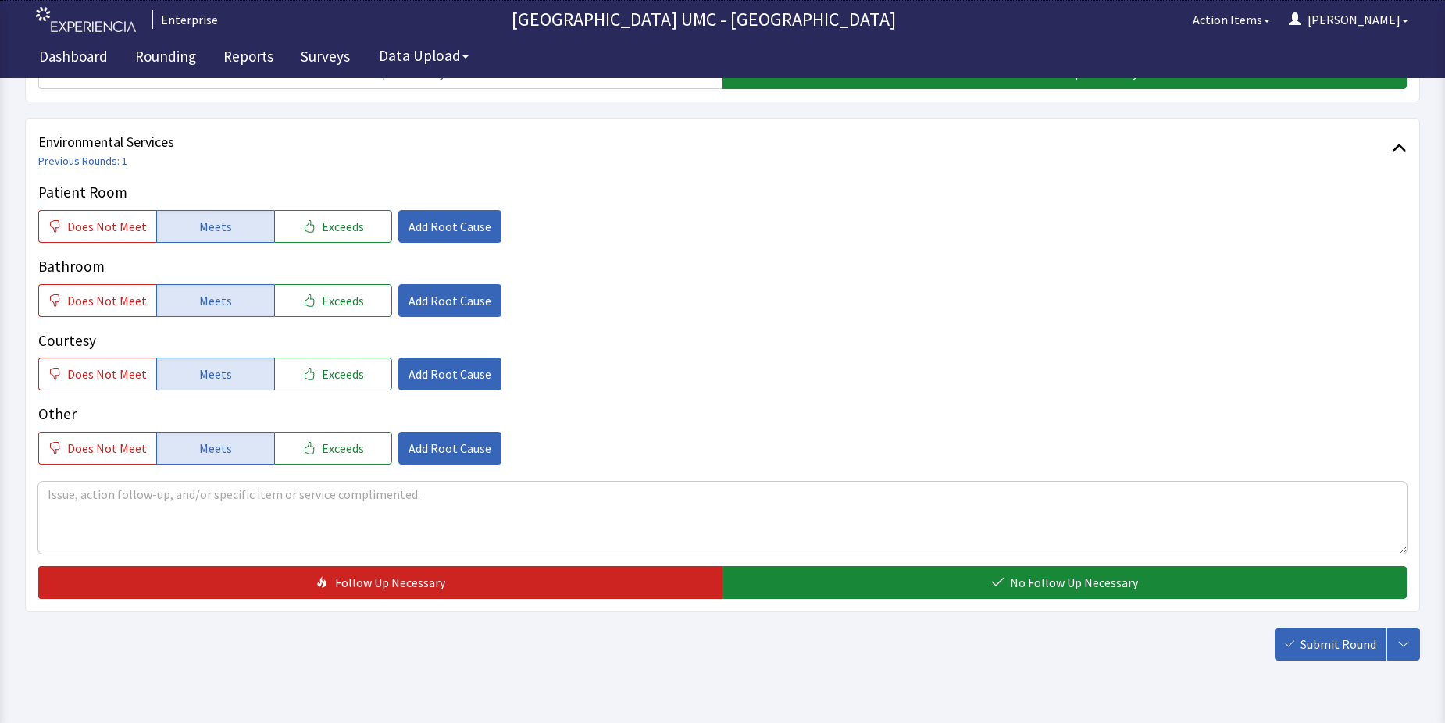
scroll to position [781, 0]
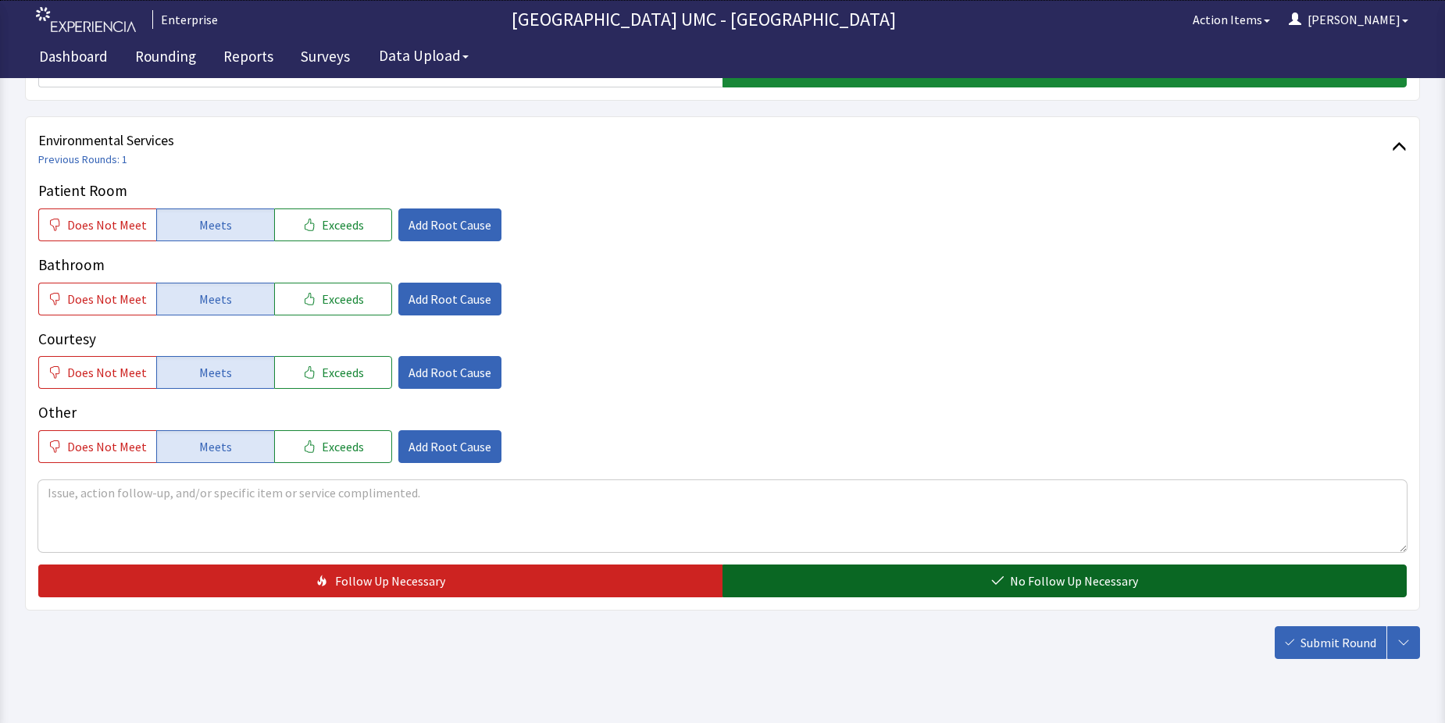
click at [966, 585] on button "No Follow Up Necessary" at bounding box center [1065, 581] width 684 height 33
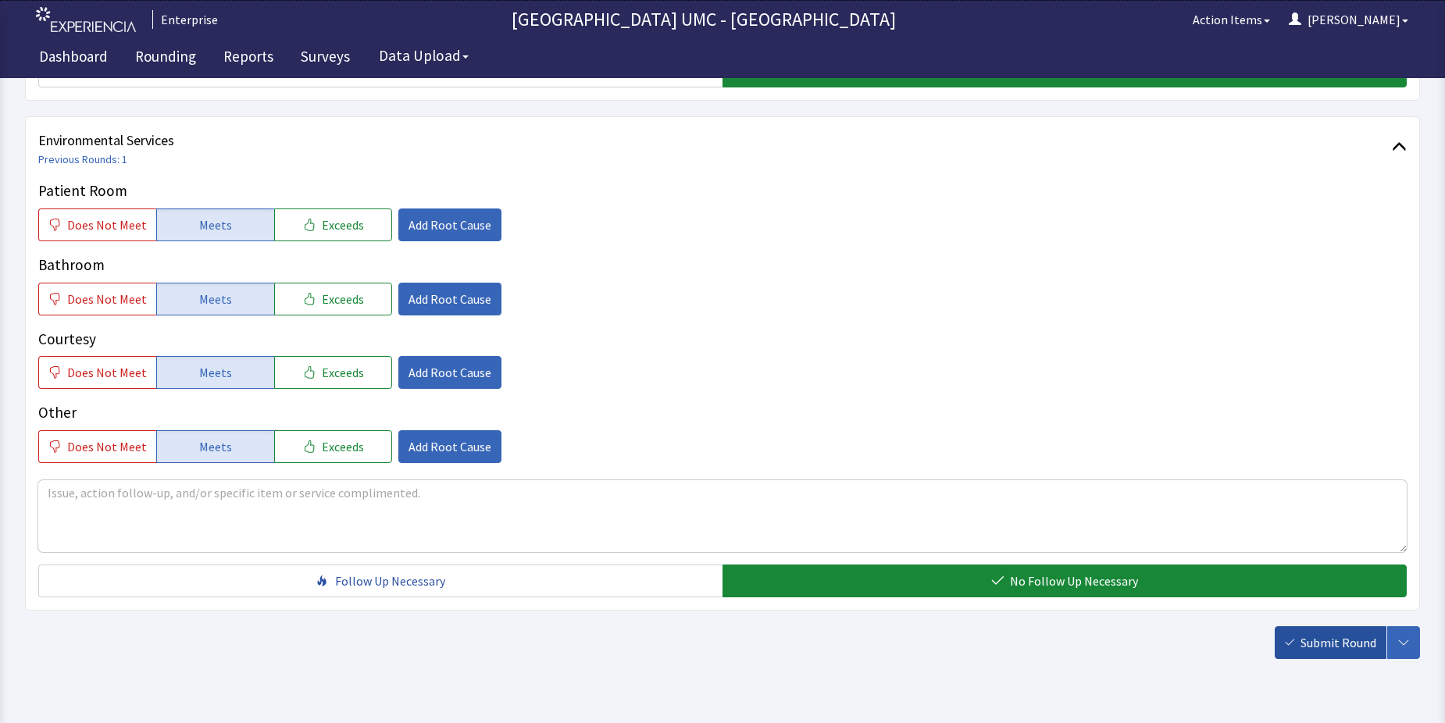
click at [1292, 636] on button "Submit Round" at bounding box center [1331, 643] width 112 height 33
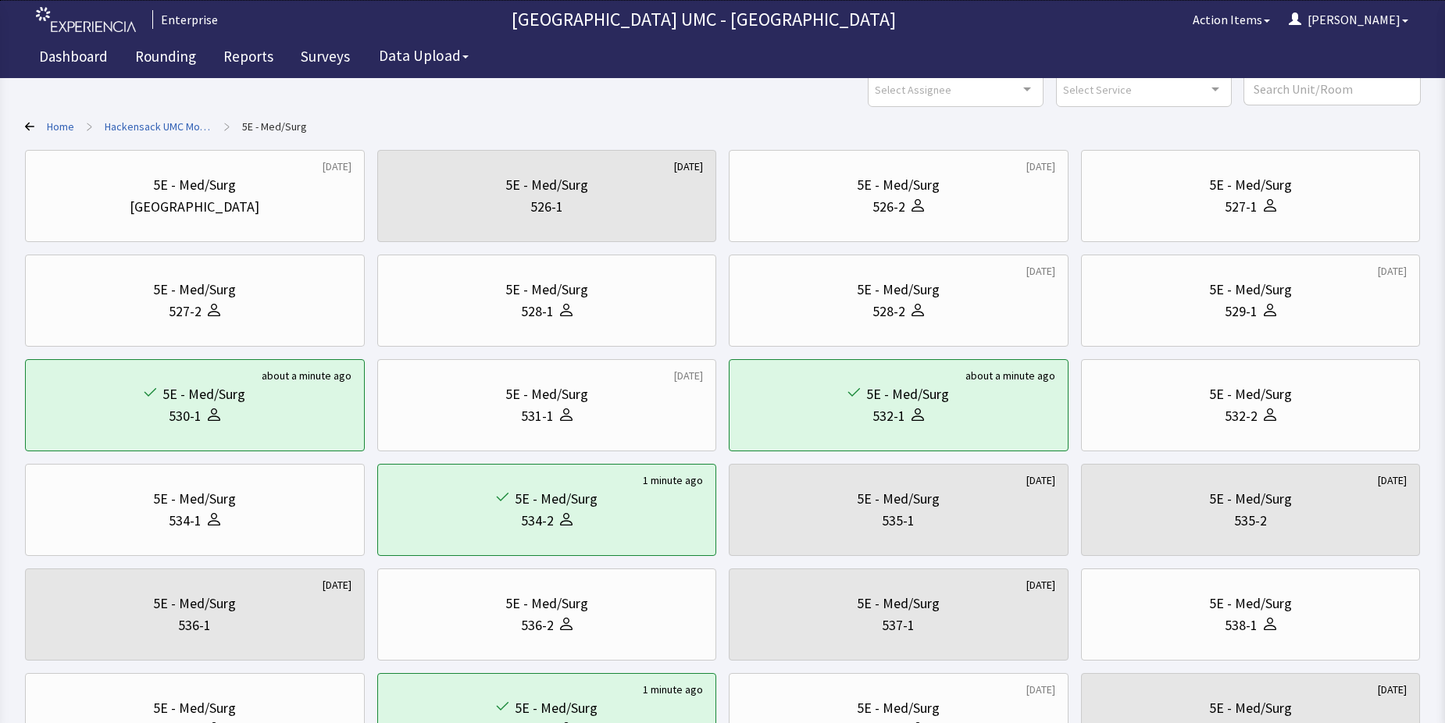
scroll to position [63, 0]
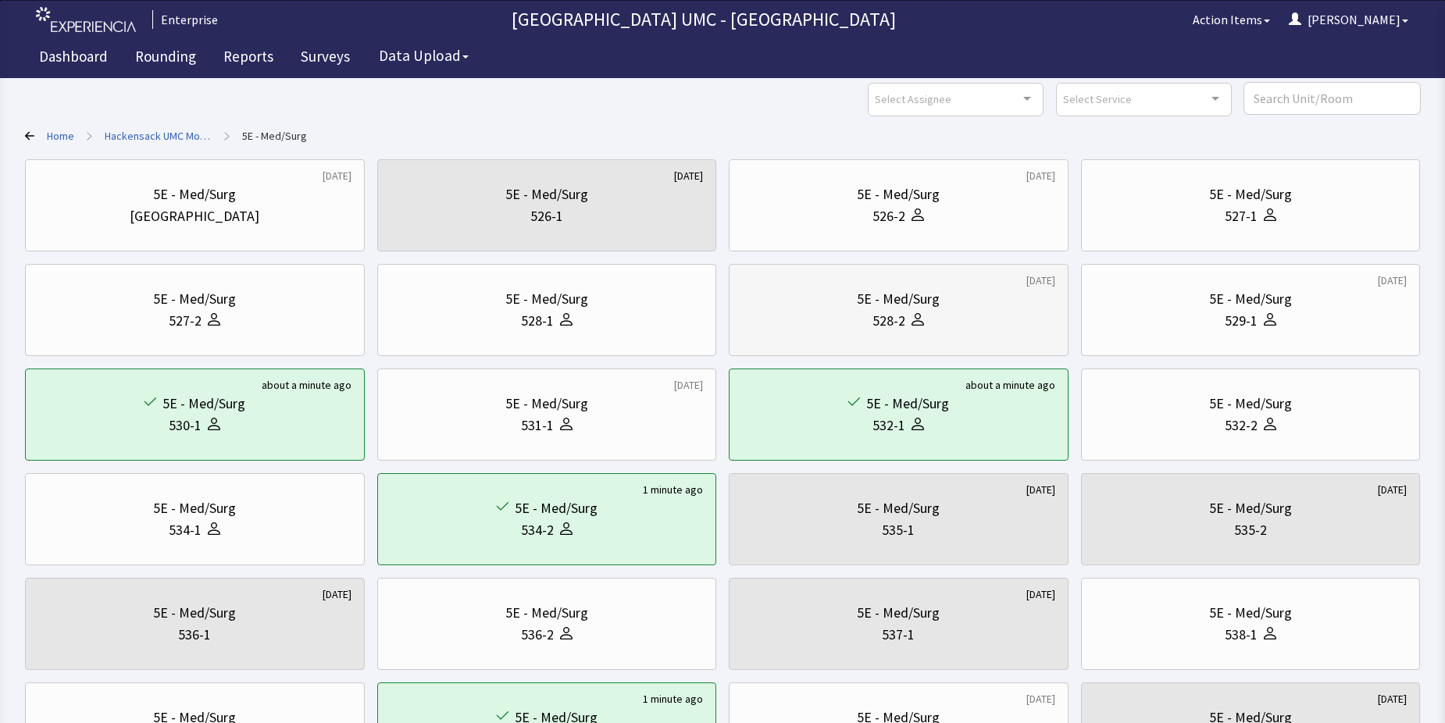
click at [852, 325] on div "528-2" at bounding box center [898, 321] width 313 height 22
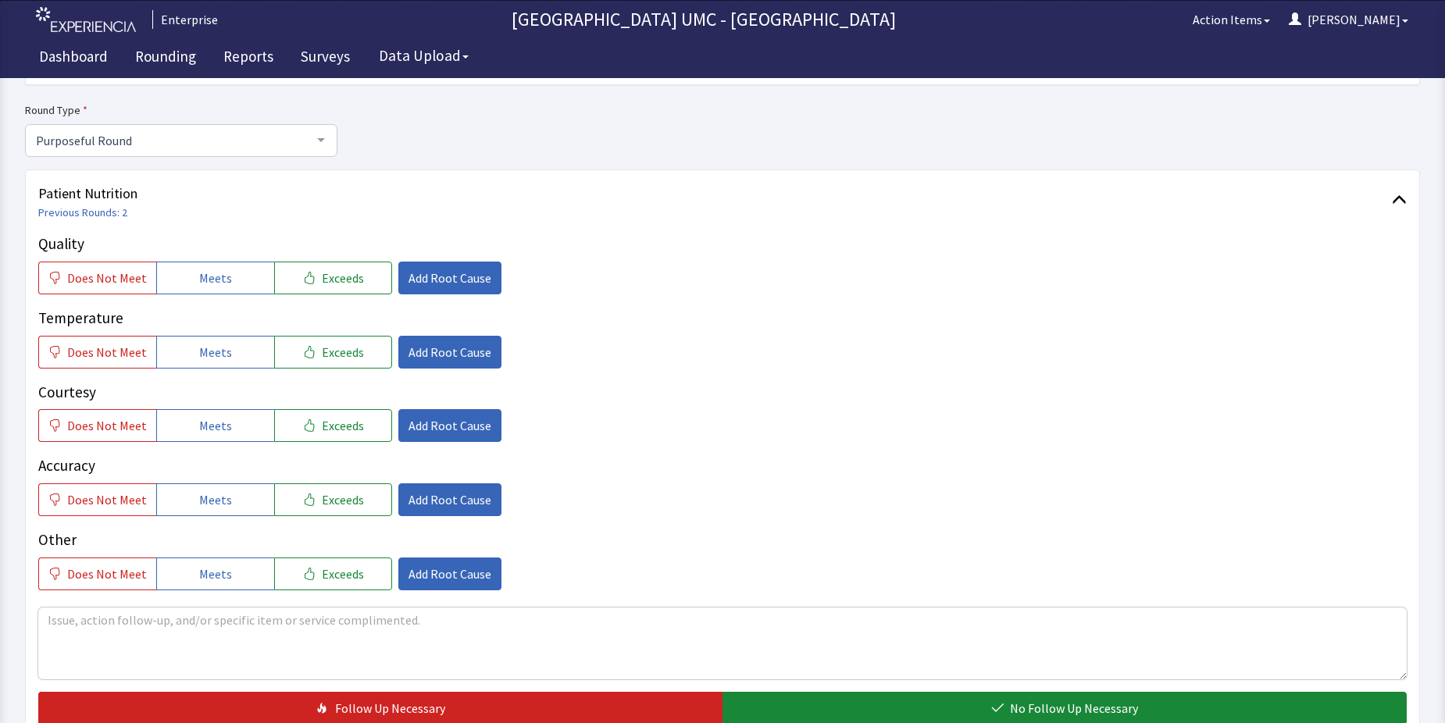
scroll to position [156, 0]
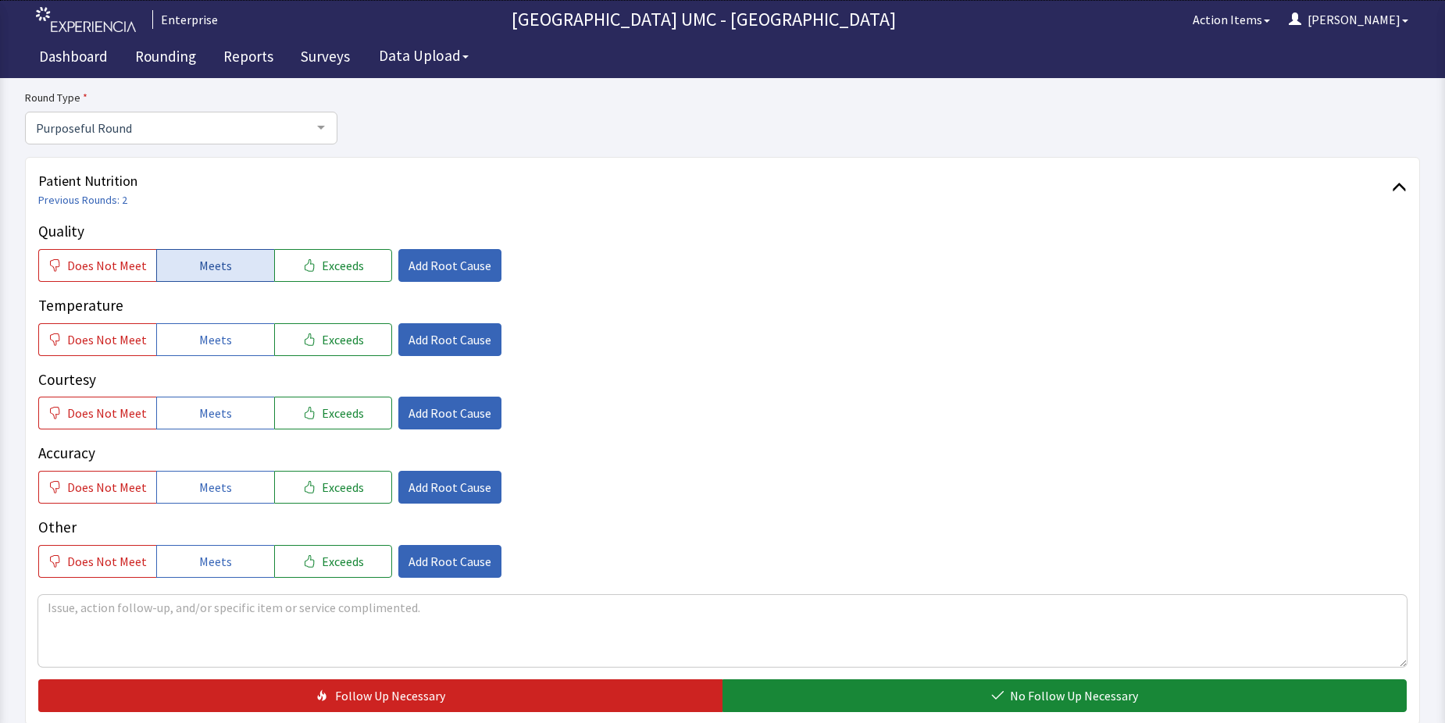
click at [185, 260] on button "Meets" at bounding box center [215, 265] width 118 height 33
click at [213, 351] on button "Meets" at bounding box center [215, 339] width 118 height 33
click at [214, 420] on span "Meets" at bounding box center [215, 413] width 33 height 19
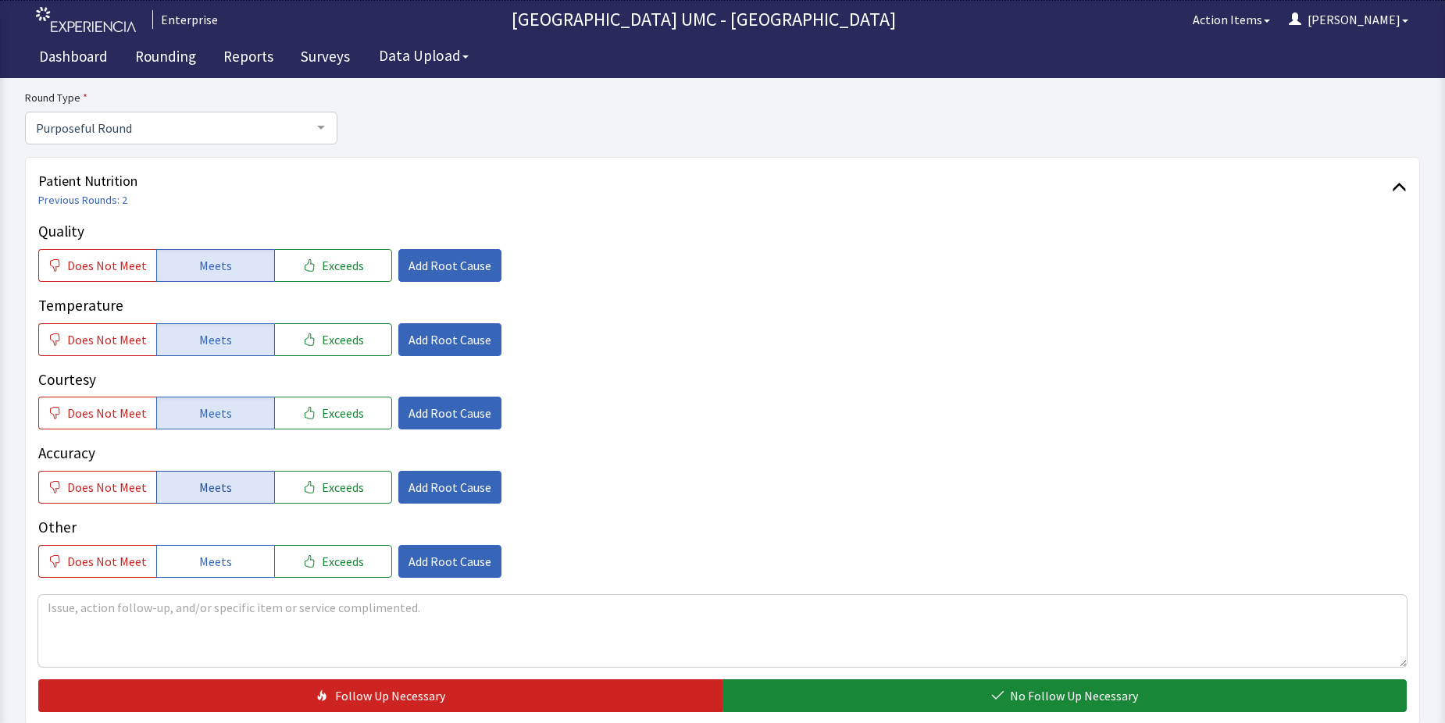
click at [202, 498] on button "Meets" at bounding box center [215, 487] width 118 height 33
click at [209, 558] on span "Meets" at bounding box center [215, 561] width 33 height 19
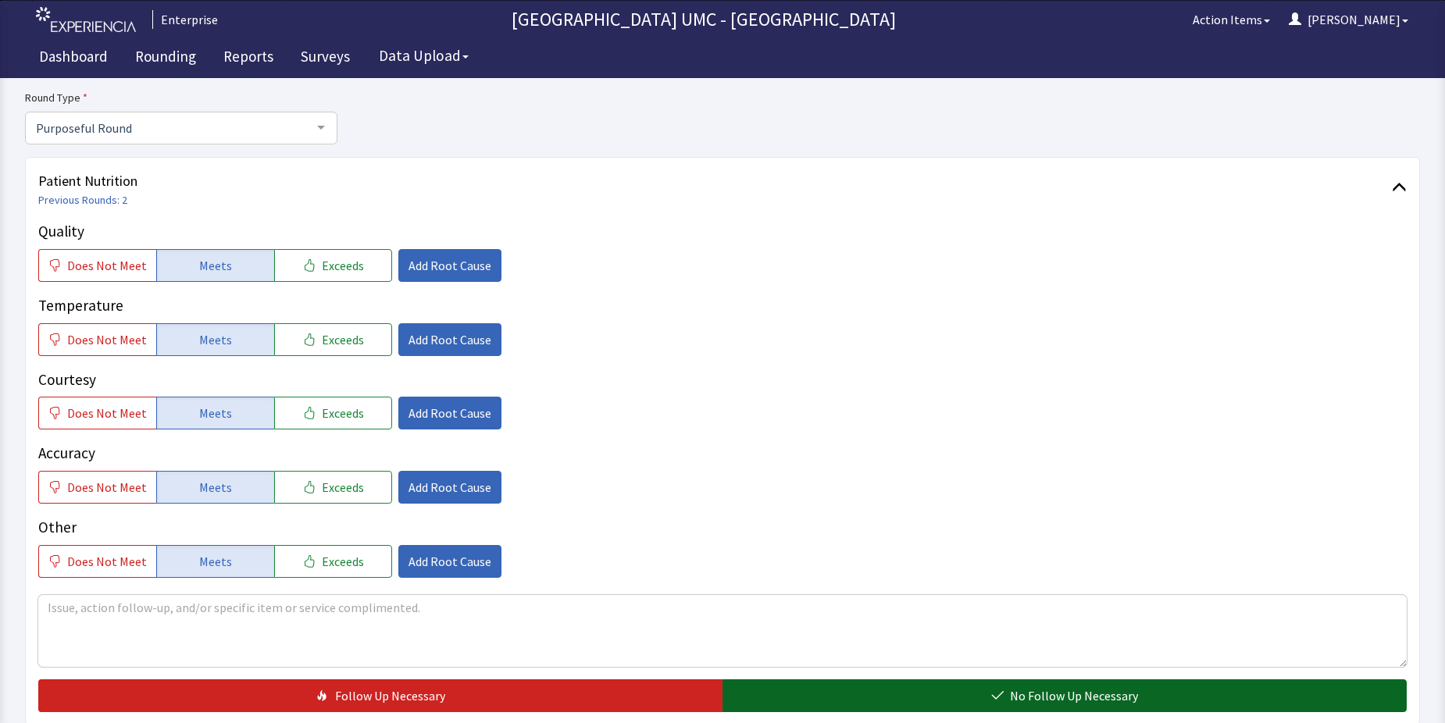
click at [1015, 681] on button "No Follow Up Necessary" at bounding box center [1065, 696] width 684 height 33
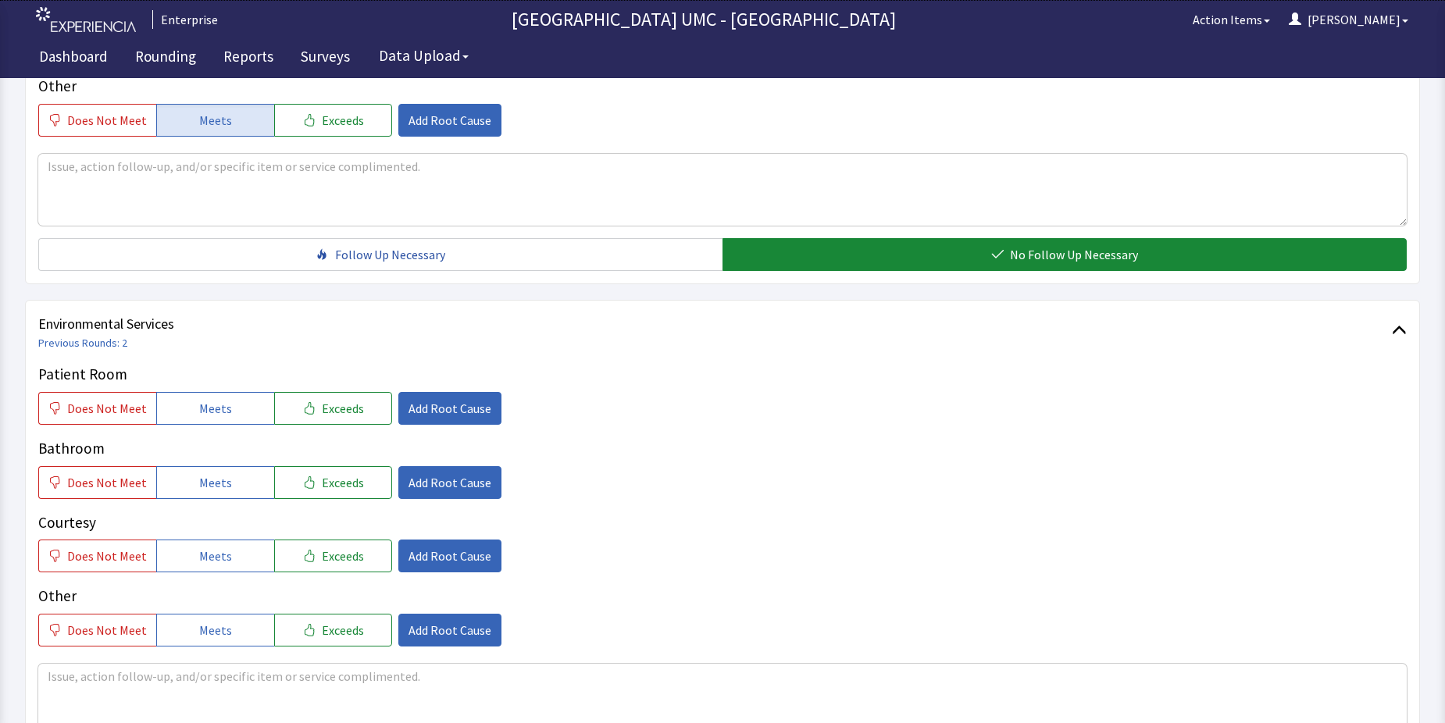
scroll to position [625, 0]
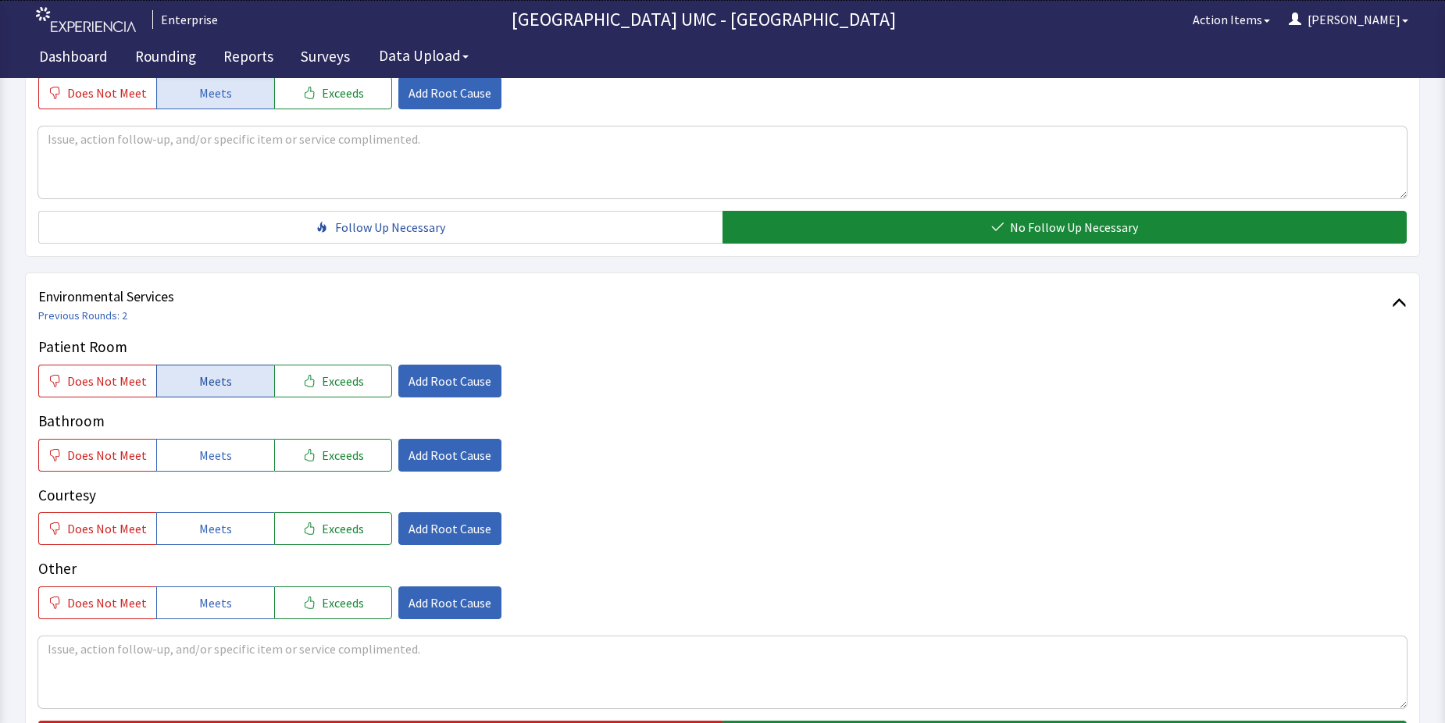
drag, startPoint x: 218, startPoint y: 375, endPoint x: 212, endPoint y: 442, distance: 67.5
click at [218, 376] on span "Meets" at bounding box center [215, 381] width 33 height 19
drag, startPoint x: 208, startPoint y: 452, endPoint x: 208, endPoint y: 493, distance: 41.4
click at [208, 453] on span "Meets" at bounding box center [215, 455] width 33 height 19
click at [202, 528] on span "Meets" at bounding box center [215, 529] width 33 height 19
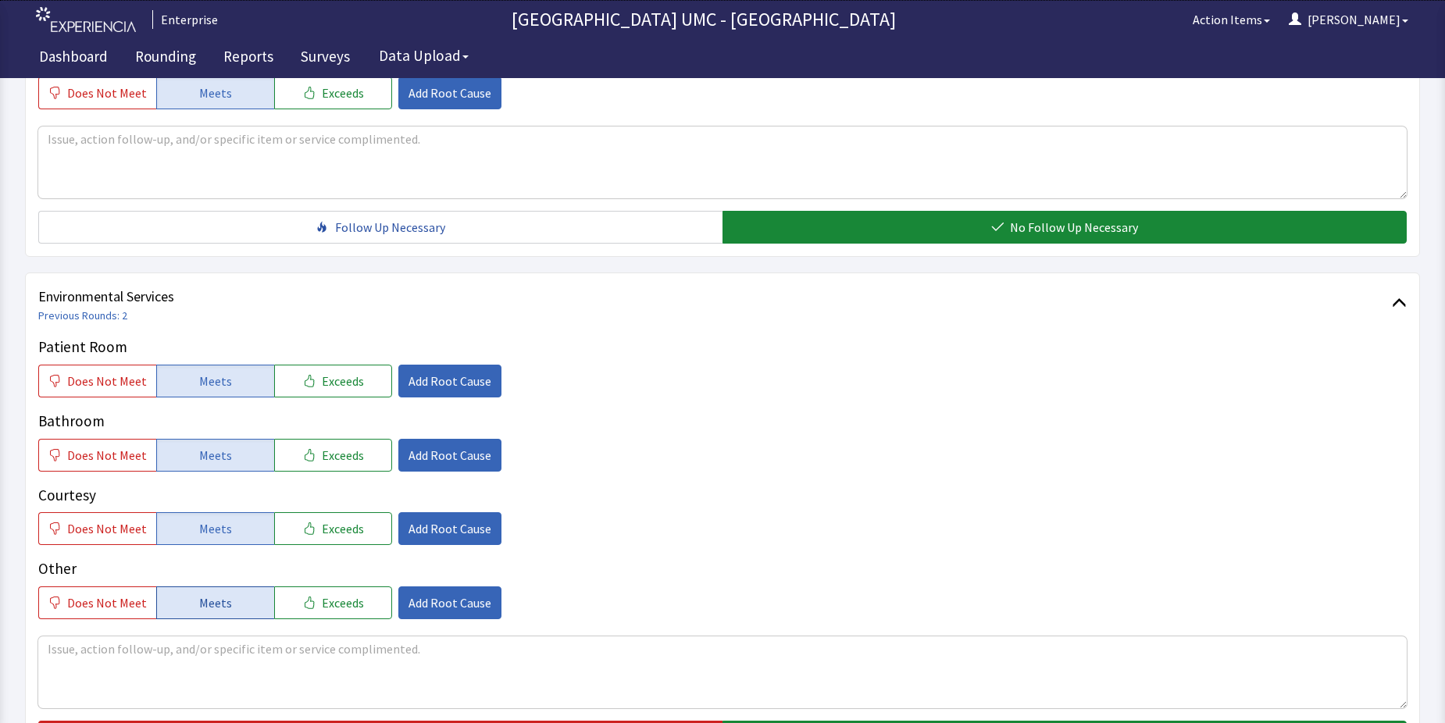
click at [204, 609] on span "Meets" at bounding box center [215, 603] width 33 height 19
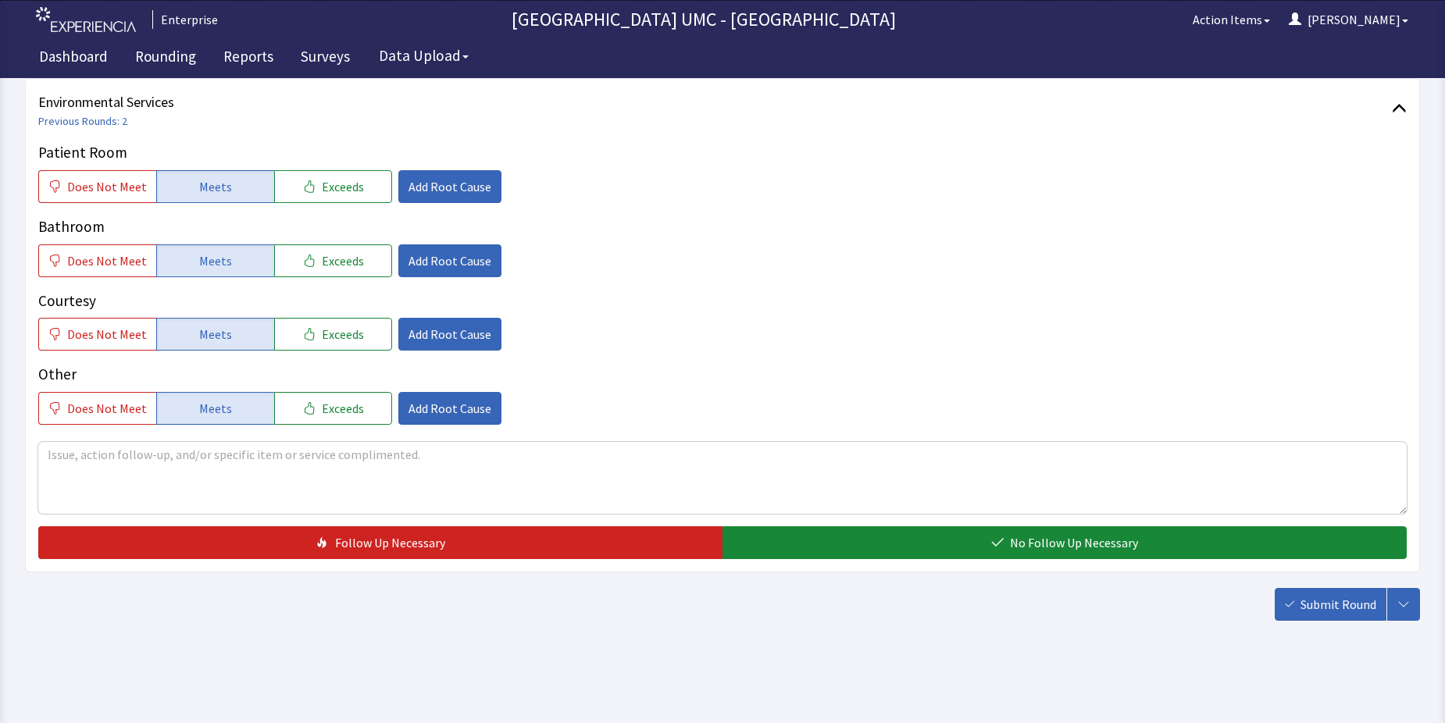
scroll to position [820, 0]
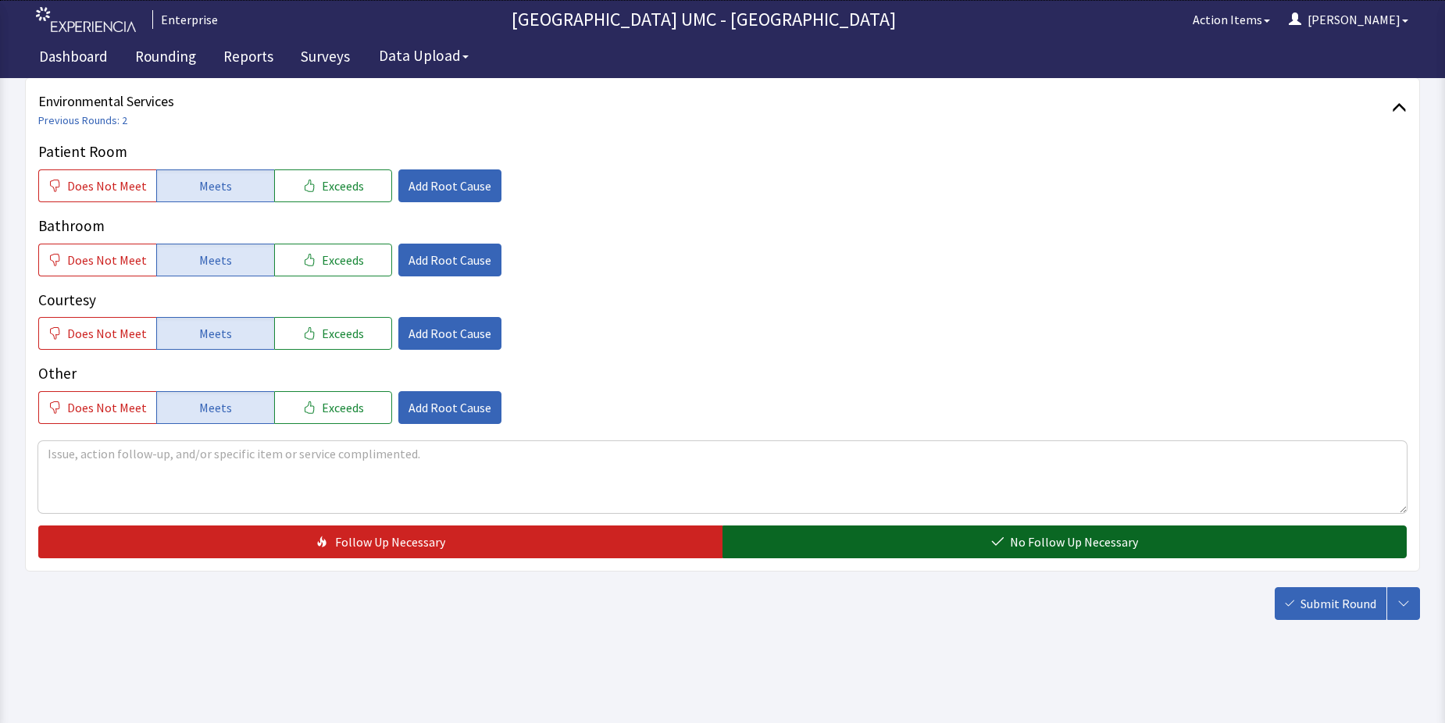
click at [963, 548] on button "No Follow Up Necessary" at bounding box center [1065, 542] width 684 height 33
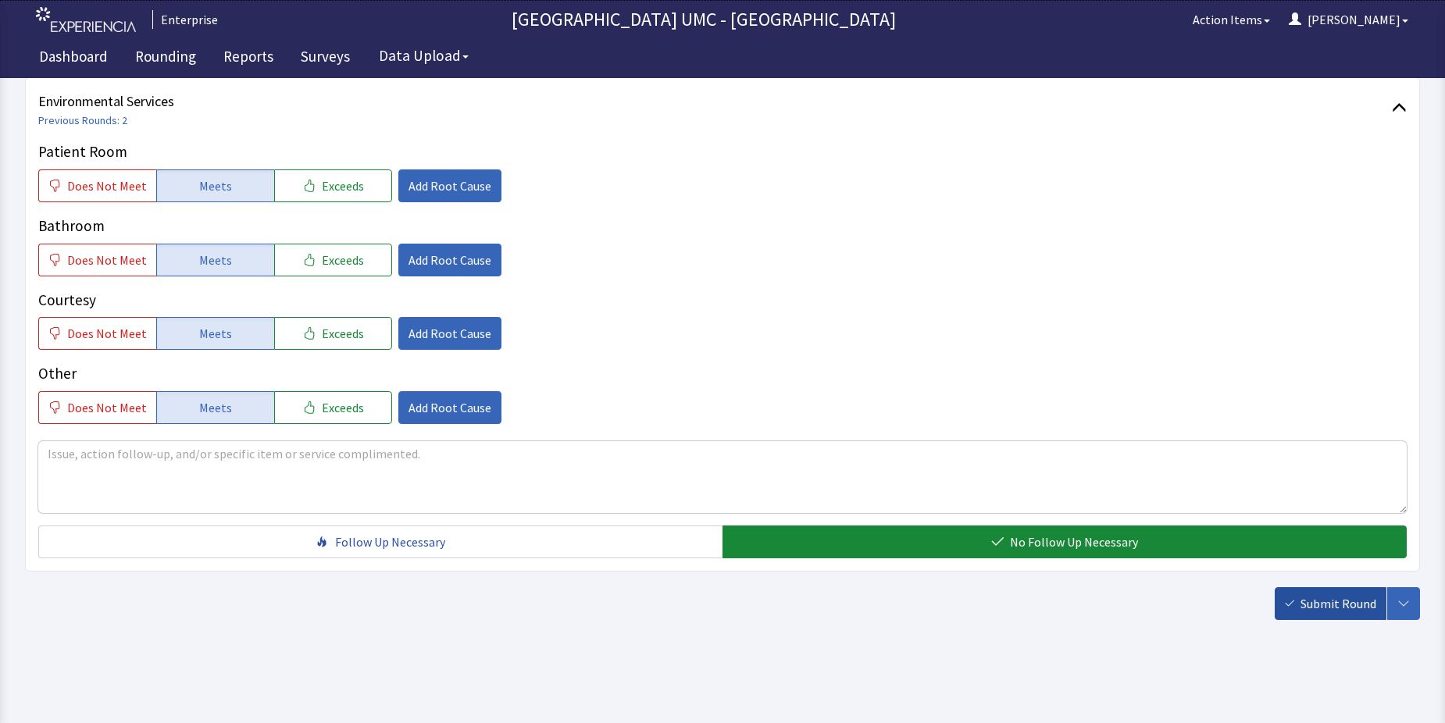
click at [1327, 602] on span "Submit Round" at bounding box center [1339, 604] width 76 height 19
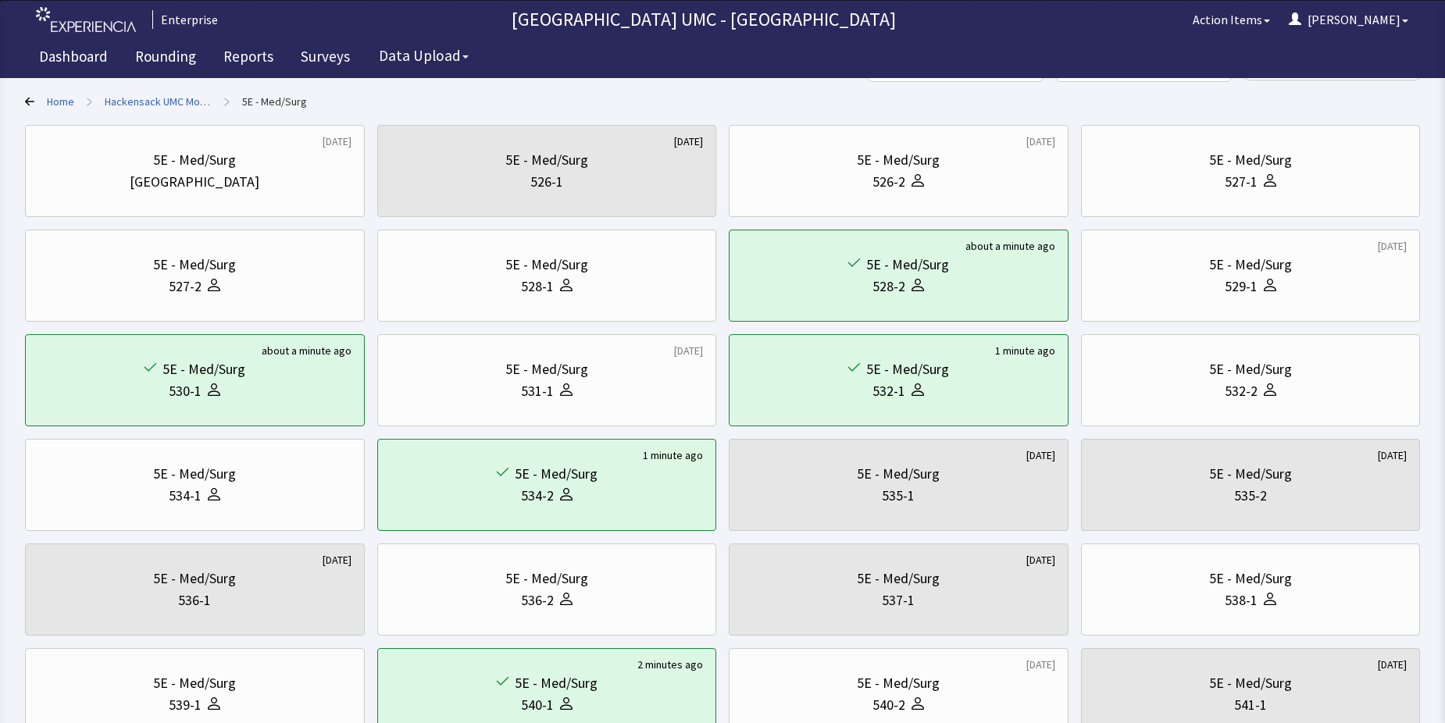
scroll to position [63, 0]
